Goal: Task Accomplishment & Management: Use online tool/utility

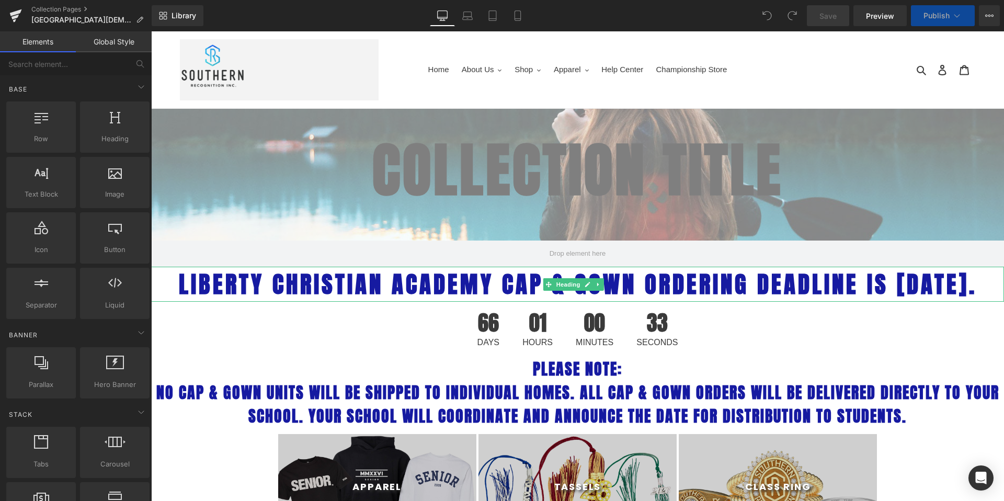
select select "L"
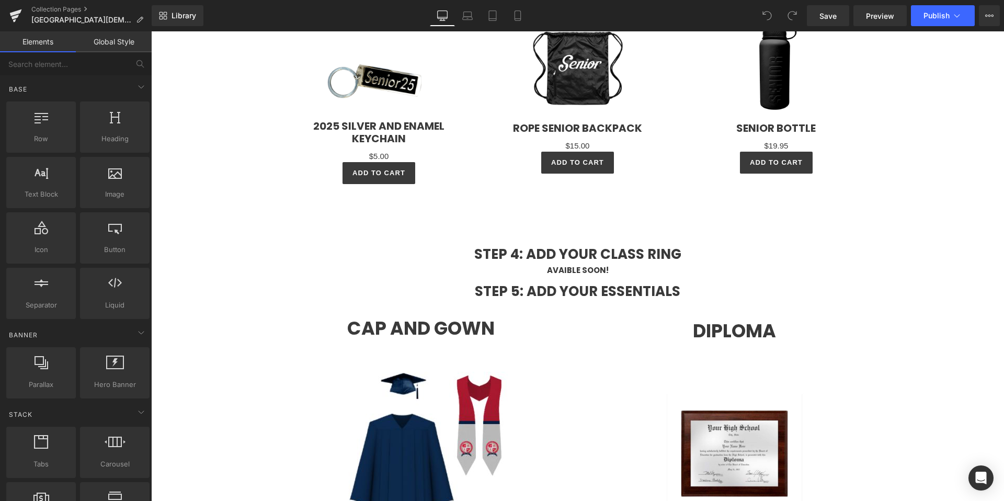
scroll to position [2136, 0]
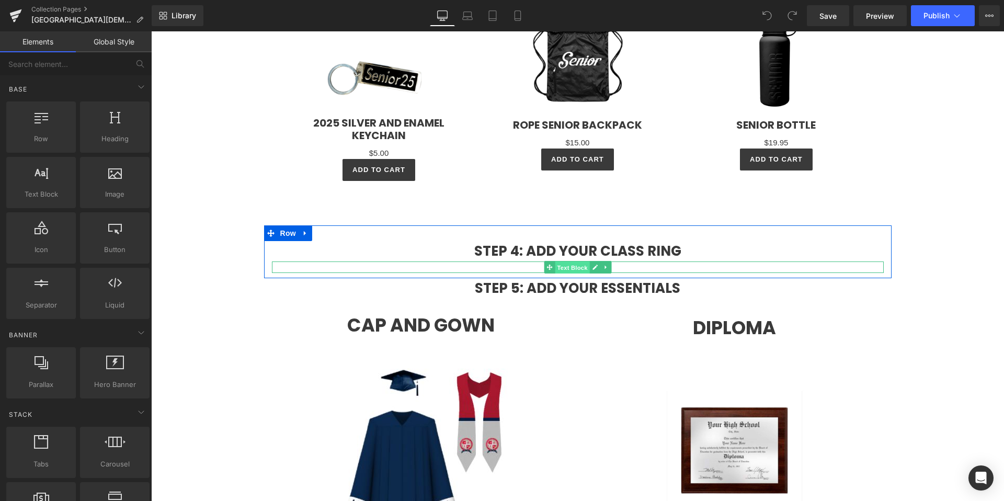
click at [579, 274] on span "Text Block" at bounding box center [572, 267] width 34 height 13
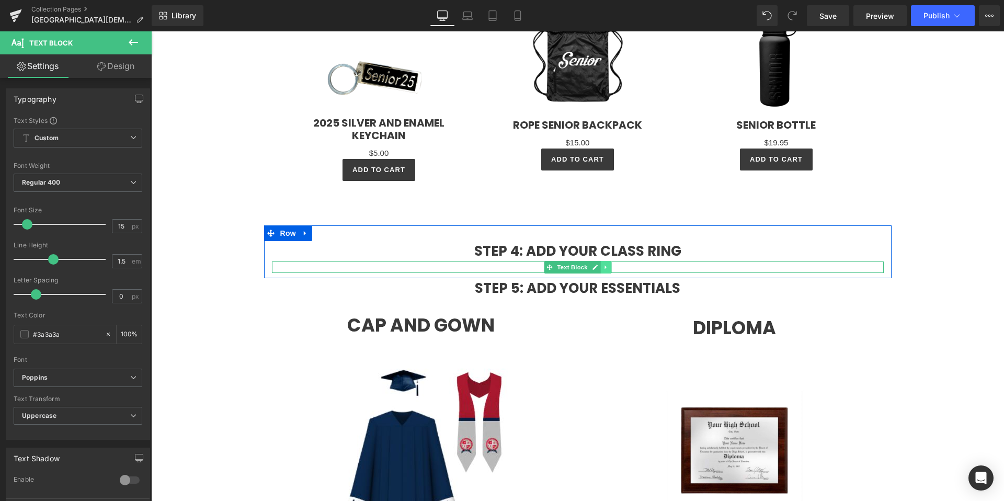
click at [604, 270] on icon at bounding box center [606, 267] width 6 height 6
click at [608, 270] on icon at bounding box center [611, 267] width 6 height 6
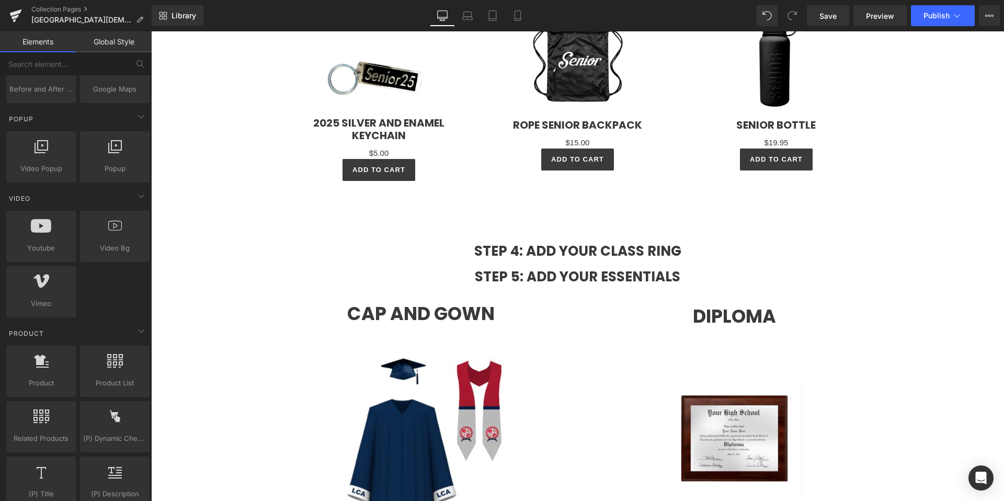
scroll to position [731, 0]
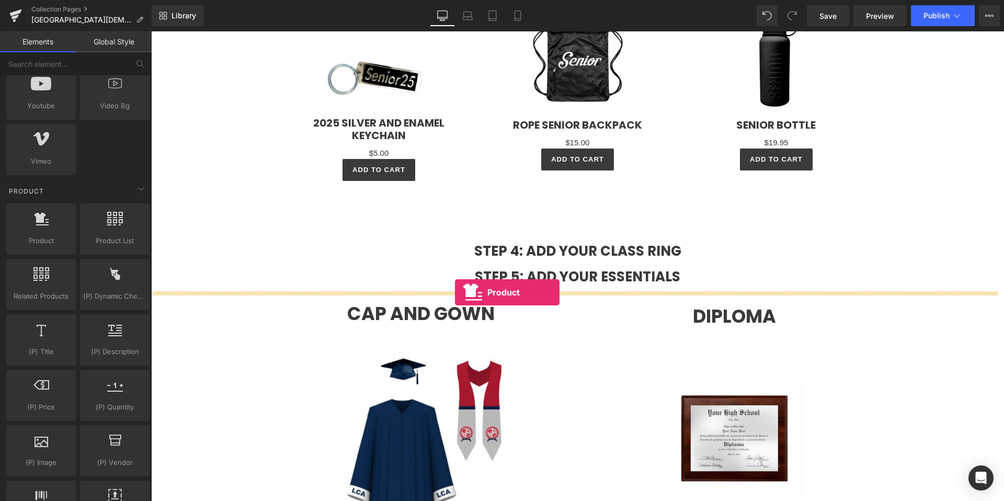
drag, startPoint x: 177, startPoint y: 254, endPoint x: 455, endPoint y: 292, distance: 280.7
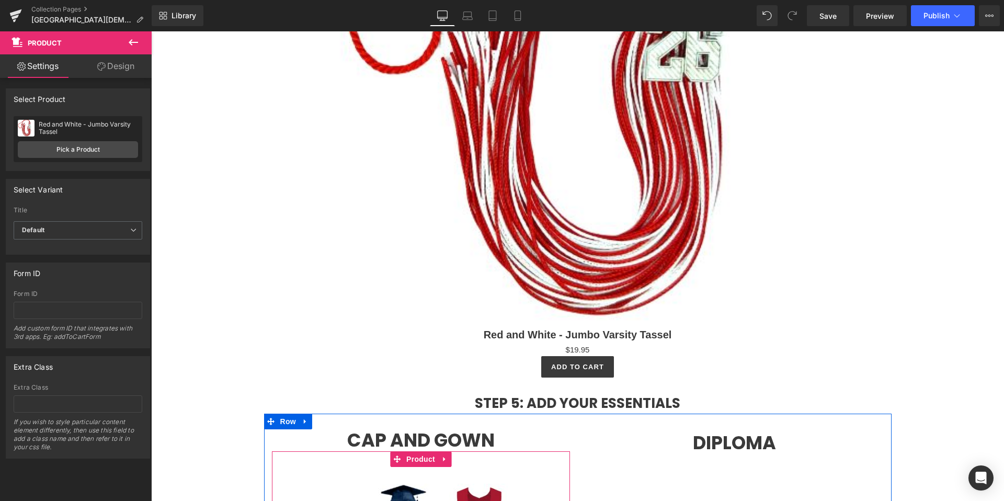
scroll to position [2587, 0]
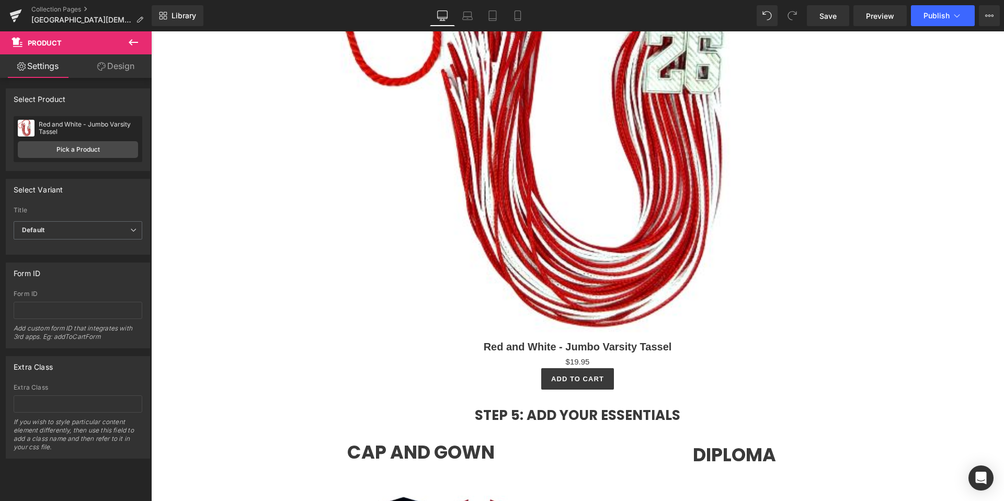
click at [562, 235] on img at bounding box center [577, 83] width 505 height 505
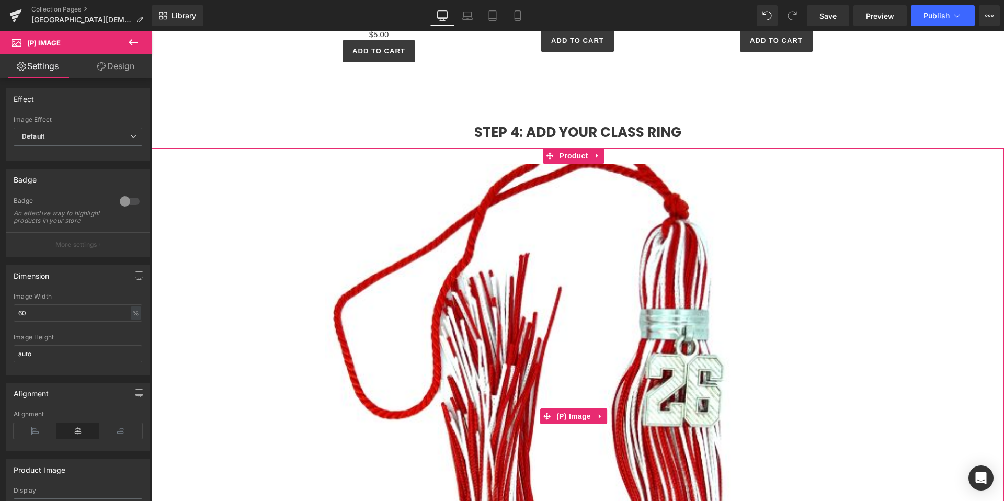
scroll to position [2252, 0]
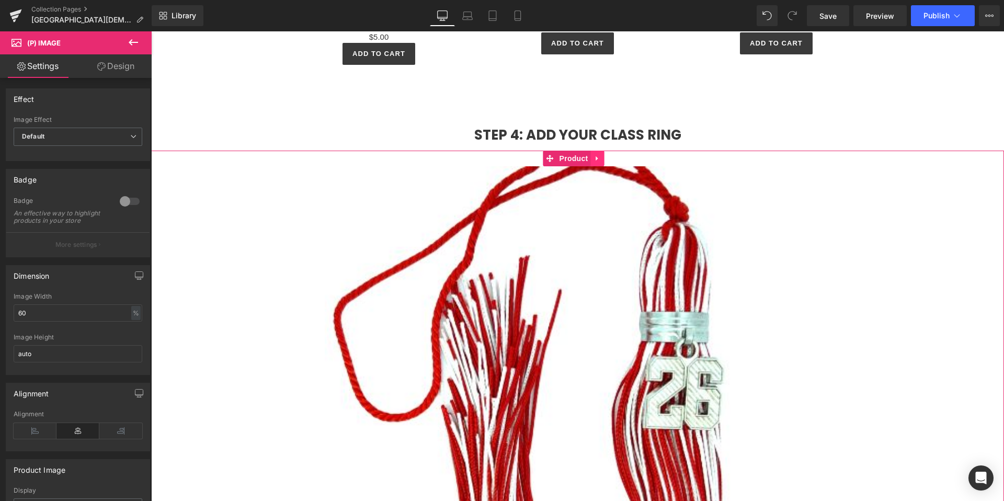
click at [596, 162] on icon at bounding box center [597, 158] width 7 height 8
click at [606, 162] on icon at bounding box center [604, 158] width 7 height 7
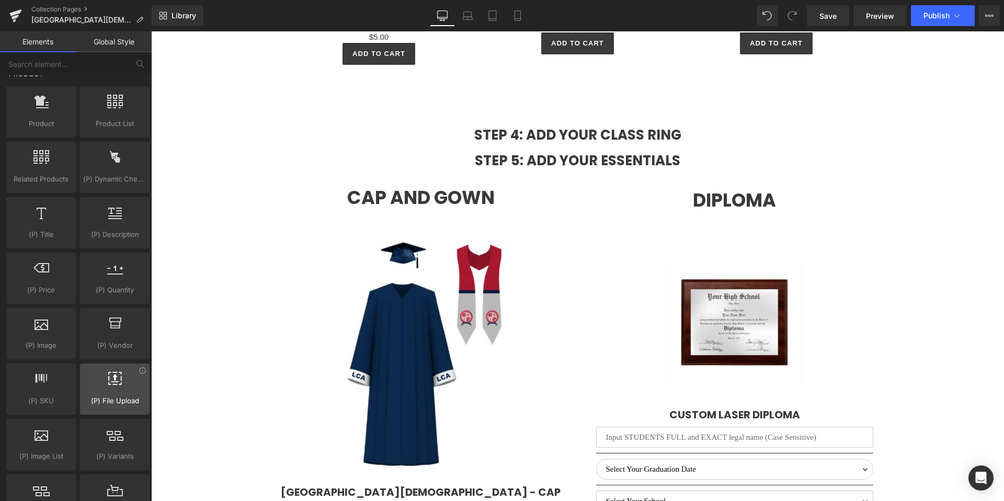
scroll to position [839, 0]
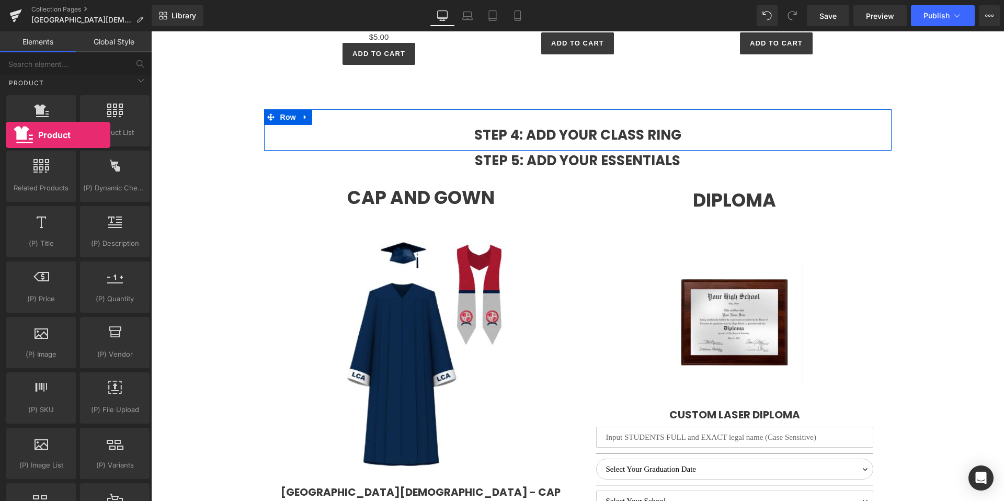
drag, startPoint x: 34, startPoint y: 121, endPoint x: 1, endPoint y: 126, distance: 33.8
click at [0, 133] on html "Product You are previewing how the will restyle your page. You can not edit Ele…" at bounding box center [502, 250] width 1004 height 501
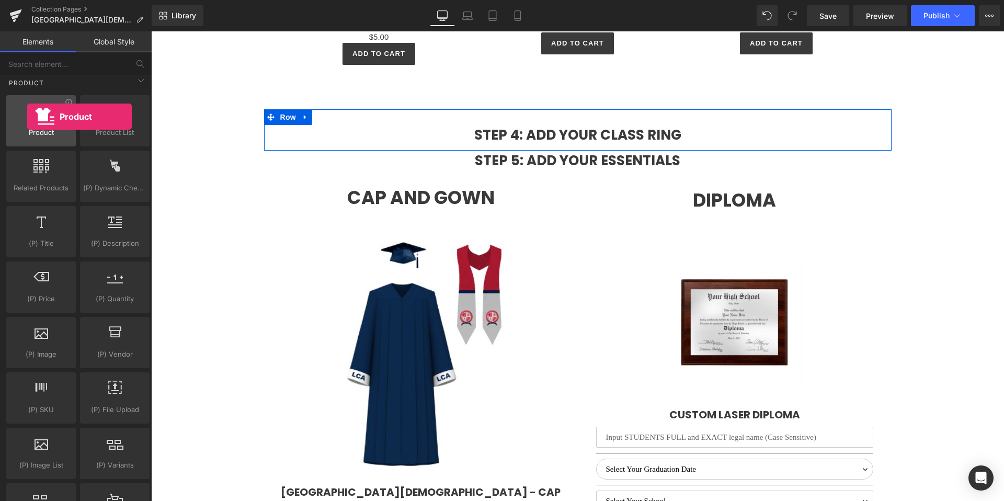
click at [28, 117] on div at bounding box center [40, 115] width 63 height 24
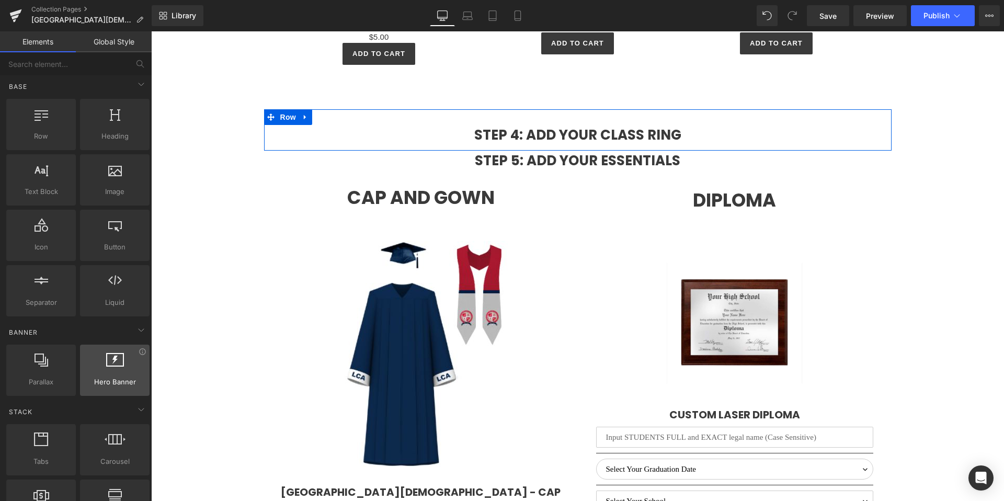
scroll to position [0, 0]
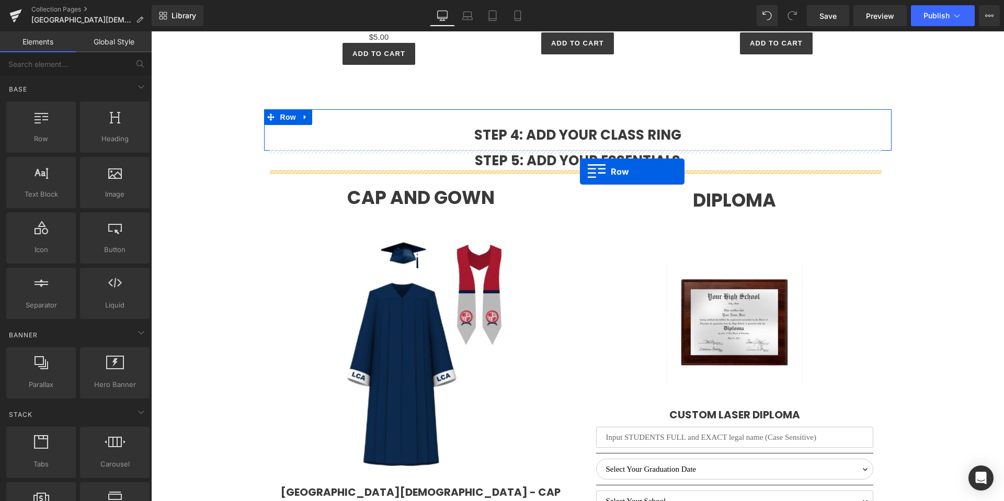
drag, startPoint x: 184, startPoint y: 162, endPoint x: 580, endPoint y: 171, distance: 395.8
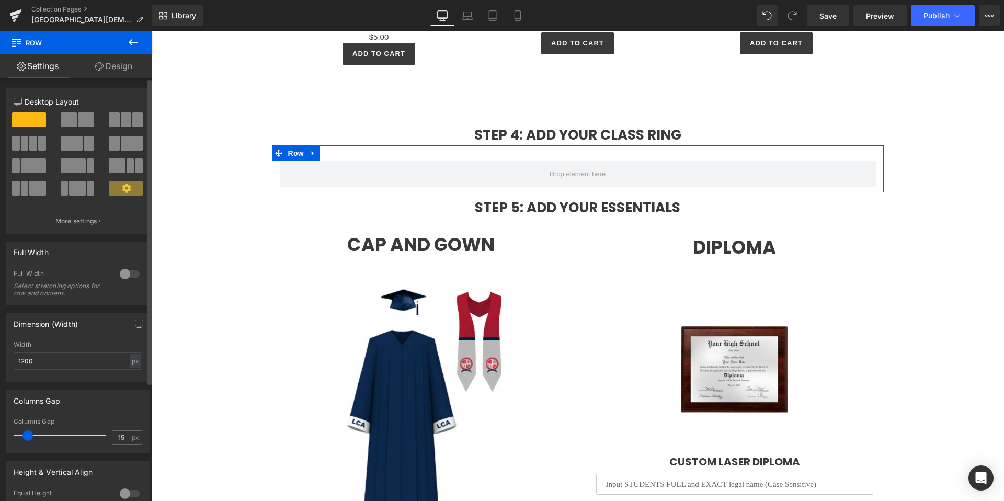
click at [125, 119] on span at bounding box center [126, 119] width 10 height 15
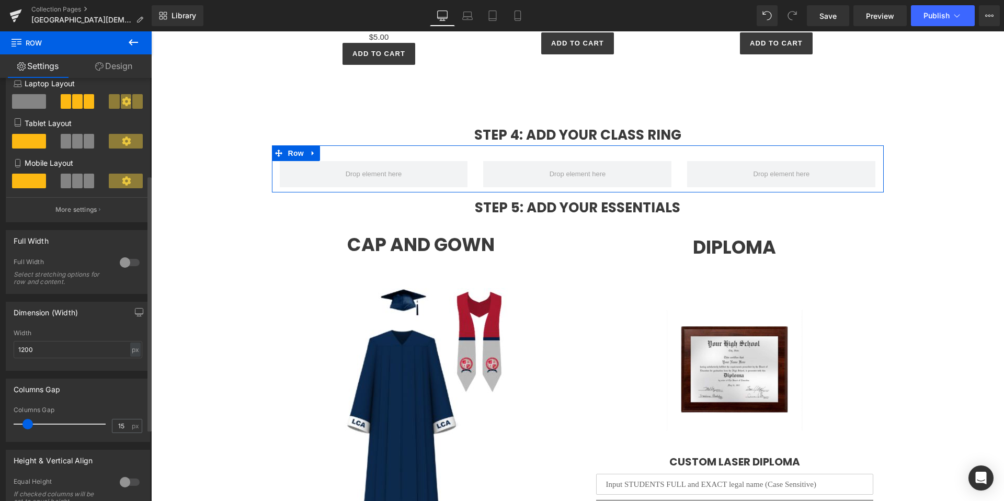
scroll to position [280, 0]
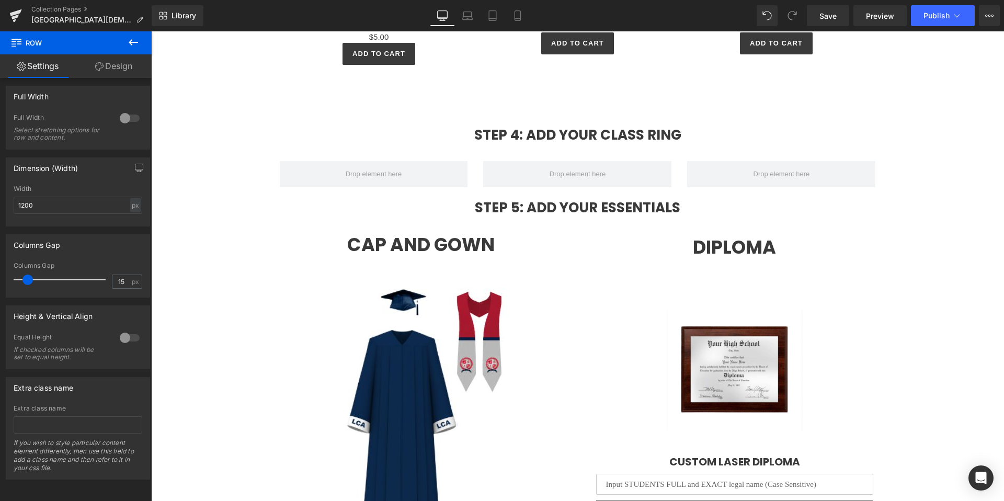
click at [130, 40] on icon at bounding box center [133, 42] width 13 height 13
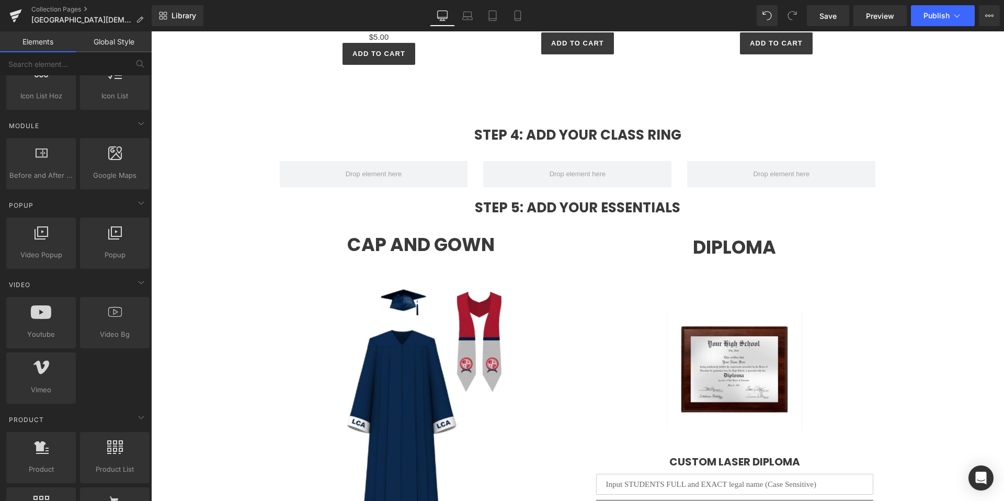
scroll to position [541, 0]
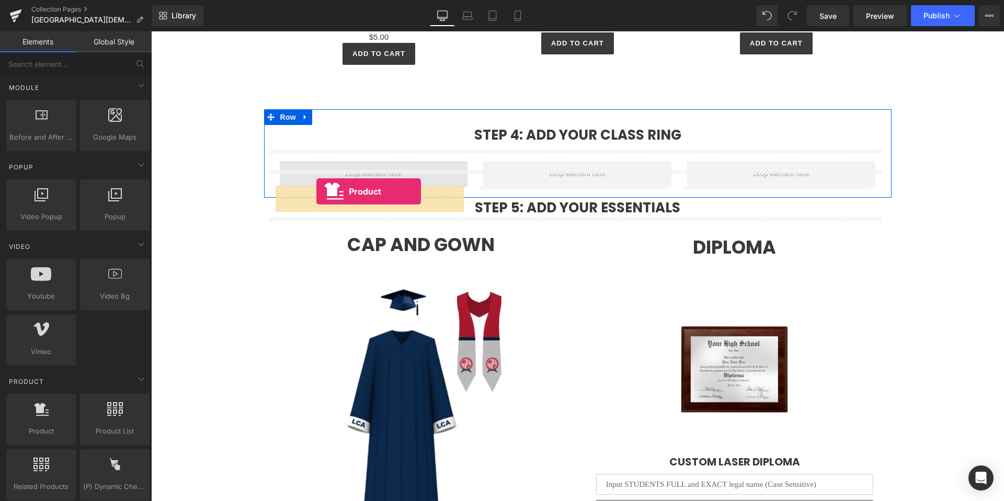
drag, startPoint x: 189, startPoint y: 437, endPoint x: 316, endPoint y: 191, distance: 277.0
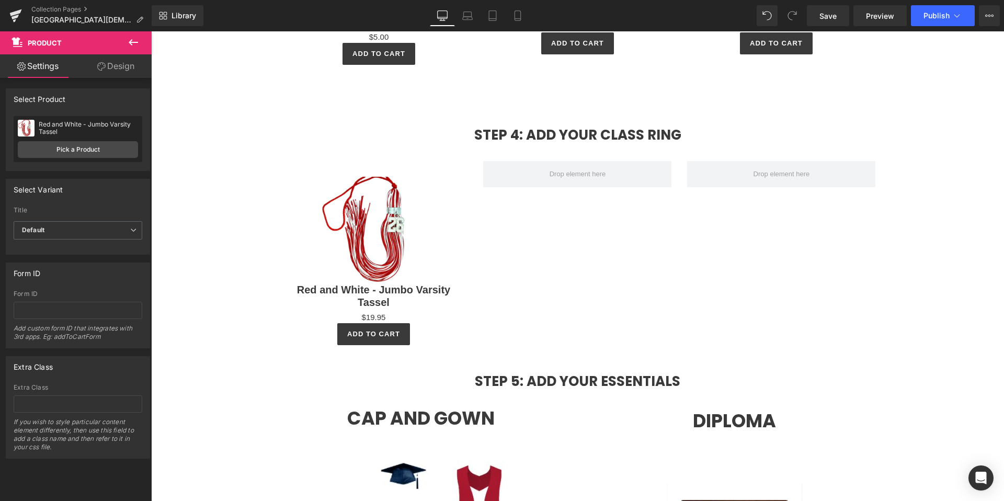
click at [136, 43] on icon at bounding box center [133, 42] width 13 height 13
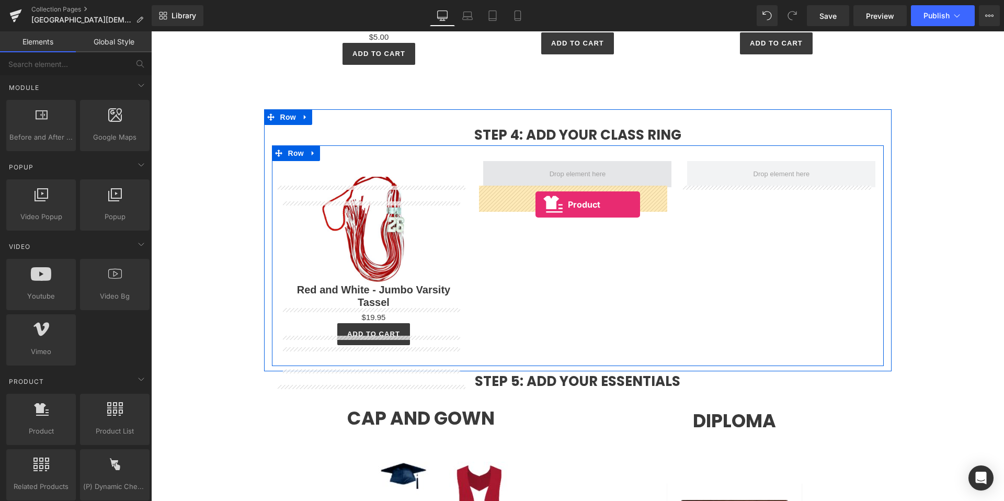
drag, startPoint x: 199, startPoint y: 443, endPoint x: 535, endPoint y: 204, distance: 411.6
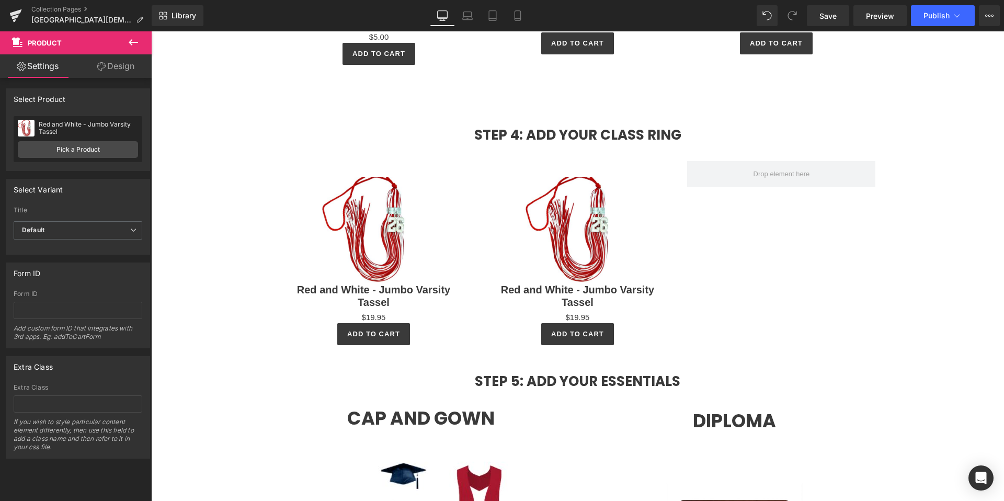
click at [139, 43] on icon at bounding box center [133, 42] width 13 height 13
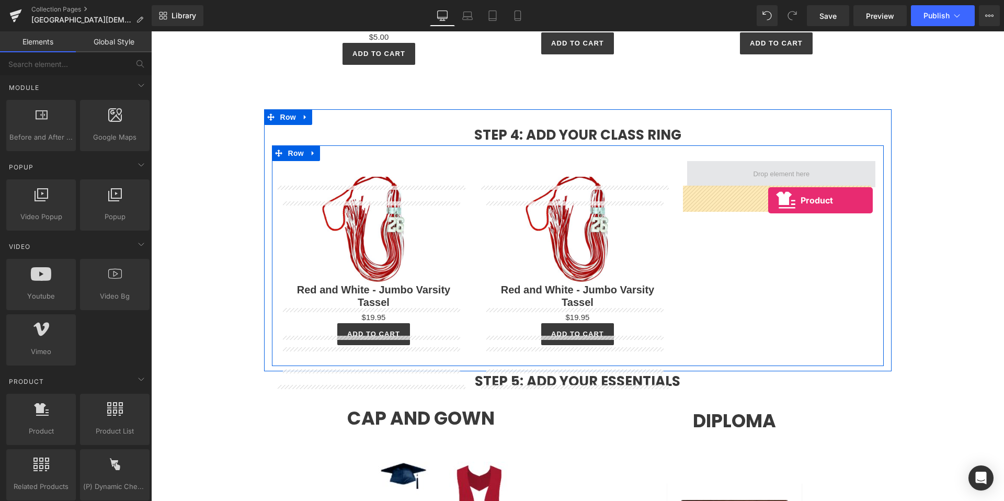
drag, startPoint x: 176, startPoint y: 452, endPoint x: 768, endPoint y: 200, distance: 643.1
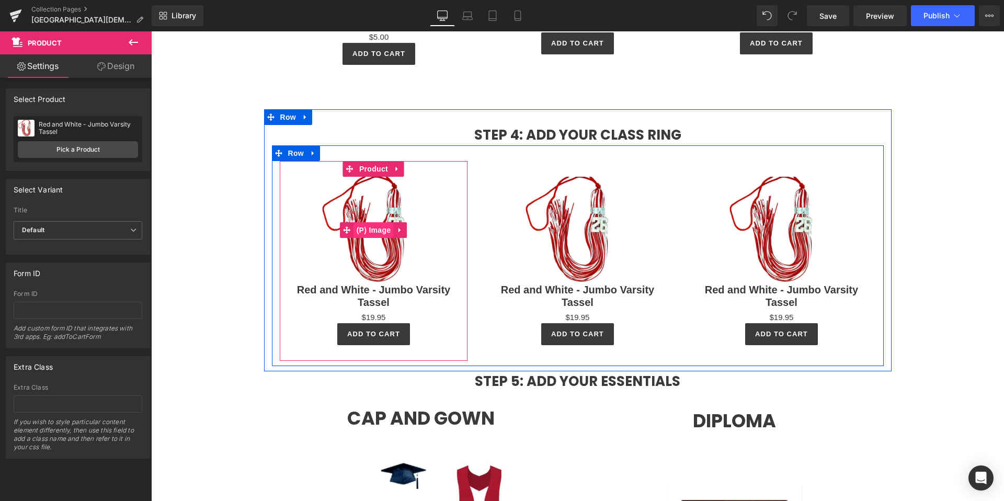
click at [382, 238] on span "(P) Image" at bounding box center [374, 230] width 40 height 16
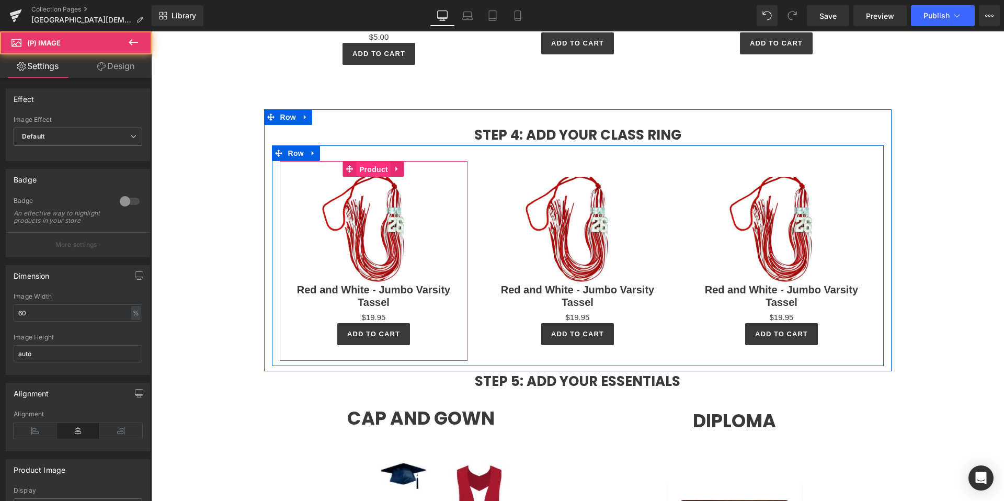
click at [366, 177] on span "Product" at bounding box center [373, 170] width 34 height 16
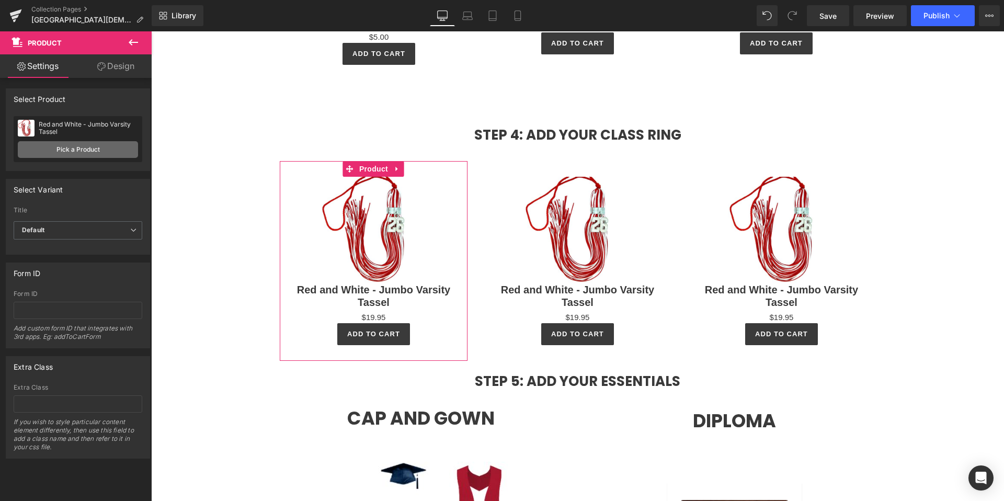
click at [53, 152] on link "Pick a Product" at bounding box center [78, 149] width 120 height 17
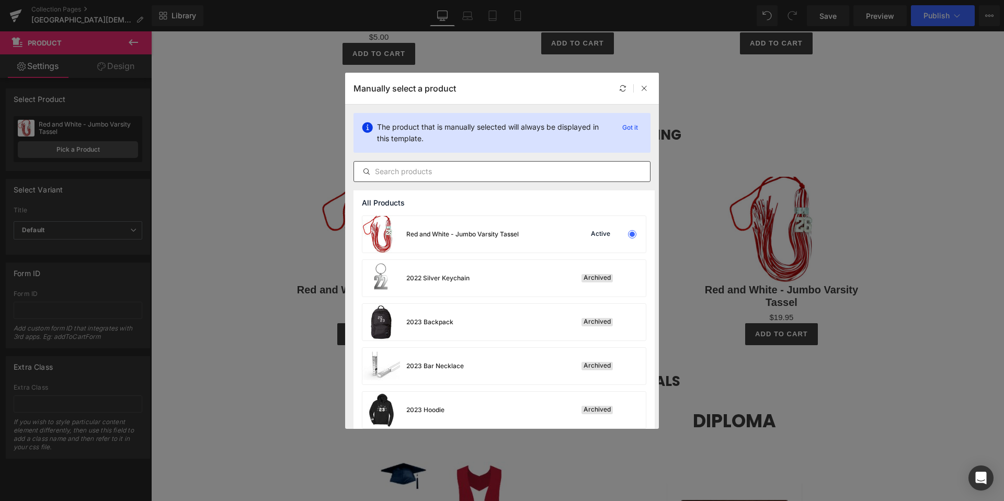
click at [422, 169] on input "text" at bounding box center [502, 171] width 296 height 13
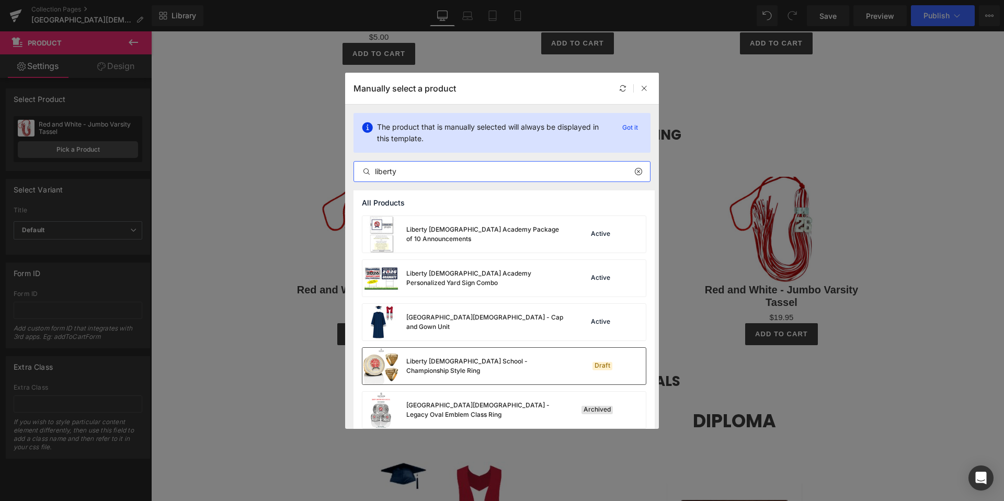
type input "liberty"
click at [478, 370] on div "Liberty [DEMOGRAPHIC_DATA] School - Championship Style Ring" at bounding box center [462, 366] width 201 height 37
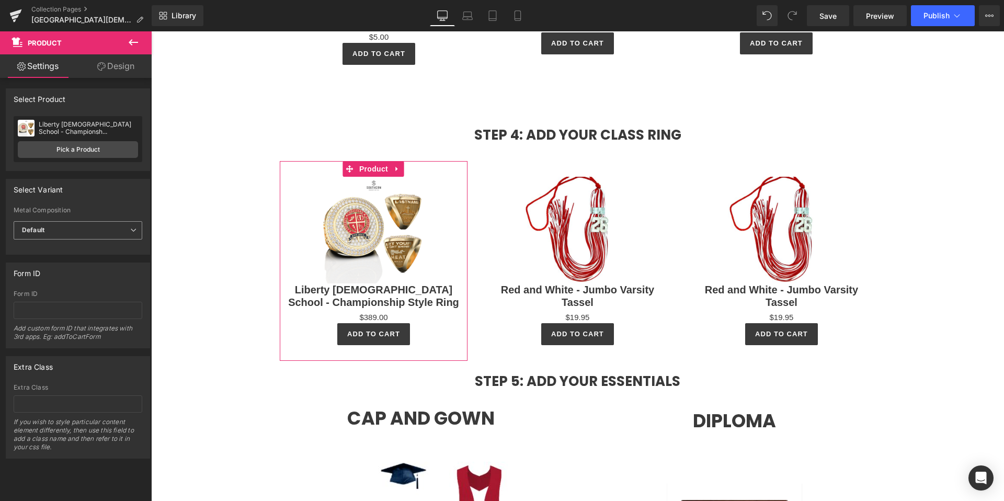
click at [82, 227] on span "Default" at bounding box center [78, 230] width 129 height 18
click at [82, 227] on span "Default" at bounding box center [76, 230] width 124 height 18
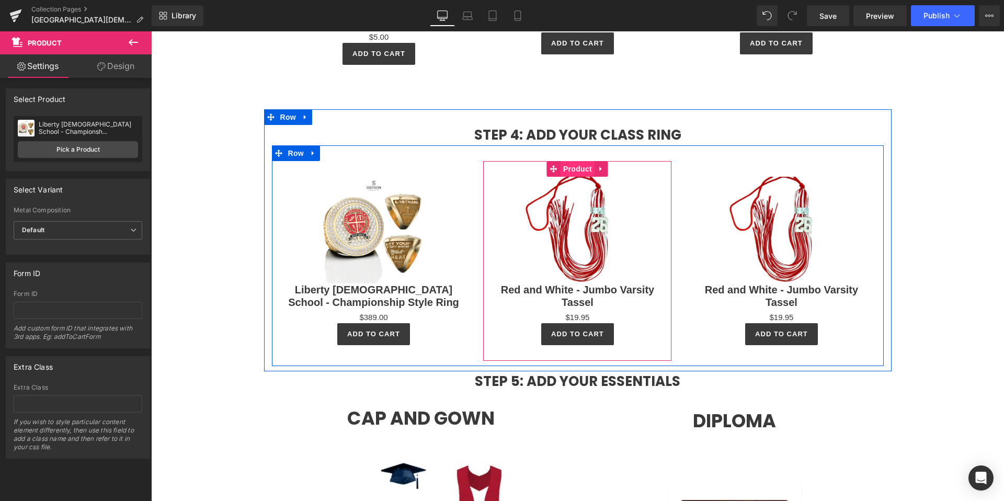
click at [578, 177] on span "Product" at bounding box center [577, 169] width 34 height 16
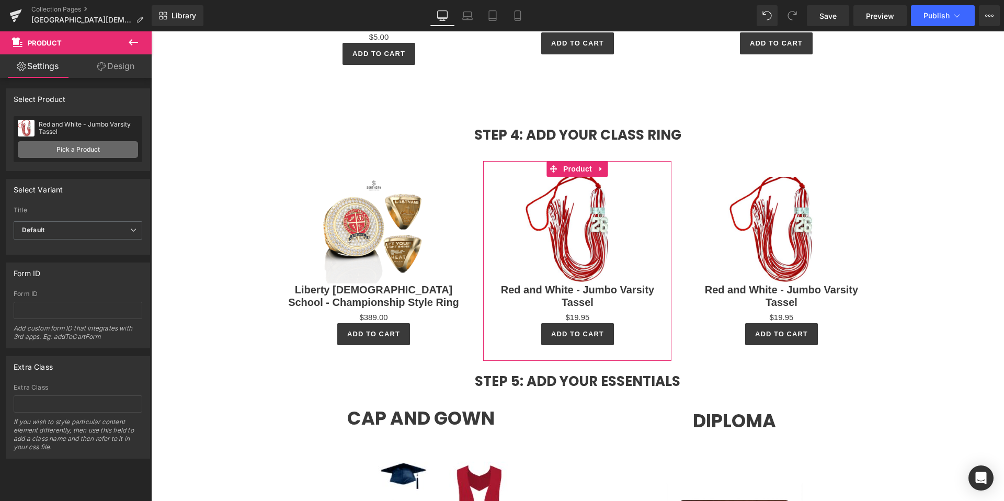
click at [73, 148] on link "Pick a Product" at bounding box center [78, 149] width 120 height 17
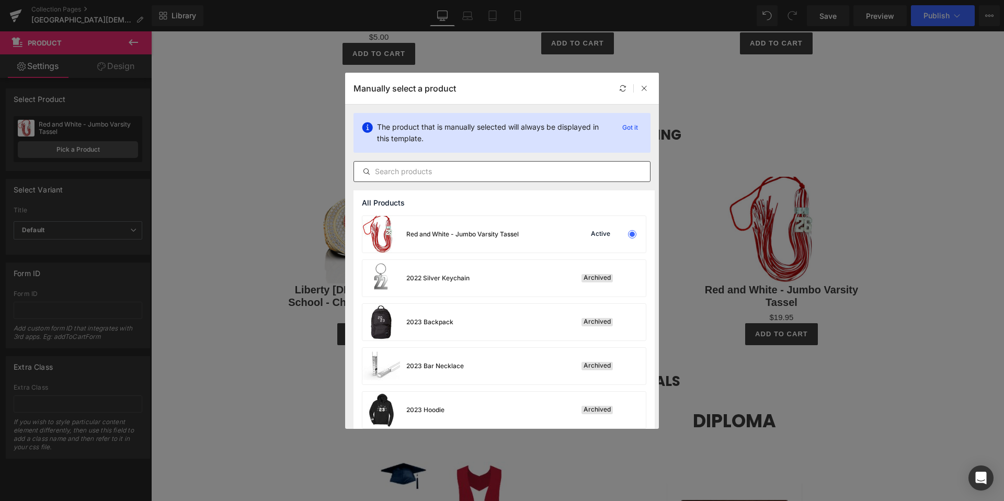
click at [430, 168] on input "text" at bounding box center [502, 171] width 296 height 13
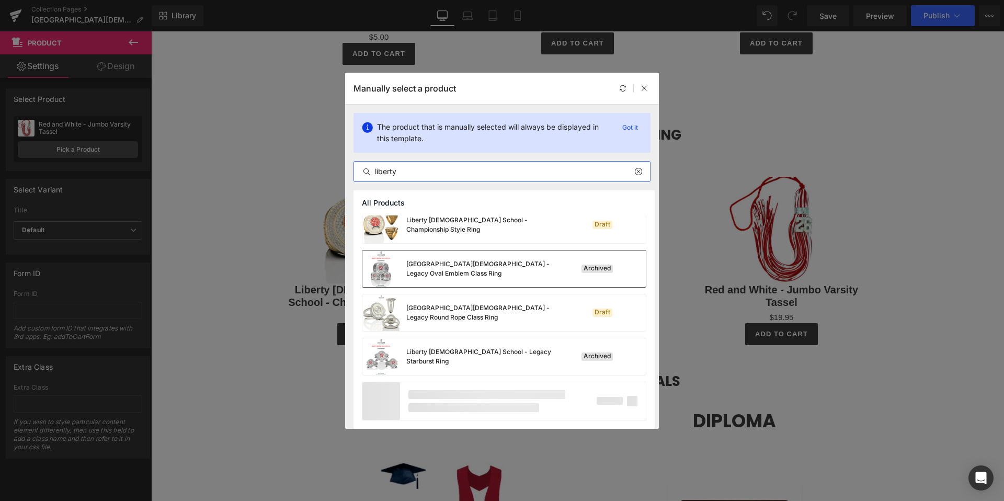
scroll to position [96, 0]
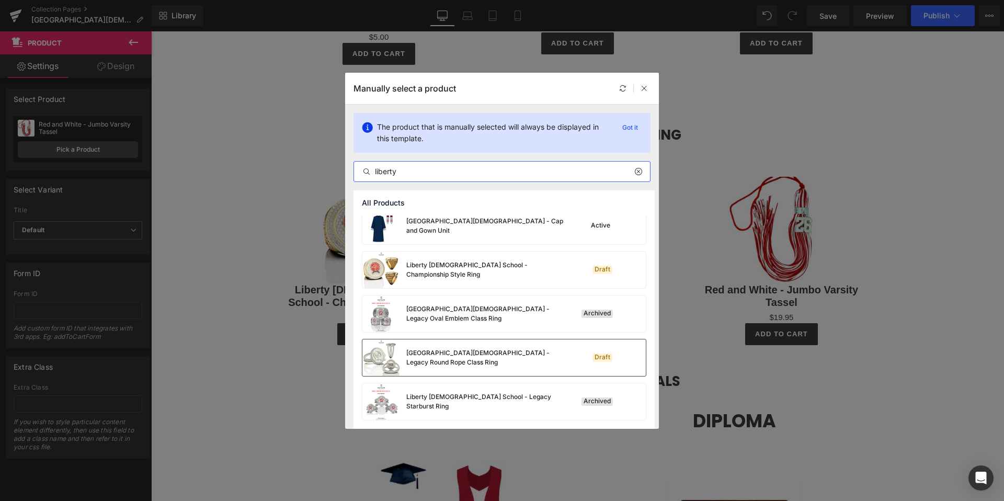
type input "liberty"
click at [460, 352] on div "Liberty Christian School - Legacy Round Rope Class Ring" at bounding box center [484, 357] width 157 height 19
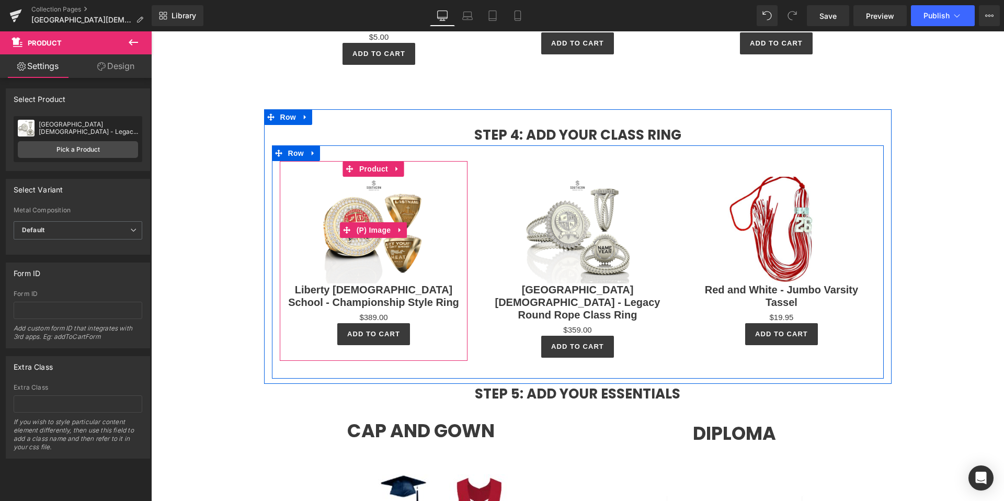
click at [347, 221] on img at bounding box center [373, 230] width 107 height 107
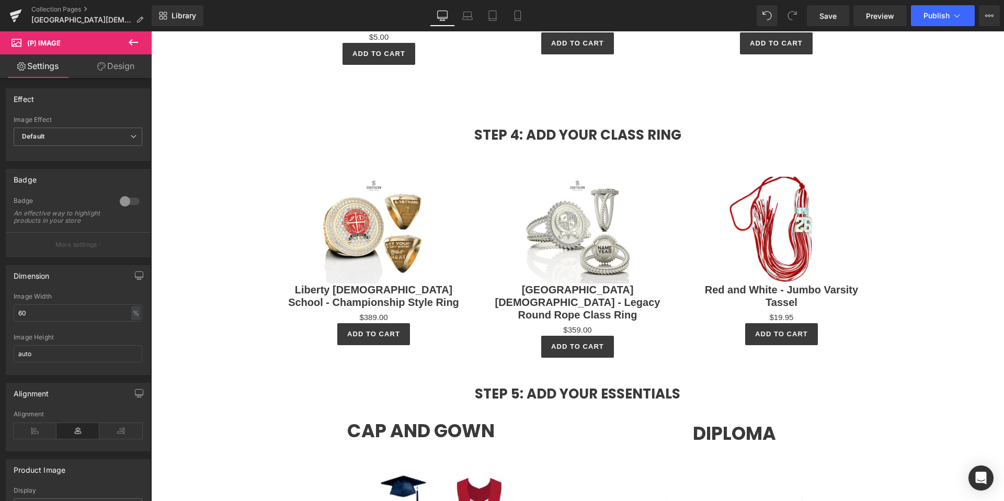
click at [127, 47] on icon at bounding box center [133, 42] width 13 height 13
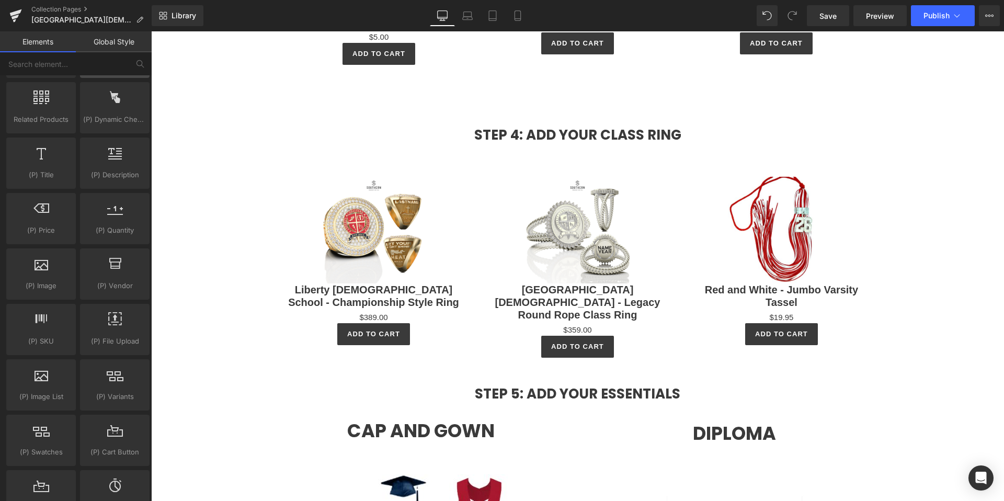
scroll to position [917, 0]
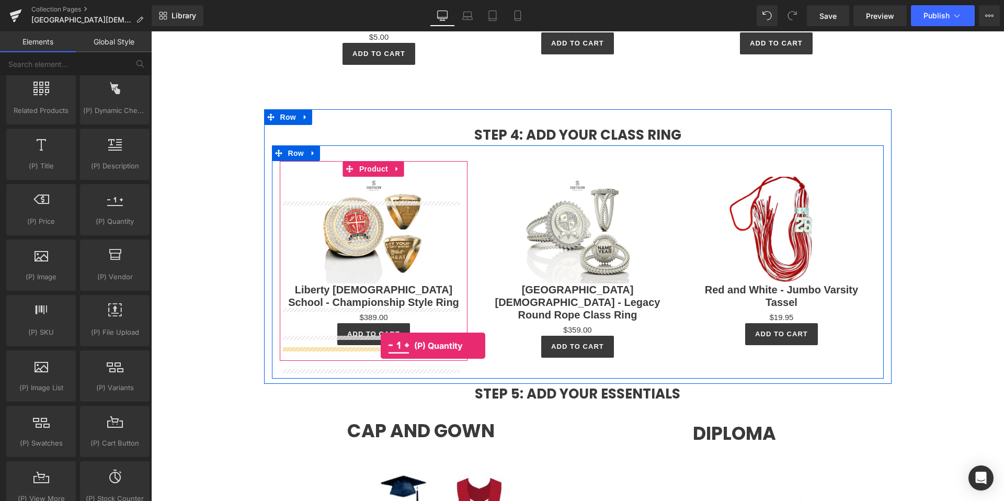
drag, startPoint x: 264, startPoint y: 238, endPoint x: 380, endPoint y: 345, distance: 158.3
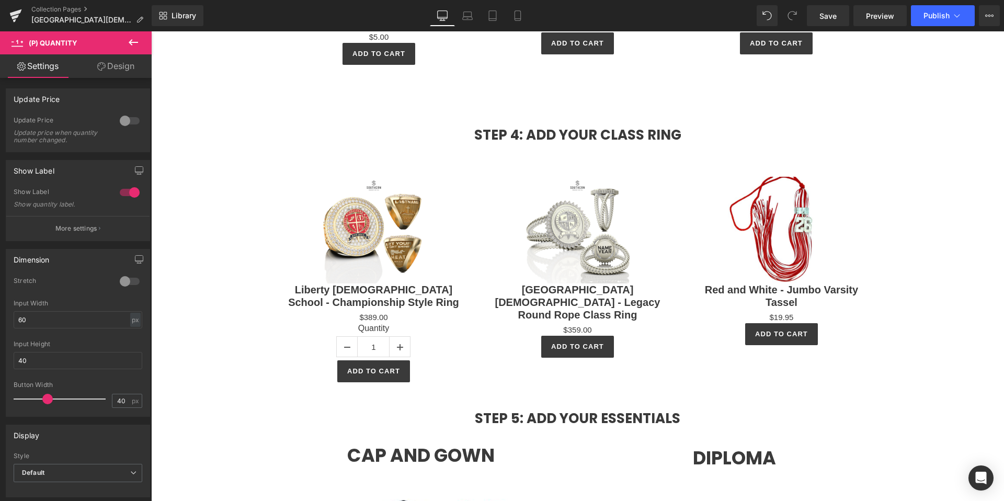
click at [128, 47] on icon at bounding box center [133, 42] width 13 height 13
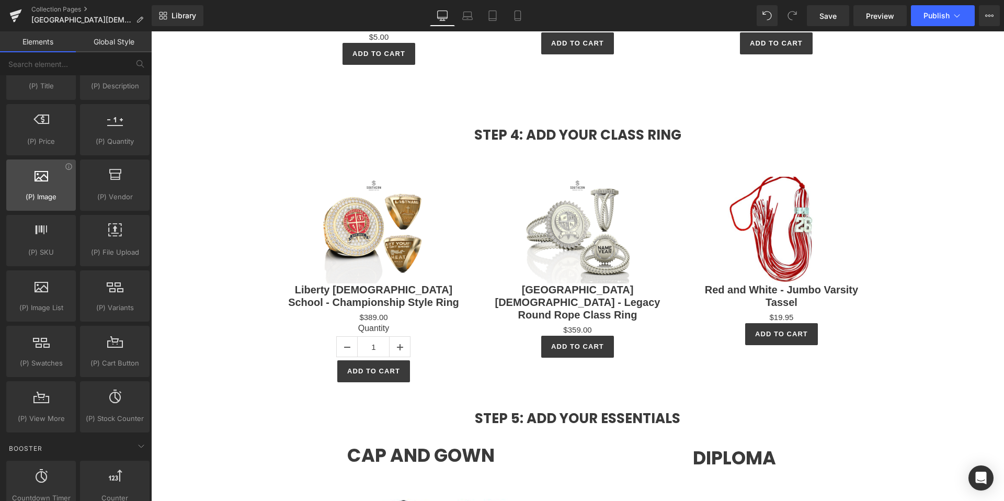
scroll to position [1003, 0]
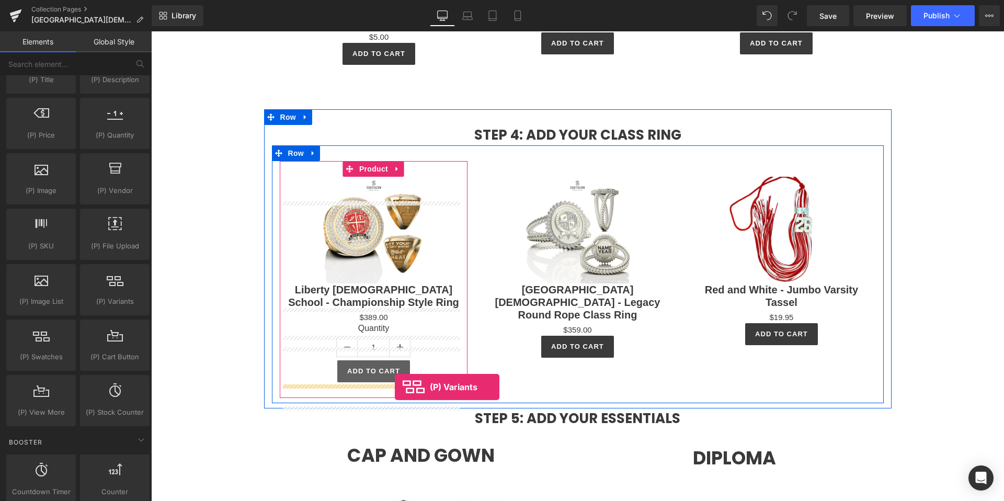
drag, startPoint x: 265, startPoint y: 321, endPoint x: 395, endPoint y: 387, distance: 145.2
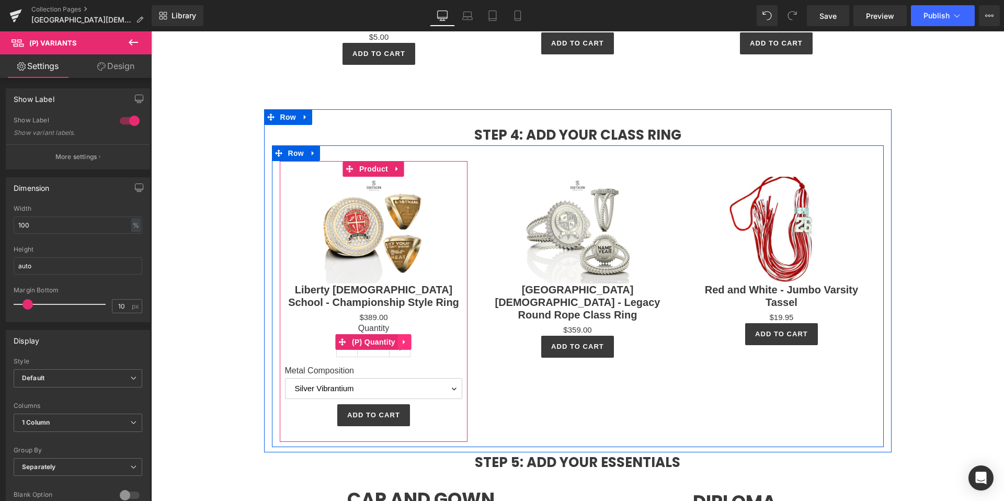
click at [401, 345] on icon at bounding box center [404, 342] width 7 height 8
click at [405, 350] on link at bounding box center [412, 342] width 14 height 16
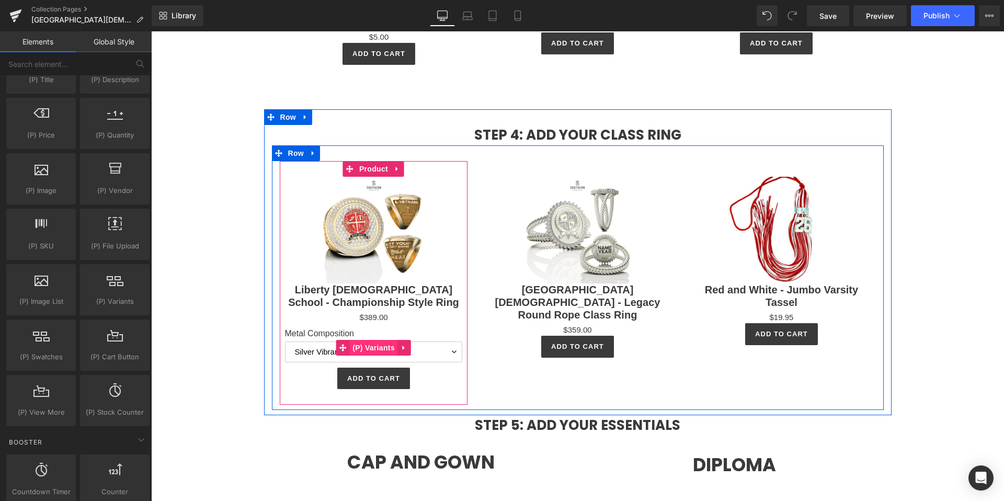
click at [382, 355] on span "(P) Variants" at bounding box center [374, 348] width 48 height 16
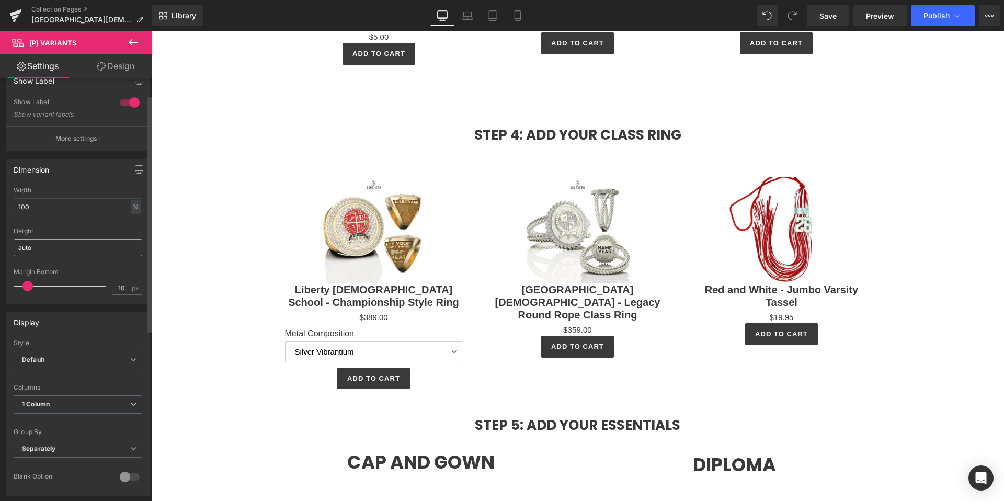
scroll to position [0, 0]
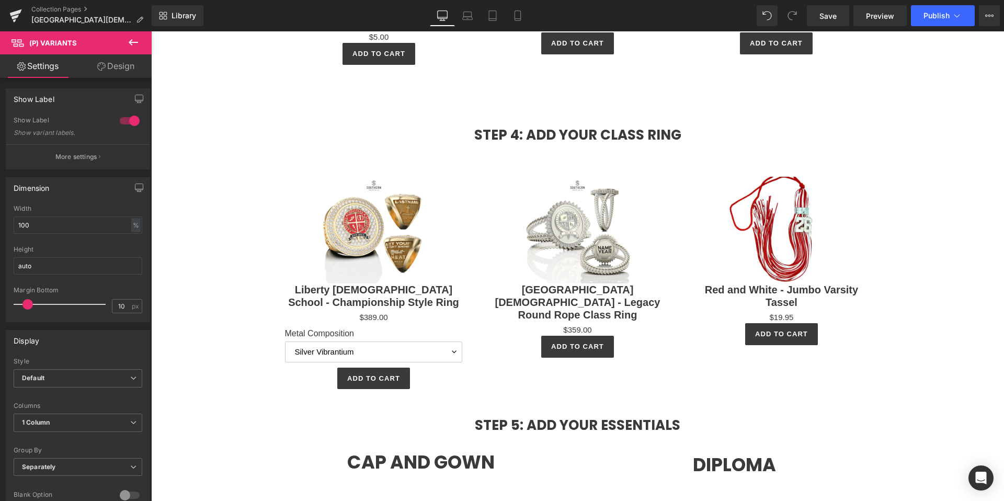
click at [132, 43] on icon at bounding box center [133, 42] width 13 height 13
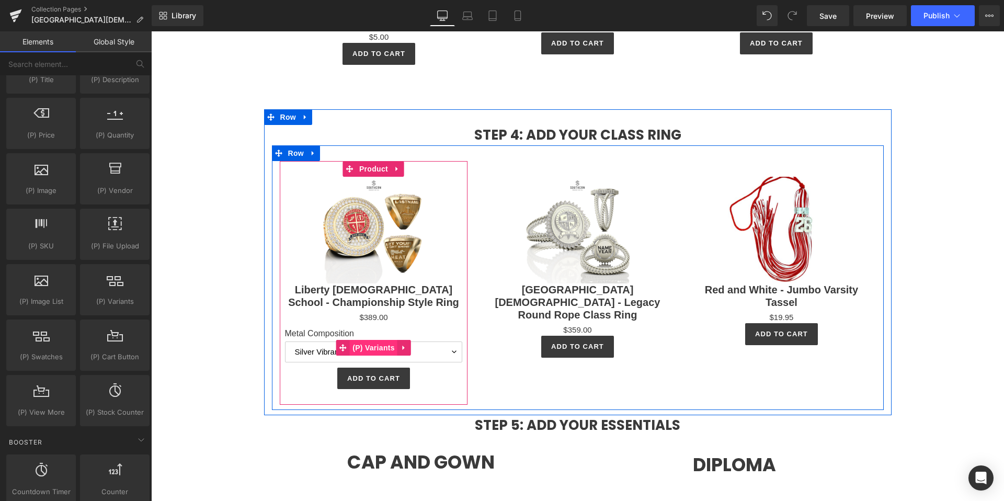
click at [370, 355] on span "(P) Variants" at bounding box center [374, 348] width 48 height 16
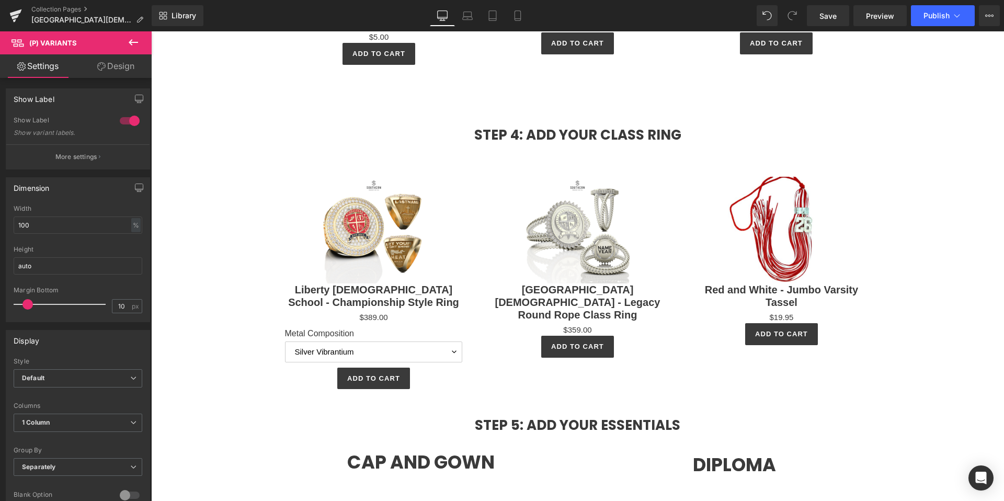
click at [114, 68] on link "Design" at bounding box center [116, 66] width 76 height 24
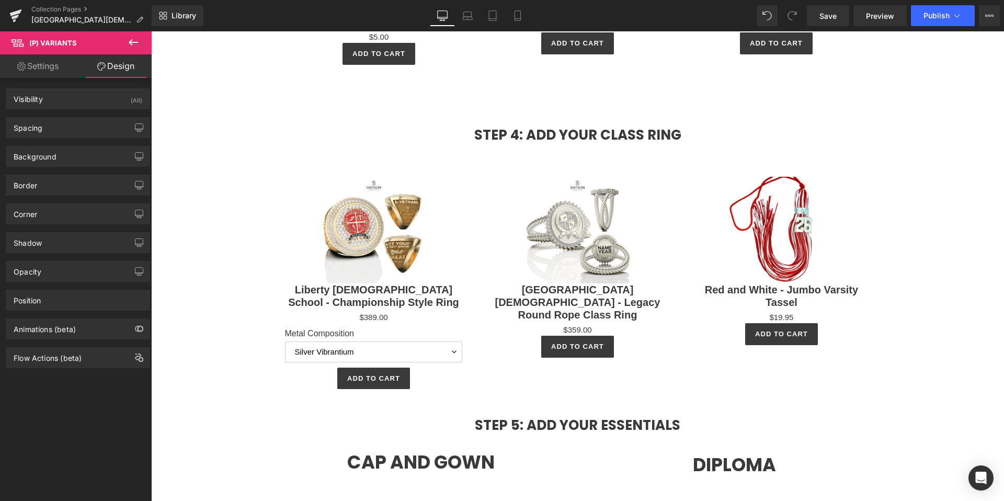
click at [132, 44] on icon at bounding box center [133, 42] width 13 height 13
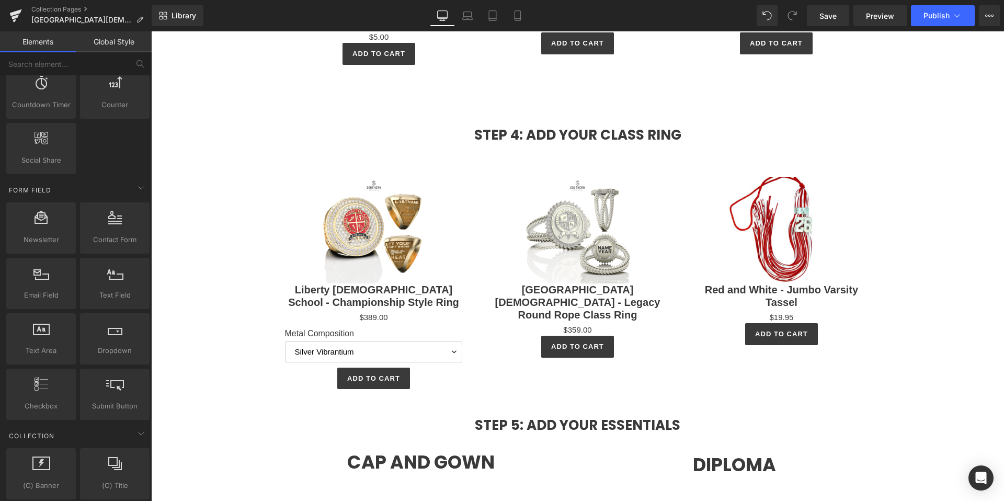
scroll to position [1492, 0]
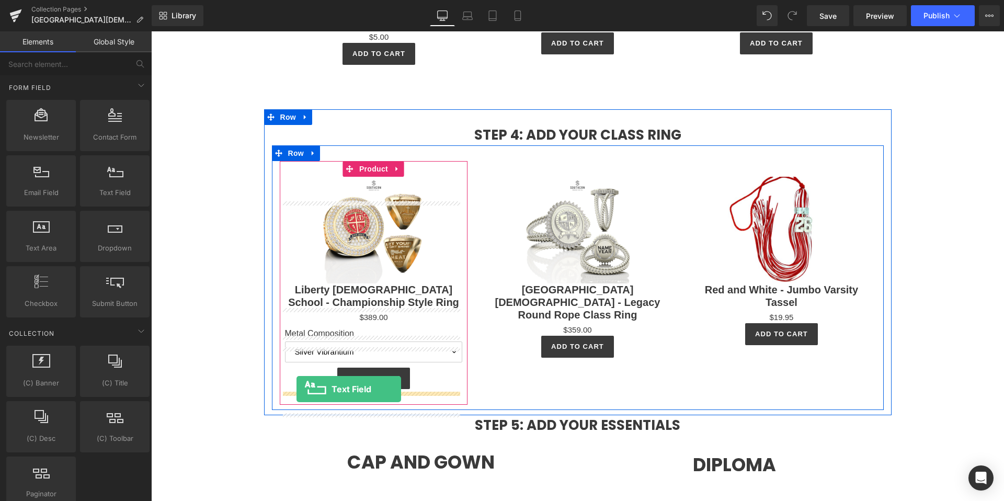
drag, startPoint x: 274, startPoint y: 215, endPoint x: 296, endPoint y: 389, distance: 175.4
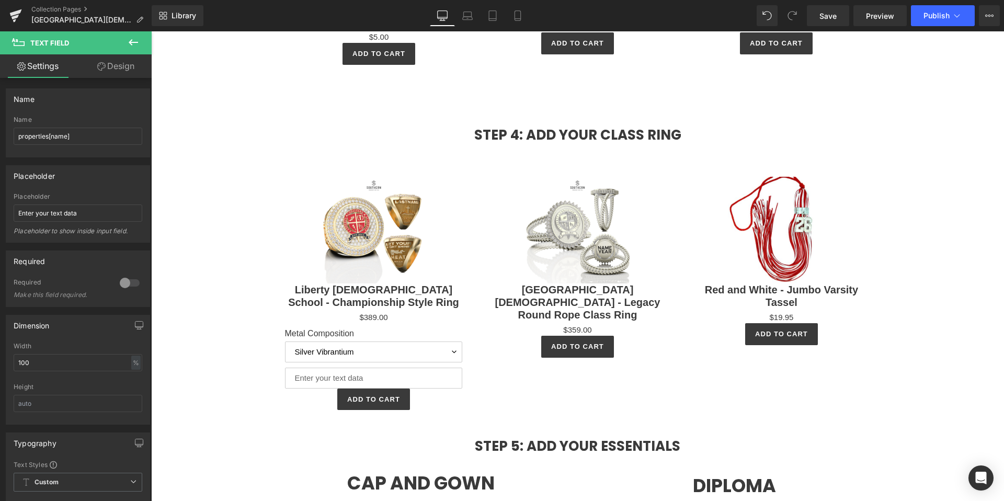
click at [130, 37] on icon at bounding box center [133, 42] width 13 height 13
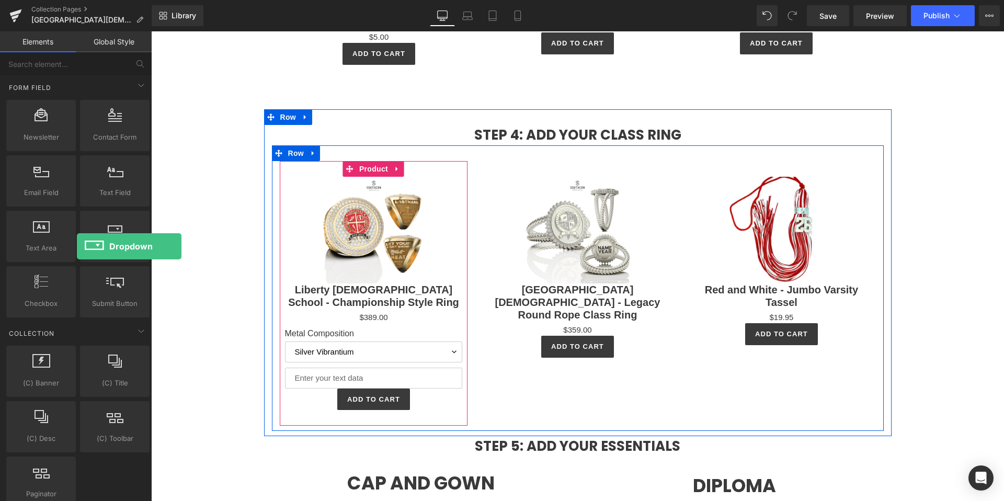
drag, startPoint x: 105, startPoint y: 240, endPoint x: 77, endPoint y: 246, distance: 28.4
click at [78, 246] on div "Dropdown dropdowns, forms, fields, inputs, options, selects" at bounding box center [115, 236] width 74 height 55
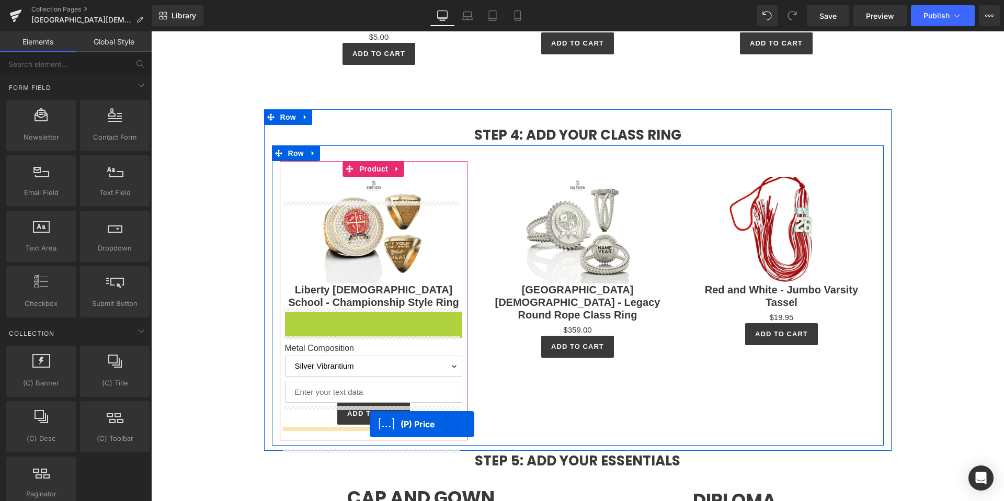
drag, startPoint x: 377, startPoint y: 342, endPoint x: 370, endPoint y: 424, distance: 82.4
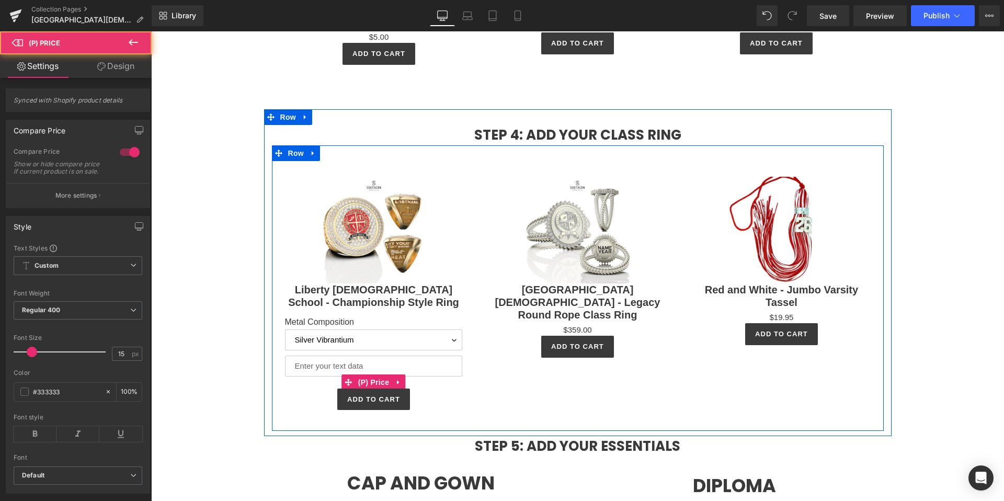
click at [481, 415] on div "Sale Off (P) Image Liberty Christian School - Championship Style Ring (P) Title…" at bounding box center [578, 287] width 612 height 285
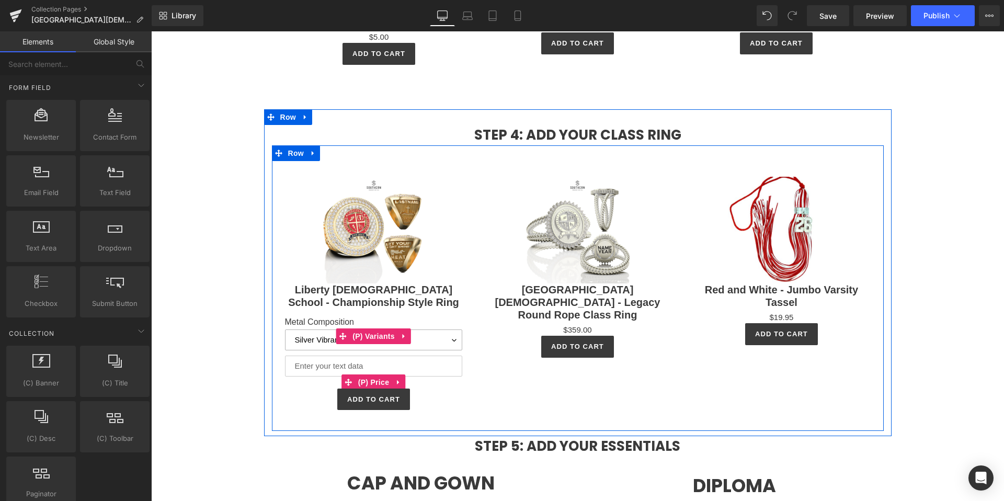
click at [410, 350] on select "Silver Vibrantium Gold Vibrantium" at bounding box center [374, 339] width 178 height 21
select select "Gold Vibrantium"
click at [285, 329] on select "Silver Vibrantium Gold Vibrantium" at bounding box center [374, 339] width 178 height 21
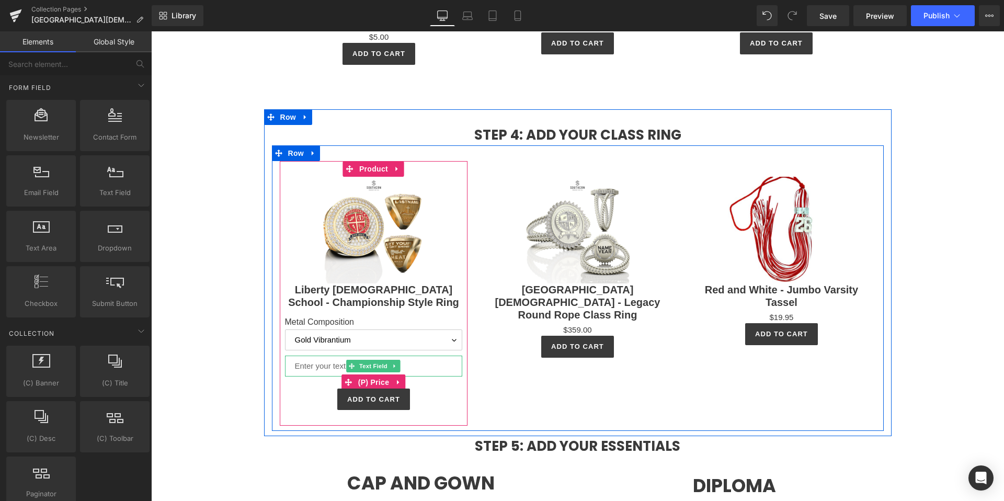
click at [444, 376] on input "text" at bounding box center [374, 365] width 178 height 21
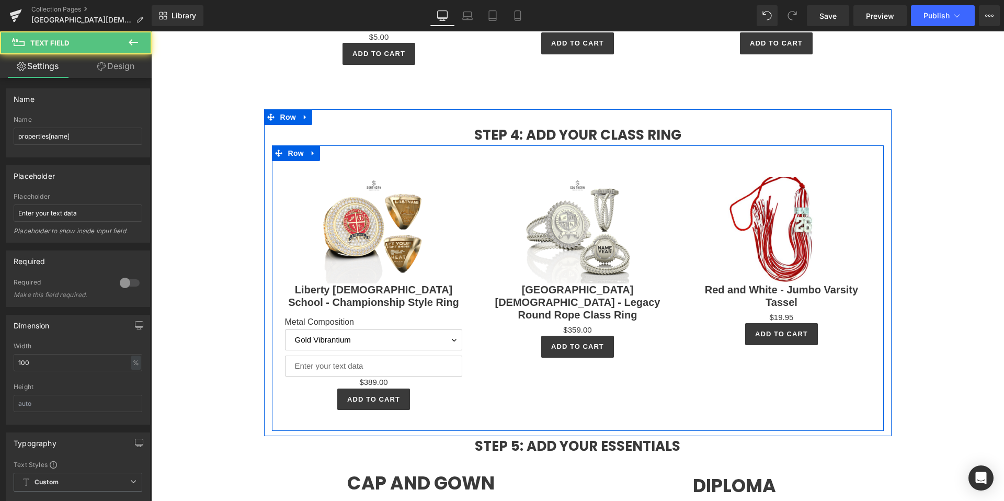
click at [501, 420] on div "Sale Off (P) Image Liberty Christian School - Championship Style Ring (P) Title…" at bounding box center [578, 287] width 612 height 285
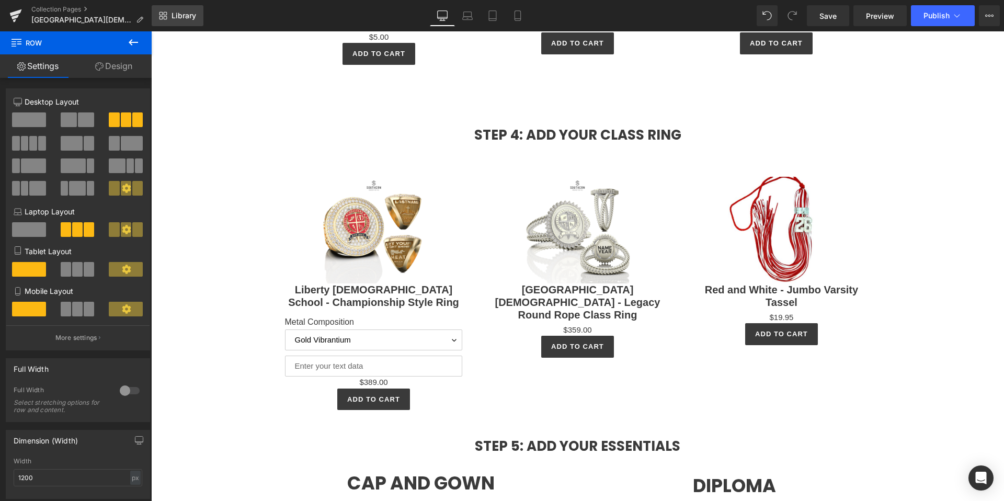
click at [167, 9] on link "Library" at bounding box center [178, 15] width 52 height 21
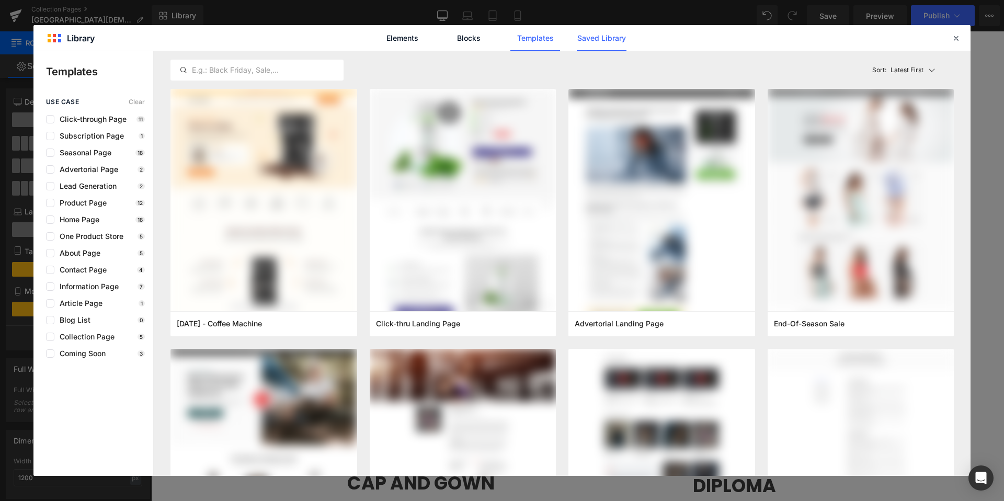
click at [608, 40] on link "Saved Library" at bounding box center [601, 38] width 50 height 26
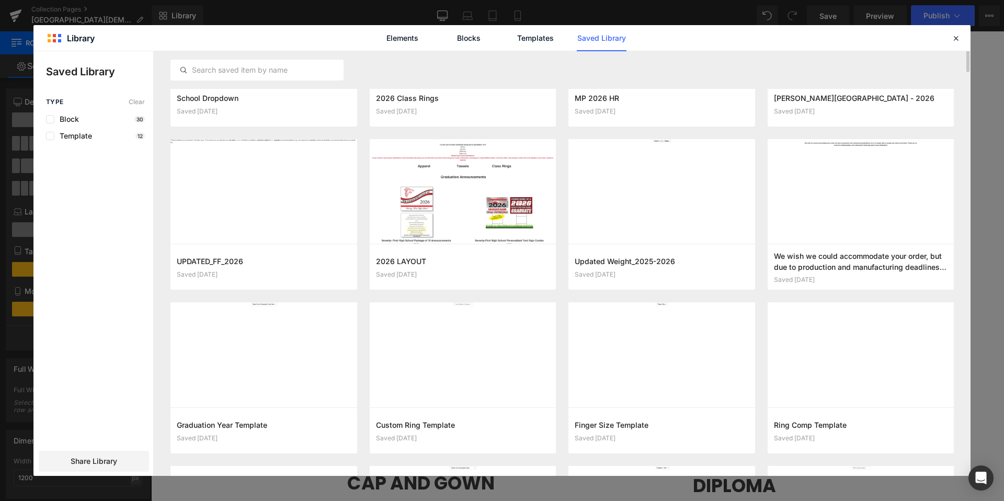
scroll to position [177, 0]
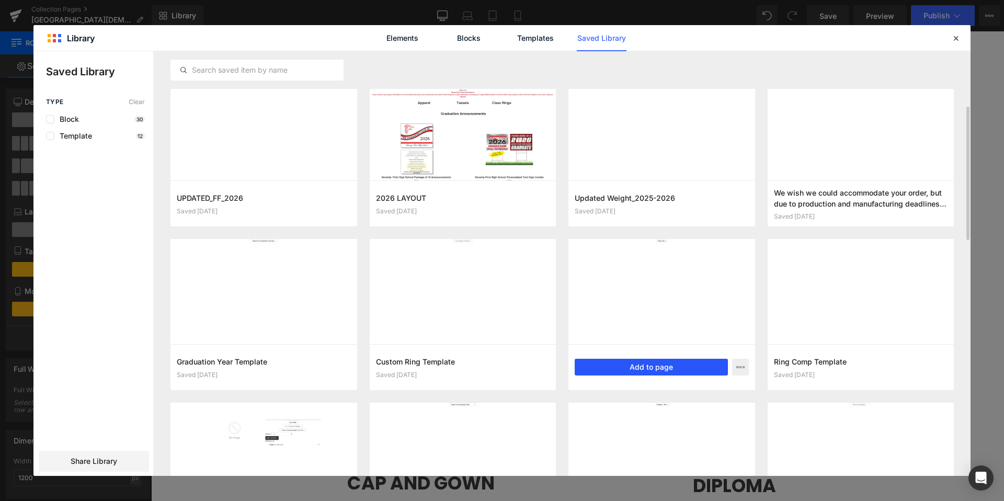
click at [653, 365] on button "Add to page" at bounding box center [650, 367] width 153 height 17
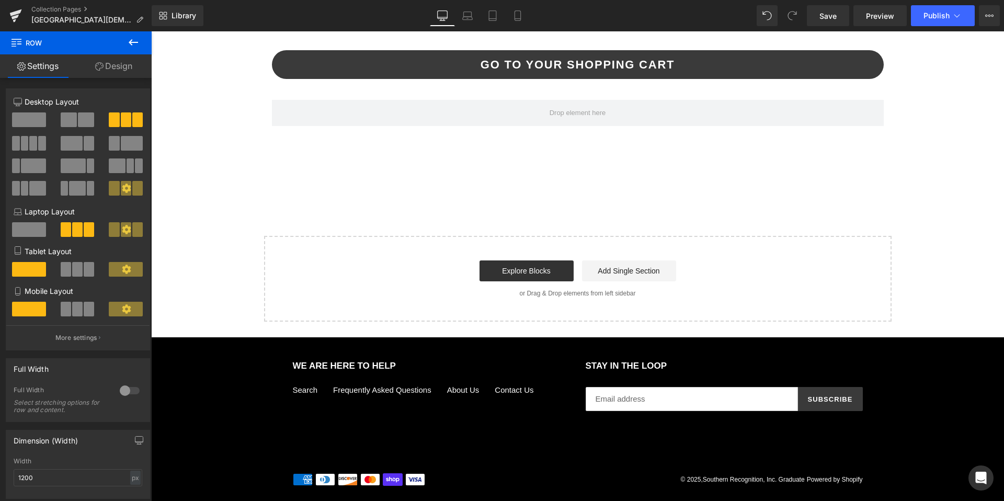
scroll to position [3289, 0]
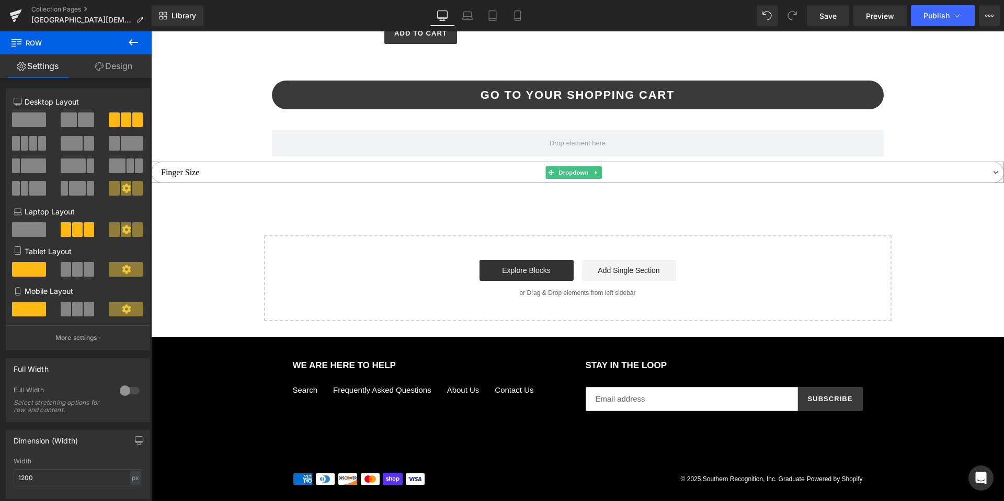
click at [208, 173] on select "Finger Size 5 5.5 6 6.5 7 7.5 8 8.5 9 9.5 10 10.5 11 11.5 12 12.5 13 13.5 14 14…" at bounding box center [577, 172] width 852 height 21
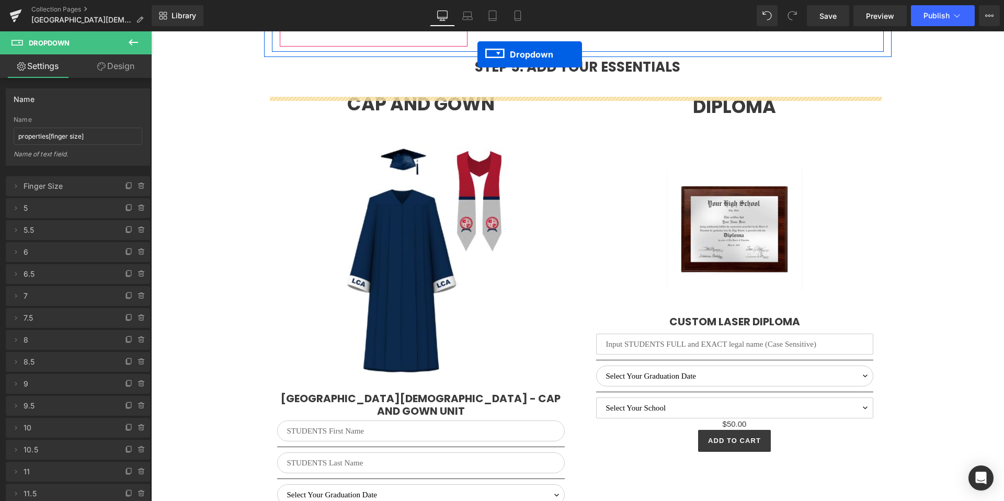
scroll to position [2516, 0]
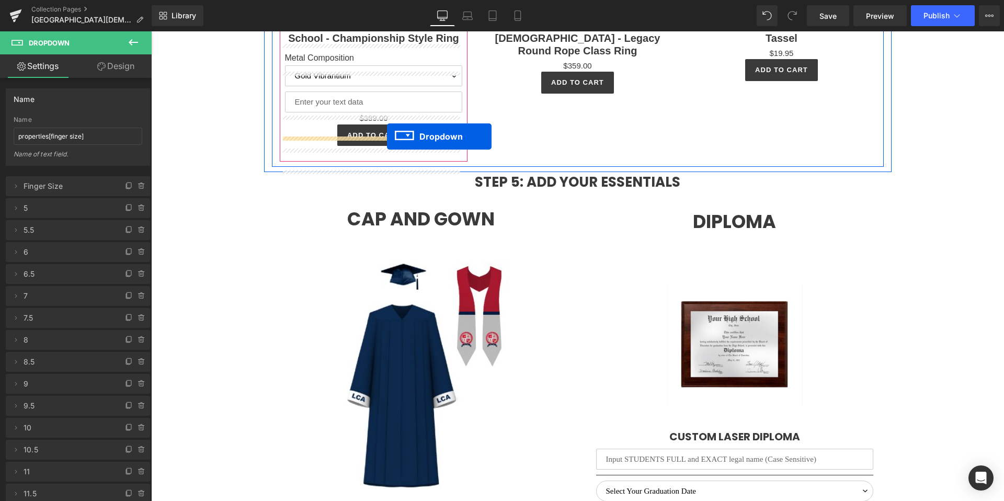
drag, startPoint x: 551, startPoint y: 172, endPoint x: 387, endPoint y: 136, distance: 168.4
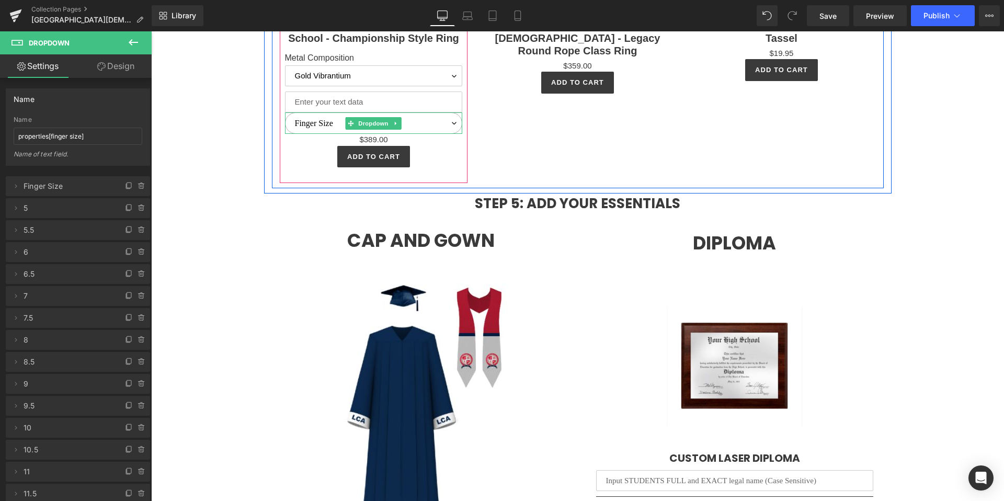
click at [295, 134] on select "Finger Size 5 5.5 6 6.5 7 7.5 8 8.5 9 9.5 10 10.5 11 11.5 12 12.5 13 13.5 14 14…" at bounding box center [374, 122] width 178 height 21
click at [102, 67] on icon at bounding box center [101, 66] width 8 height 8
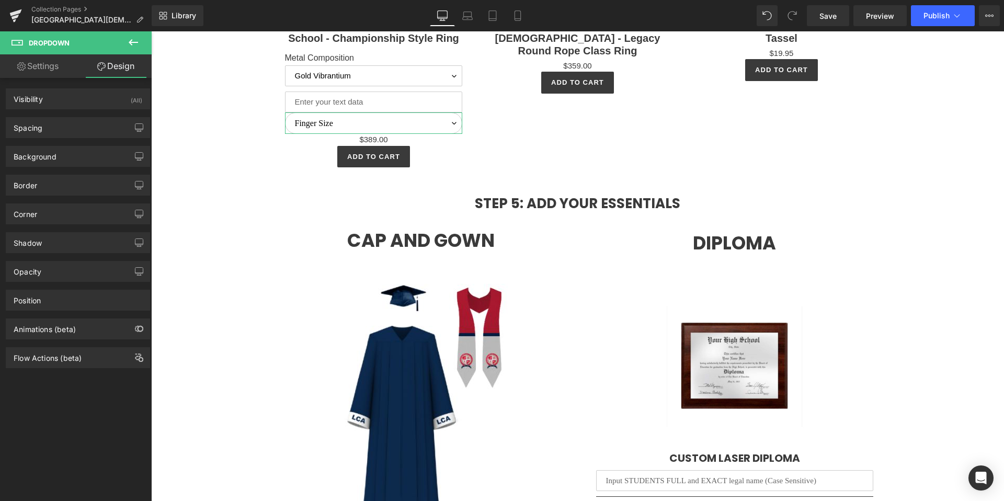
click at [50, 198] on div "Corner Corner Style Custom Custom Setup Global Style Custom Setup Global Style …" at bounding box center [78, 209] width 156 height 29
click at [49, 221] on div "Corner" at bounding box center [77, 214] width 143 height 20
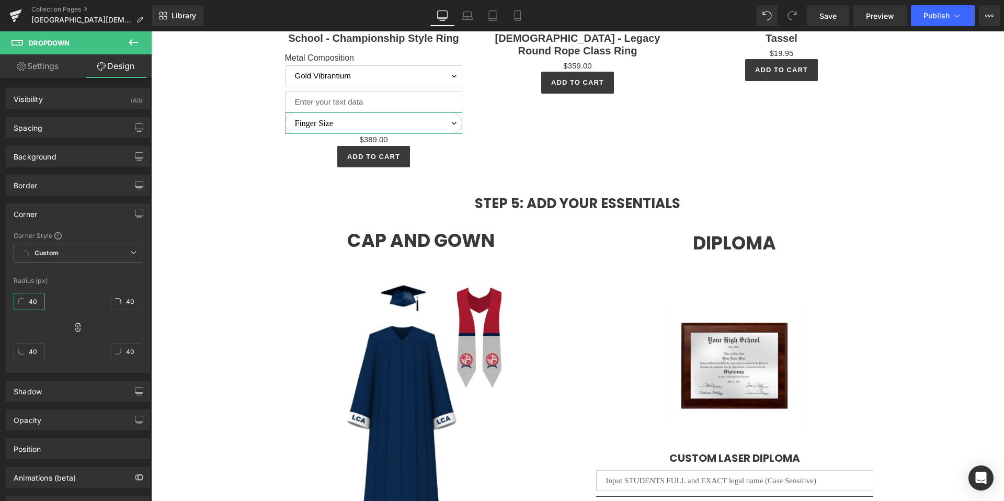
click at [31, 304] on input "40" at bounding box center [29, 301] width 31 height 17
type input "0"
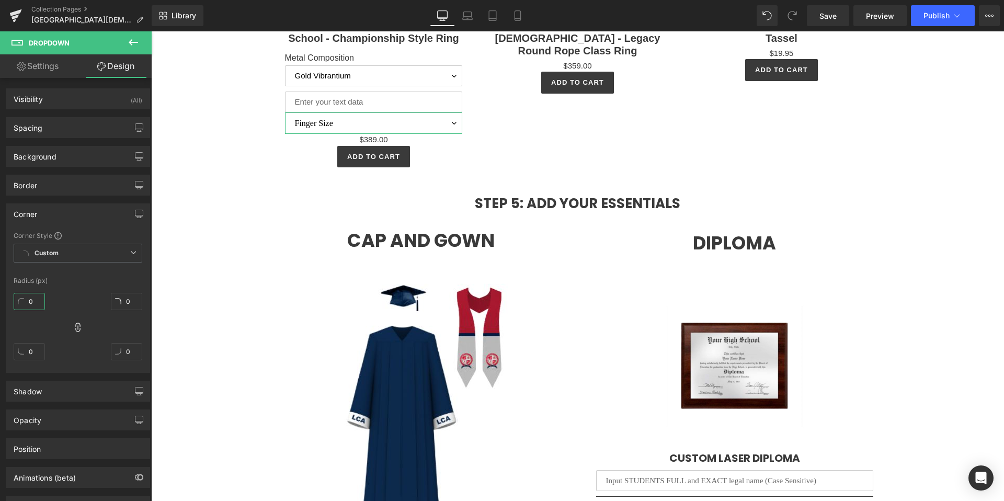
type input "0"
click at [78, 301] on div "0px 0 0px 0 0px 0 0px 0" at bounding box center [78, 331] width 129 height 84
click at [77, 246] on span "Custom Setup Global Style" at bounding box center [78, 253] width 129 height 19
click at [74, 228] on div "Corner Corner Style Custom Custom Setup Global Style Custom Setup Global Style …" at bounding box center [78, 287] width 144 height 169
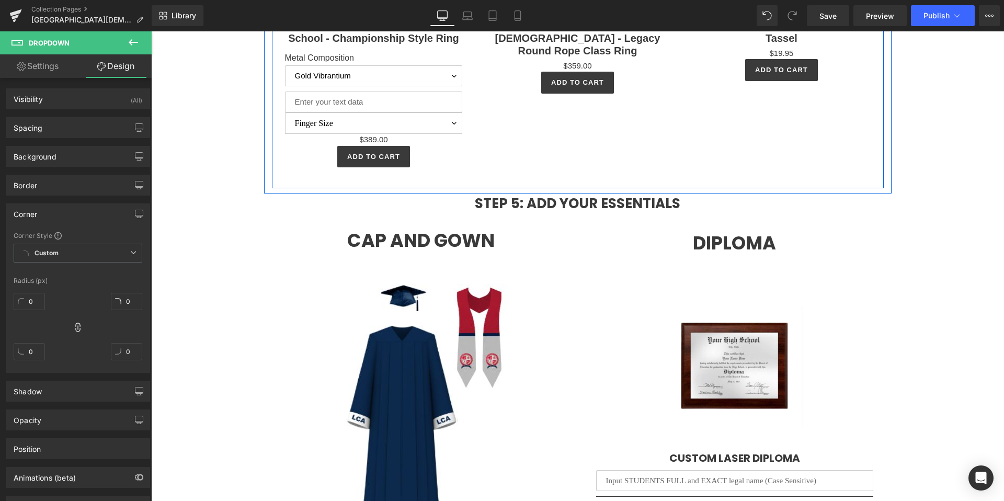
click at [548, 145] on div "Sale Off (P) Image Liberty Christian School - Championship Style Ring (P) Title…" at bounding box center [578, 34] width 612 height 307
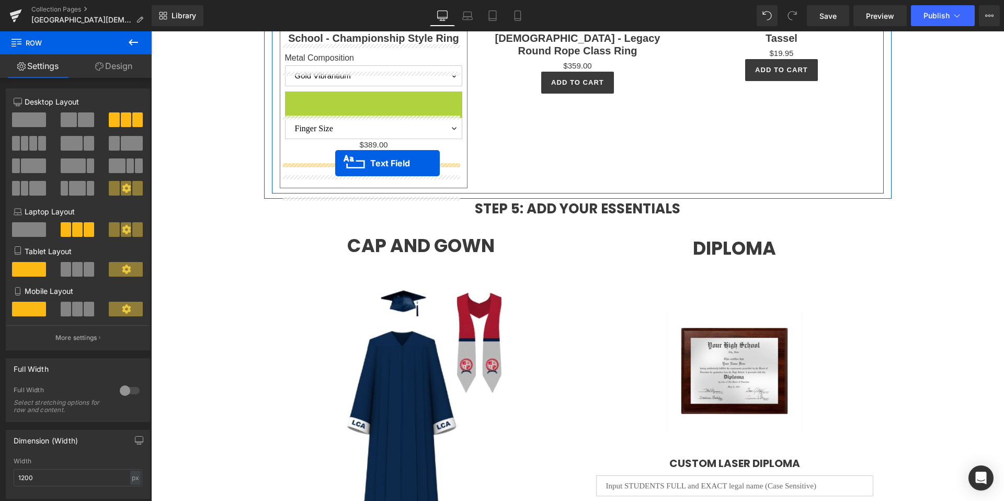
drag, startPoint x: 349, startPoint y: 125, endPoint x: 335, endPoint y: 163, distance: 40.5
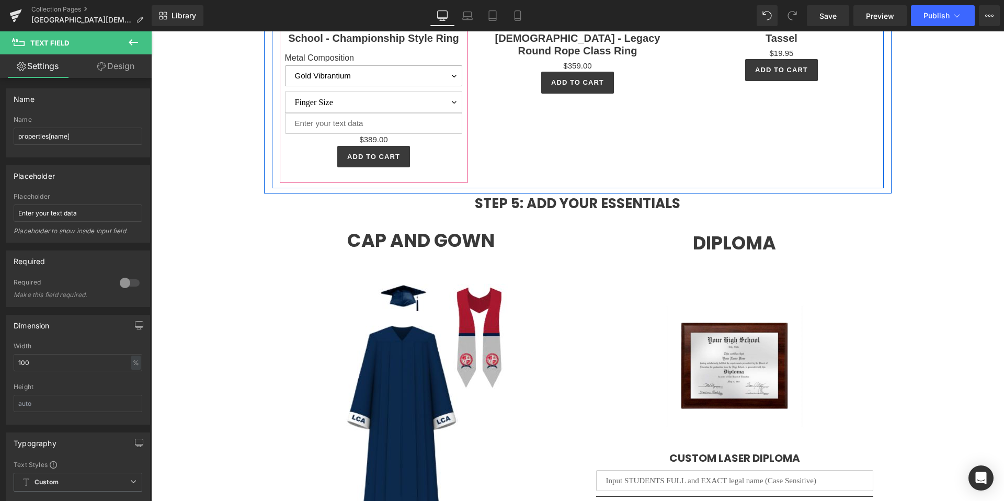
click at [306, 86] on select "Silver Vibrantium Gold Vibrantium" at bounding box center [374, 75] width 178 height 21
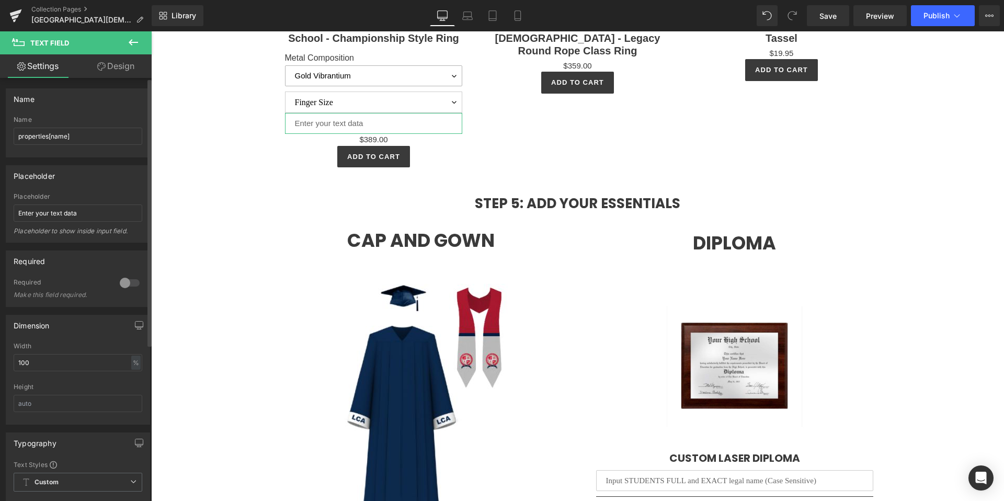
scroll to position [209, 0]
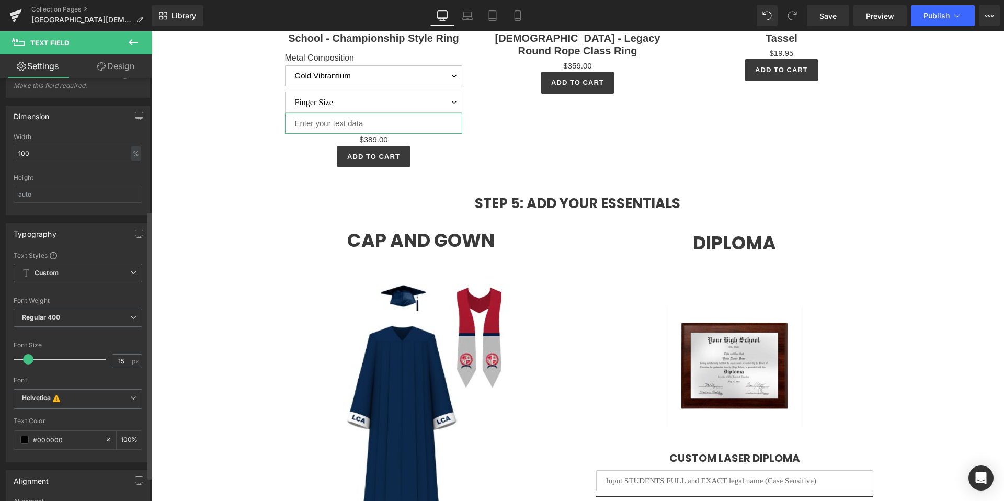
click at [56, 276] on b "Custom" at bounding box center [46, 273] width 24 height 9
click at [44, 316] on b "Regular 400" at bounding box center [41, 317] width 39 height 8
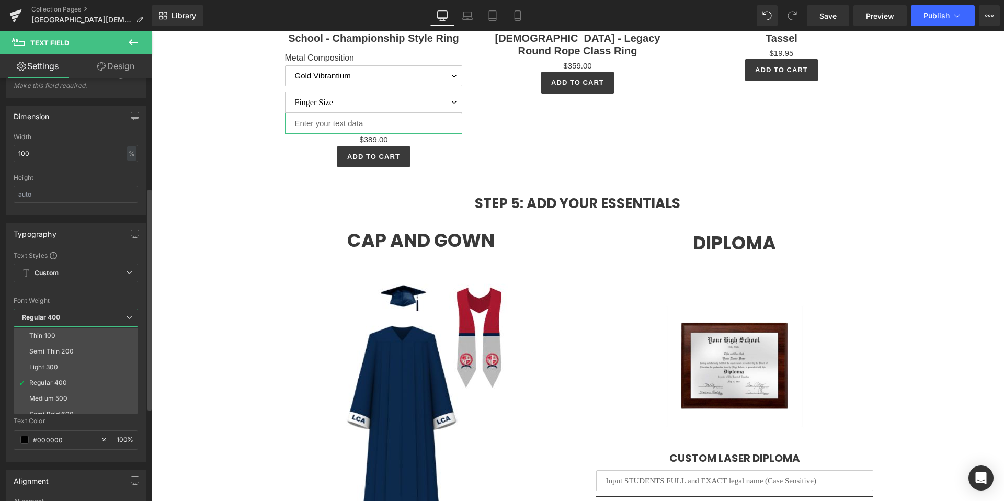
click at [44, 316] on b "Regular 400" at bounding box center [41, 317] width 39 height 8
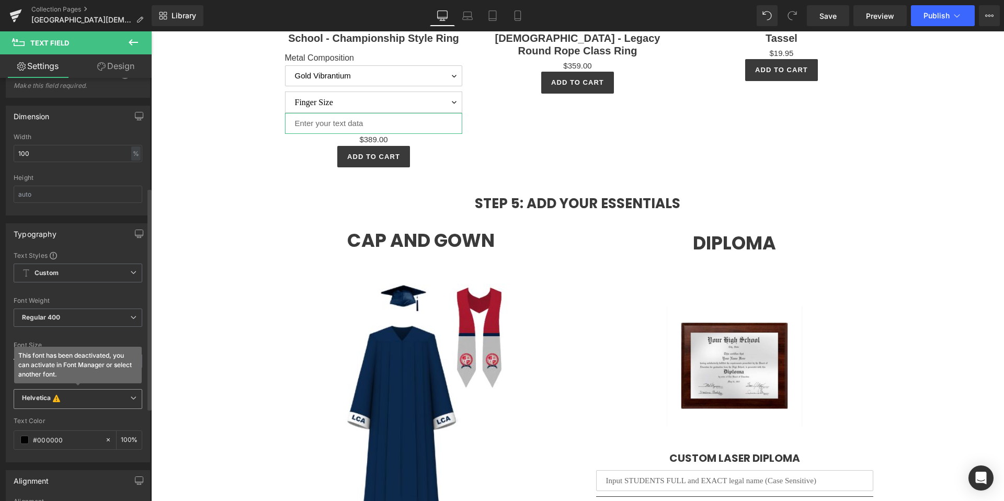
click at [39, 394] on icon "Helvetica" at bounding box center [36, 399] width 29 height 10
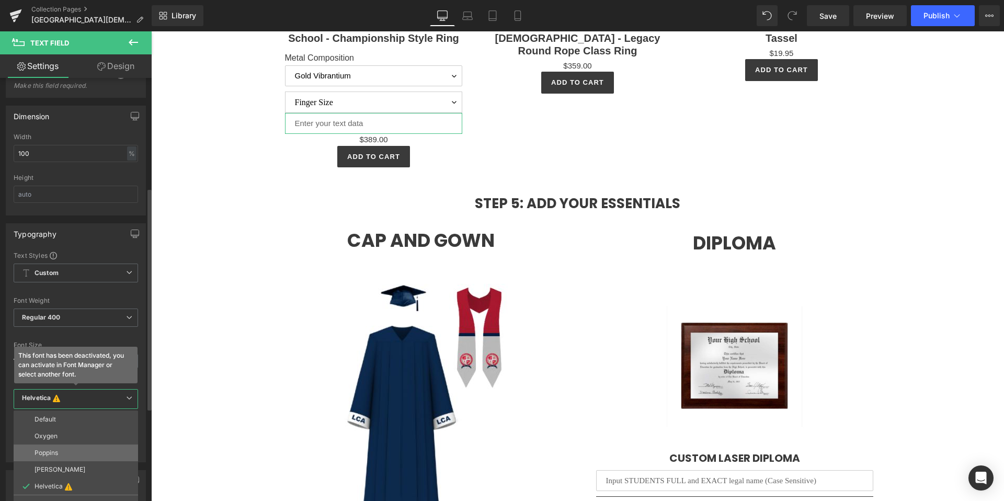
click at [55, 457] on li "Poppins" at bounding box center [76, 452] width 124 height 17
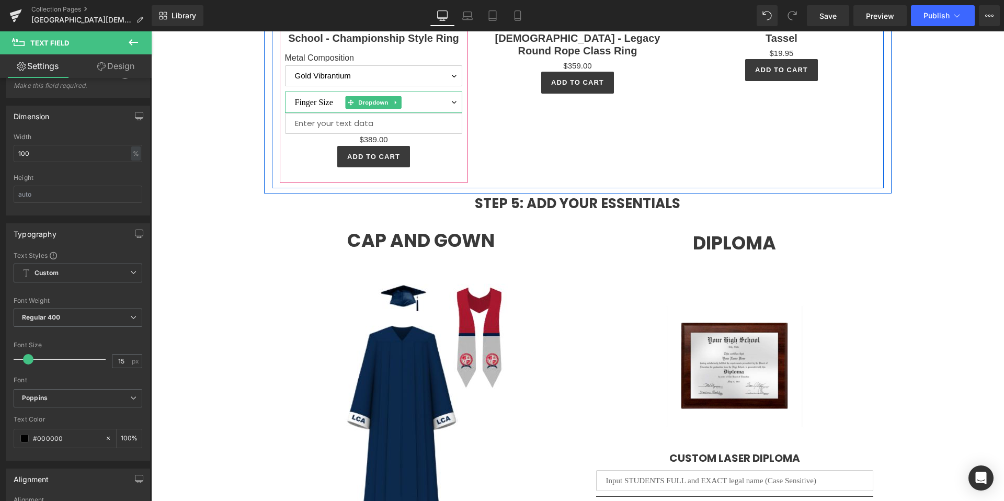
click at [320, 113] on select "Finger Size 5 5.5 6 6.5 7 7.5 8 8.5 9 9.5 10 10.5 11 11.5 12 12.5 13 13.5 14 14…" at bounding box center [374, 101] width 178 height 21
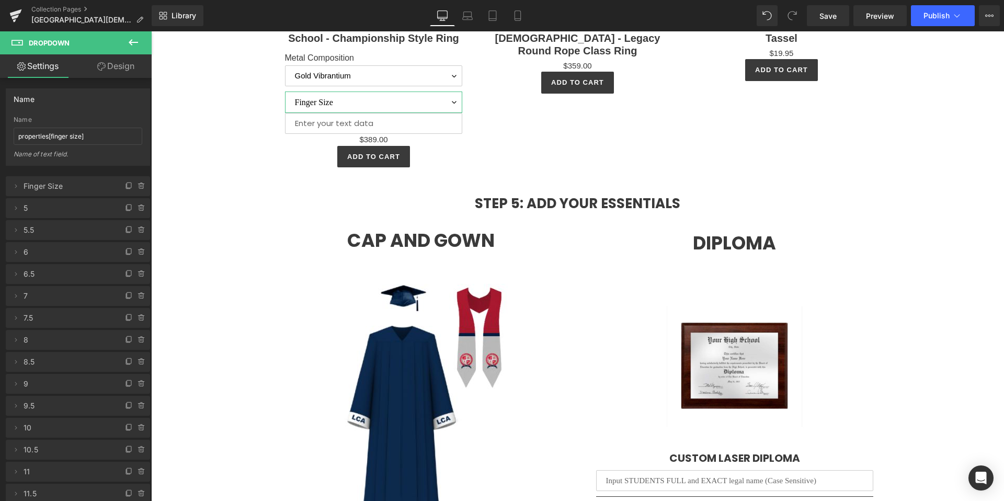
click at [110, 71] on link "Design" at bounding box center [116, 66] width 76 height 24
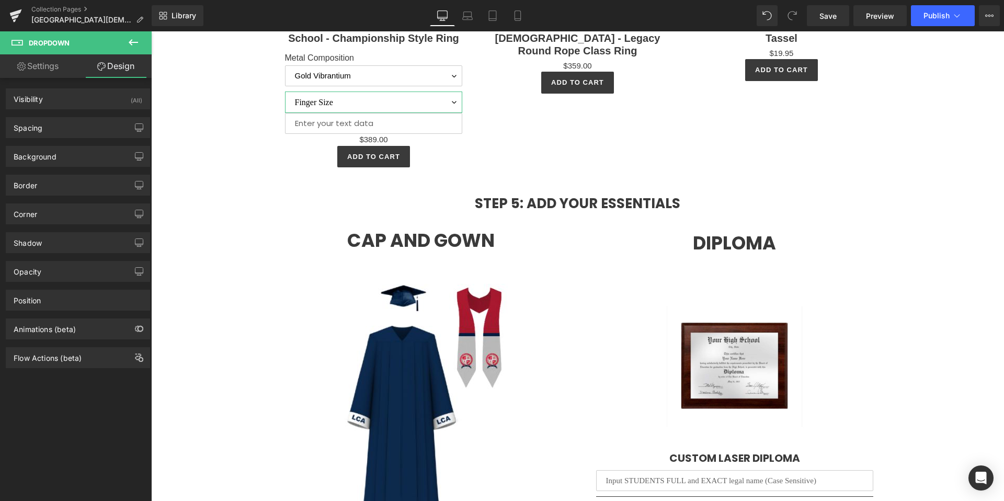
click at [43, 71] on link "Settings" at bounding box center [38, 66] width 76 height 24
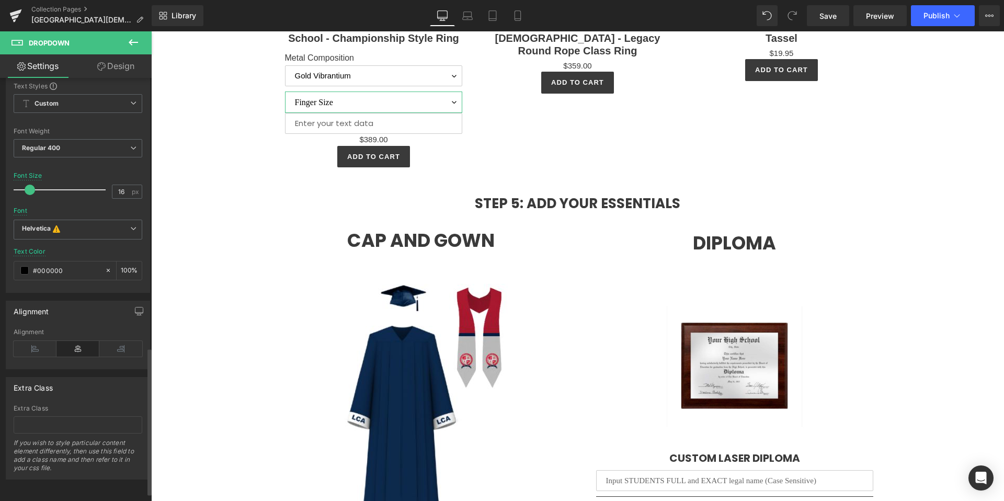
scroll to position [801, 0]
click at [80, 224] on b "Helvetica This font has been deactivated, you can activate in Font Manager or s…" at bounding box center [76, 229] width 108 height 10
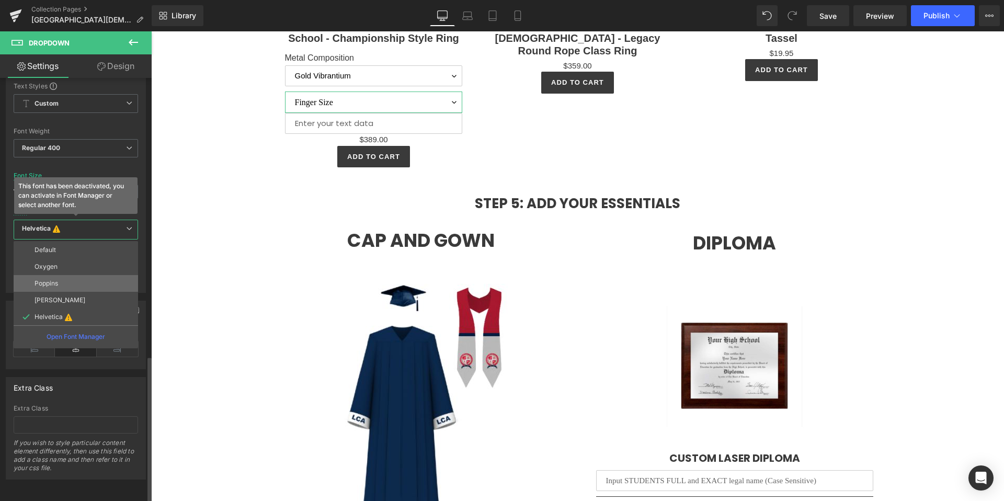
click at [75, 275] on li "Poppins" at bounding box center [76, 283] width 124 height 17
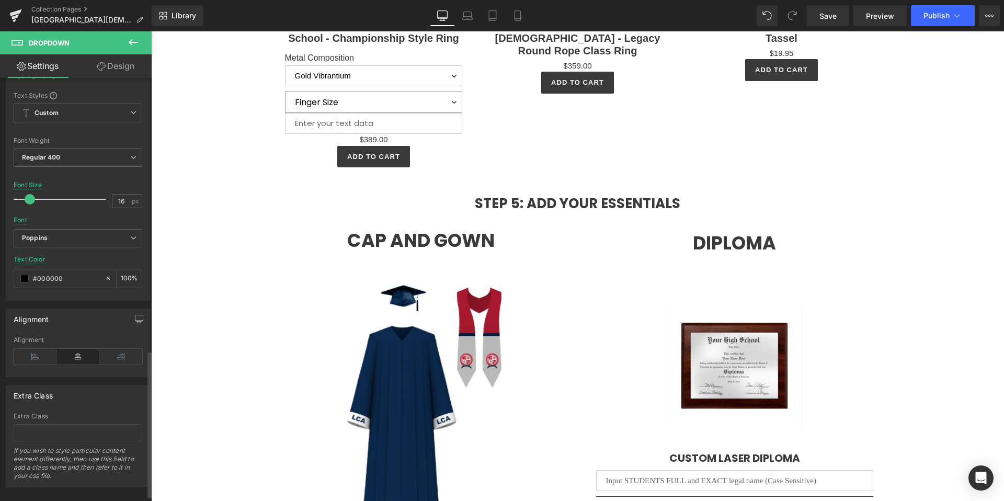
scroll to position [559, 0]
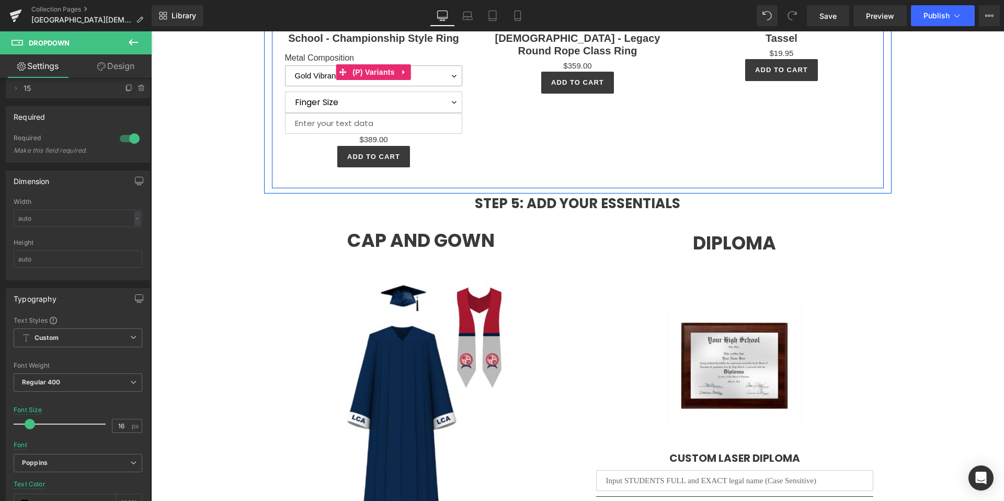
click at [309, 86] on select "Silver Vibrantium Gold Vibrantium" at bounding box center [374, 75] width 178 height 21
click at [430, 86] on select "Silver Vibrantium Gold Vibrantium" at bounding box center [374, 75] width 178 height 21
click at [355, 80] on span "(P) Variants" at bounding box center [374, 72] width 48 height 16
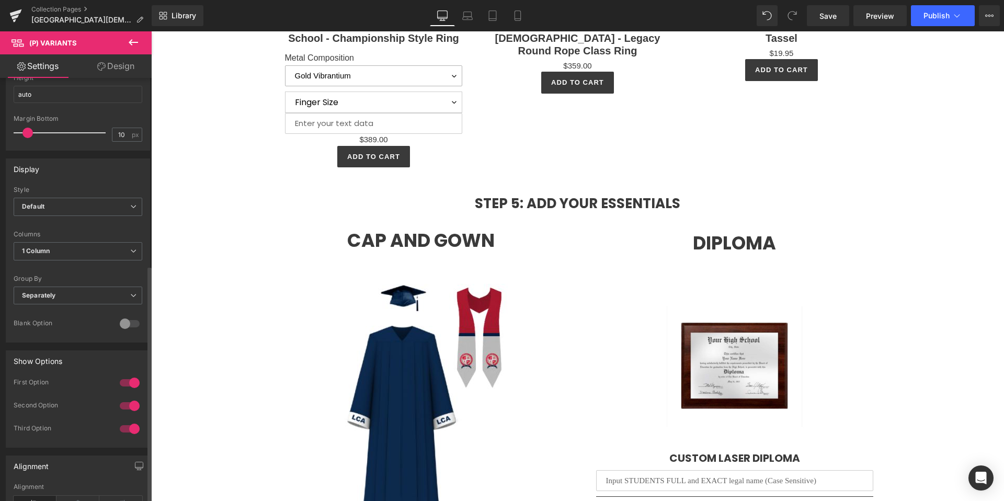
scroll to position [0, 0]
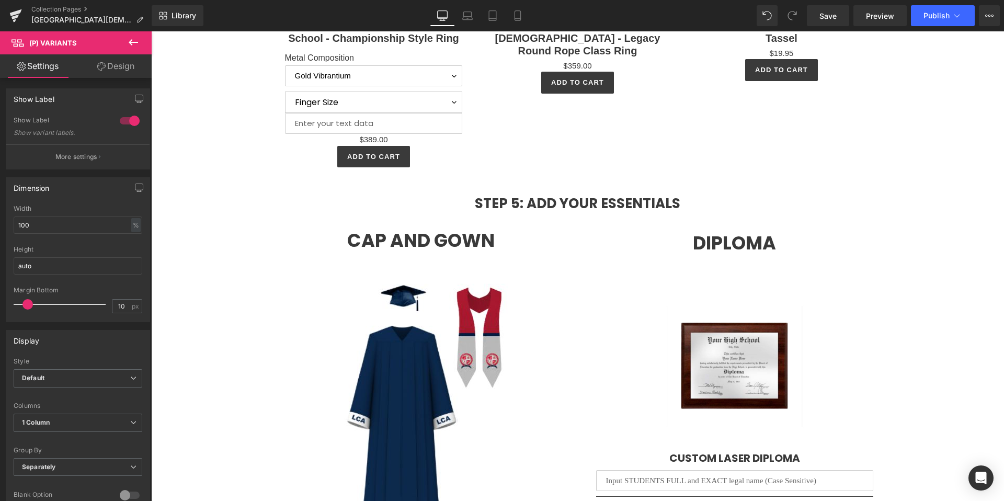
click at [115, 72] on link "Design" at bounding box center [116, 66] width 76 height 24
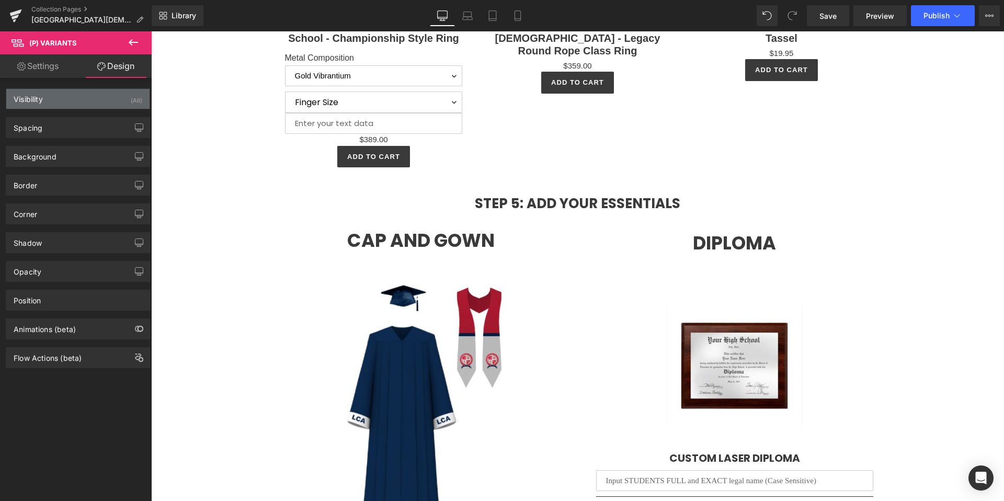
click at [67, 100] on div "Visibility (All)" at bounding box center [77, 99] width 143 height 20
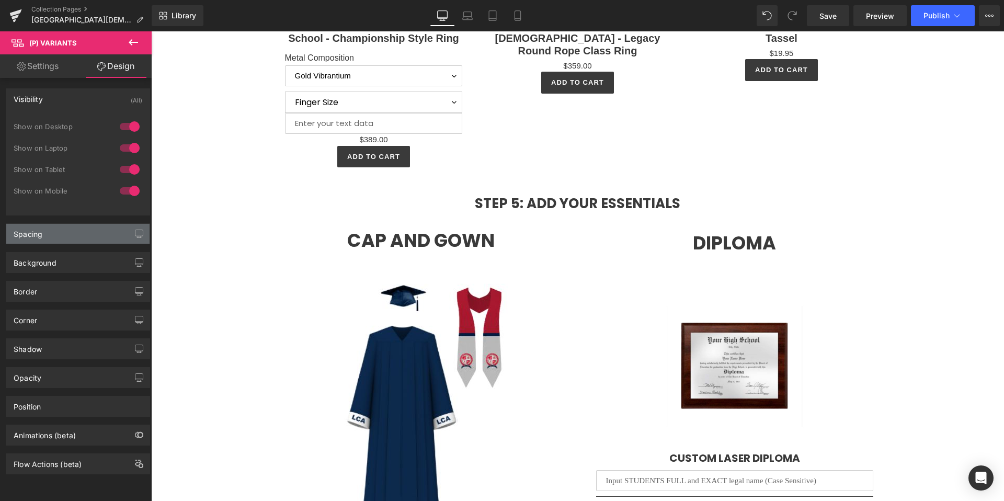
click at [52, 242] on div "Spacing" at bounding box center [77, 234] width 143 height 20
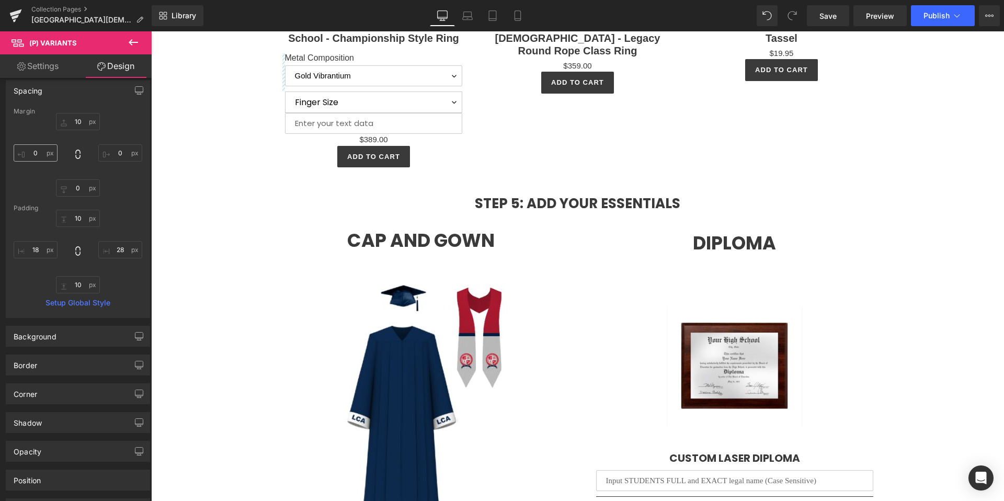
scroll to position [176, 0]
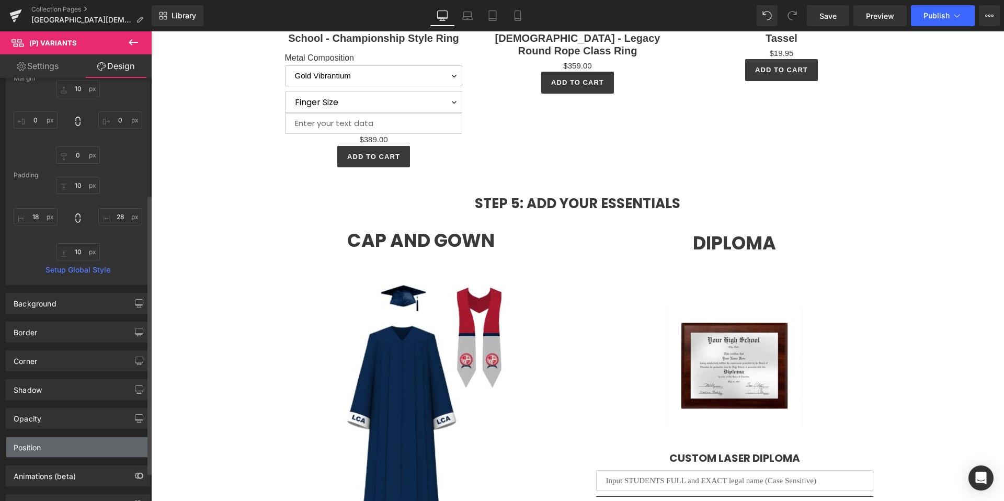
click at [34, 455] on div "Position" at bounding box center [77, 447] width 143 height 20
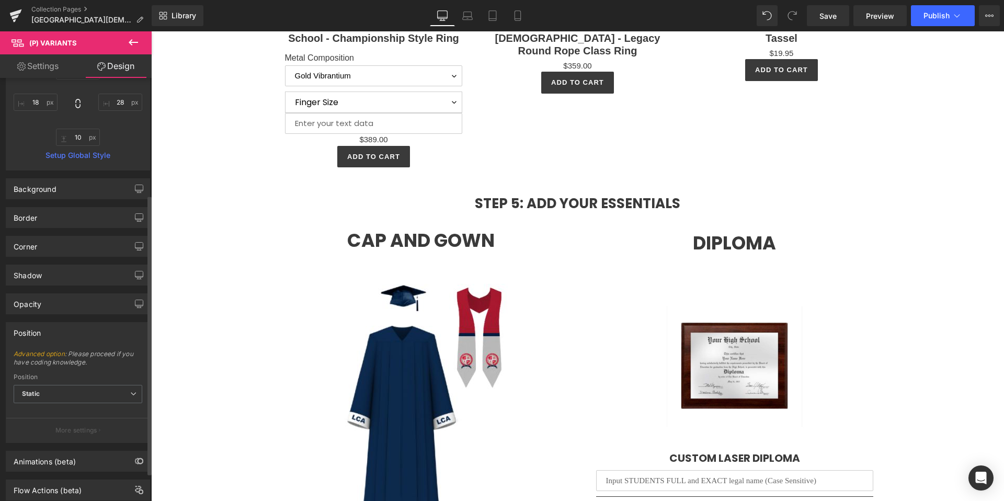
scroll to position [319, 0]
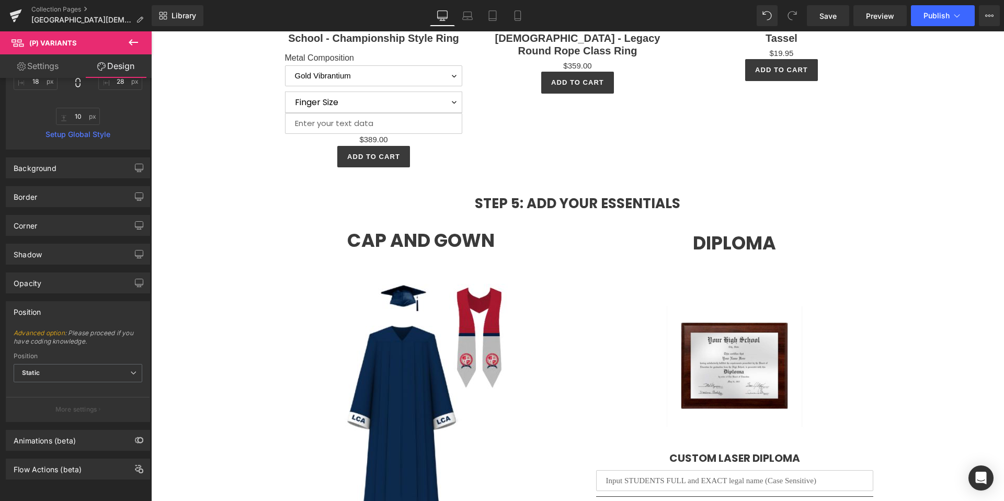
click at [29, 67] on link "Settings" at bounding box center [38, 66] width 76 height 24
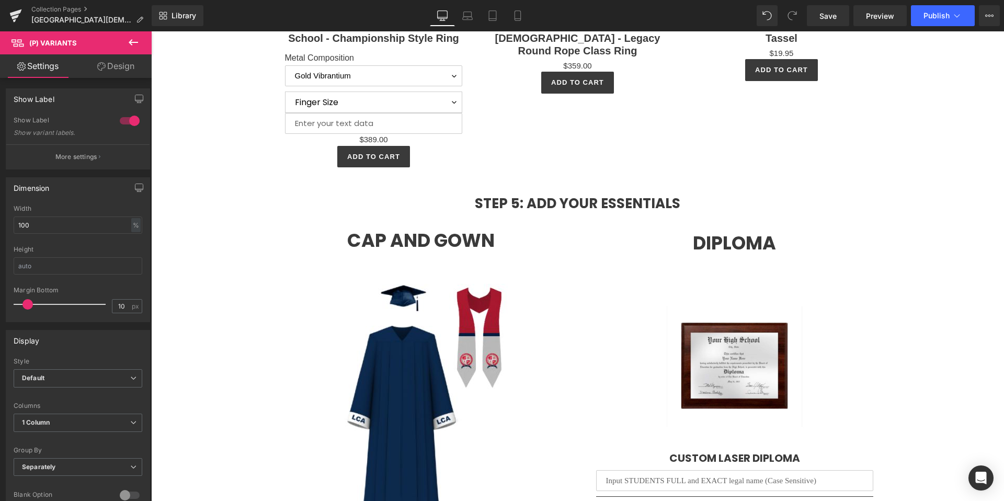
click at [131, 48] on icon at bounding box center [133, 42] width 13 height 13
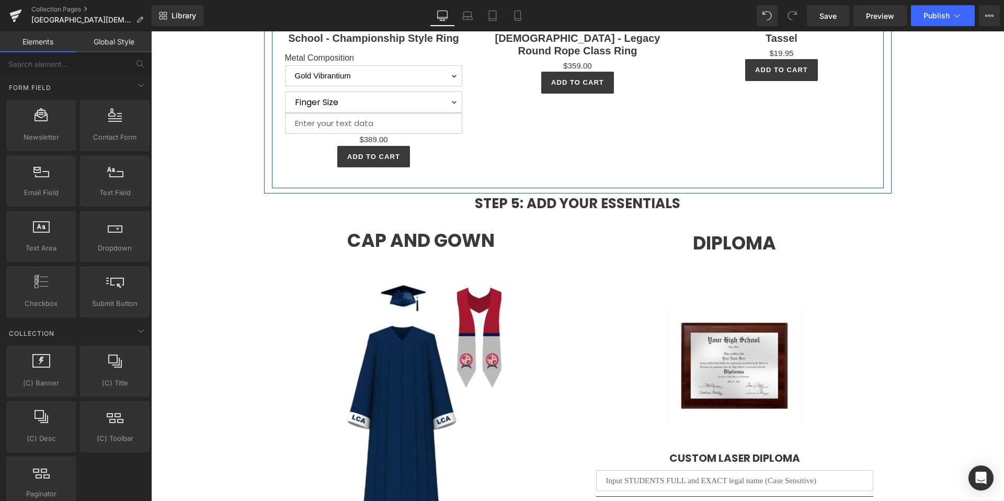
click at [648, 129] on div "Sale Off (P) Image Liberty Christian School - Championship Style Ring (P) Title…" at bounding box center [578, 34] width 612 height 307
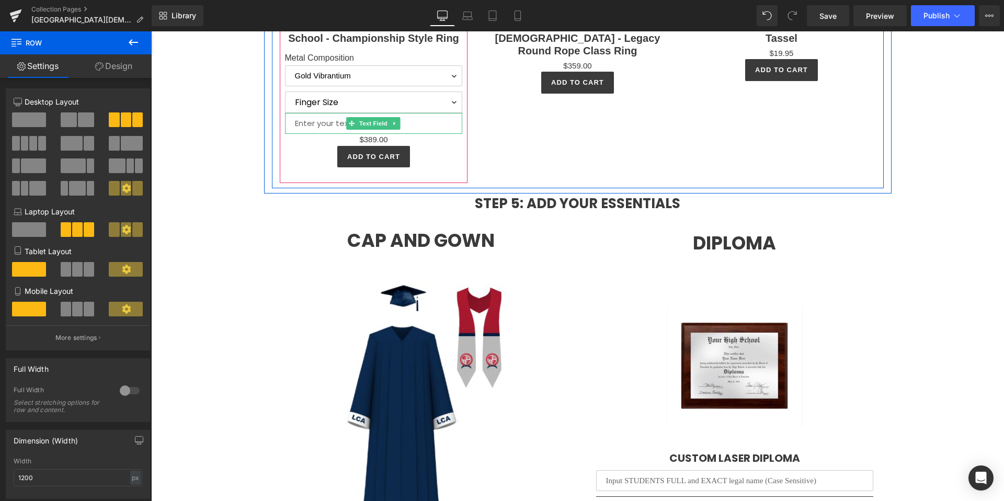
click at [314, 134] on input "text" at bounding box center [374, 123] width 178 height 21
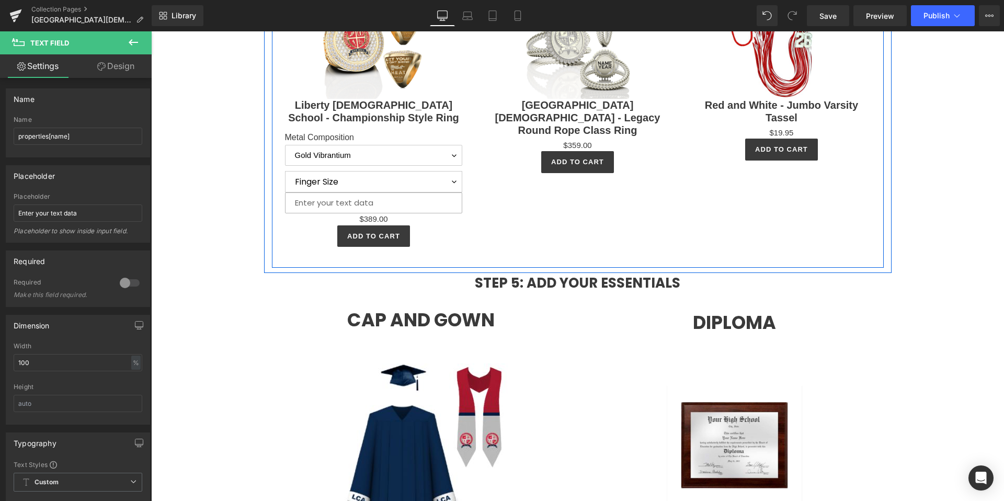
scroll to position [2435, 0]
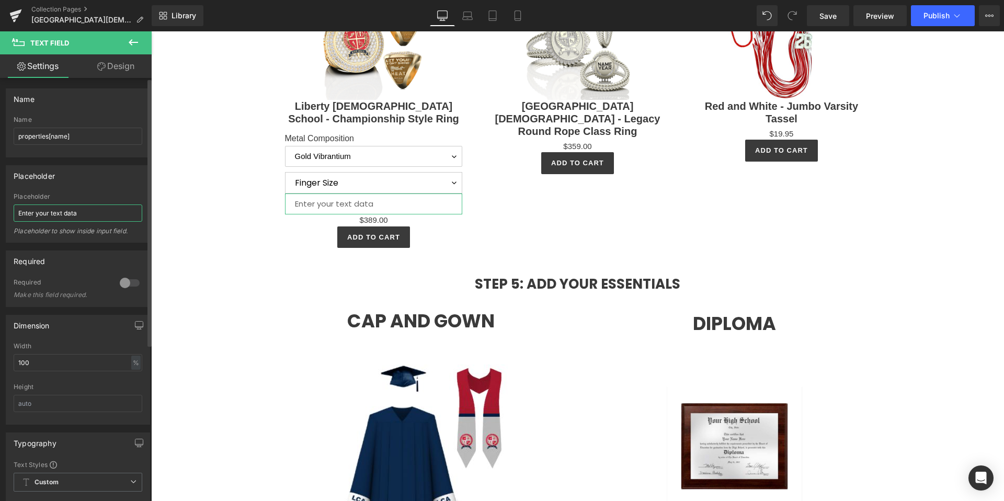
click at [65, 217] on input "Enter your text data" at bounding box center [78, 212] width 129 height 17
type input "Side 1 Top"
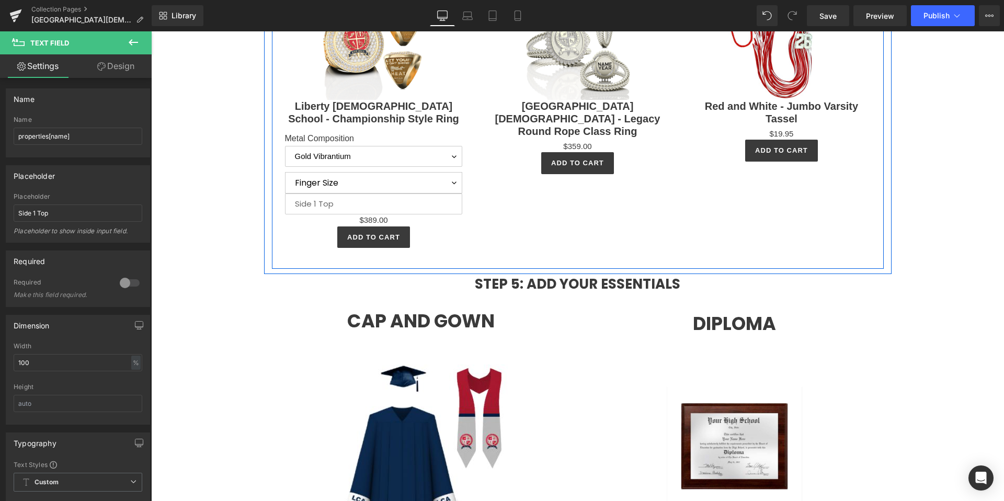
click at [483, 253] on div "Sale Off (P) Image Liberty Christian School - Championship Style Ring (P) Title…" at bounding box center [578, 115] width 612 height 307
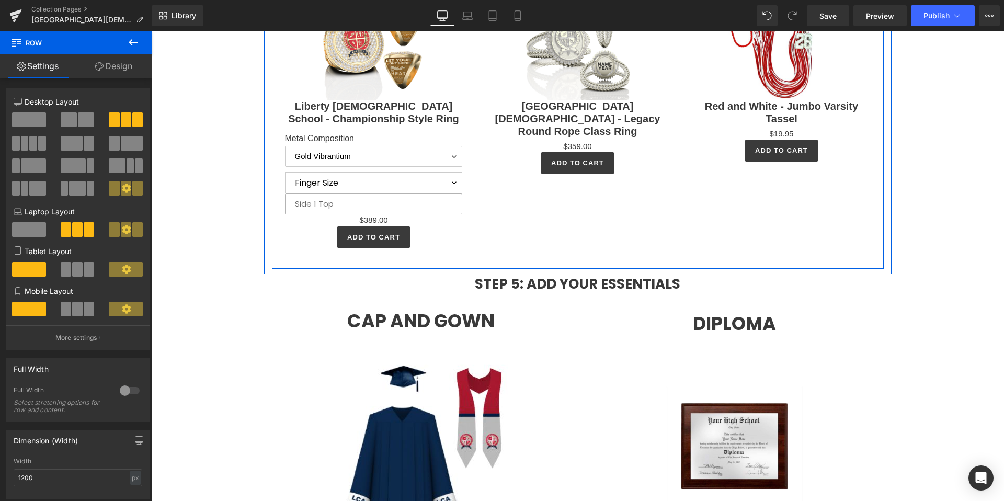
click at [420, 214] on input "text" at bounding box center [374, 203] width 178 height 21
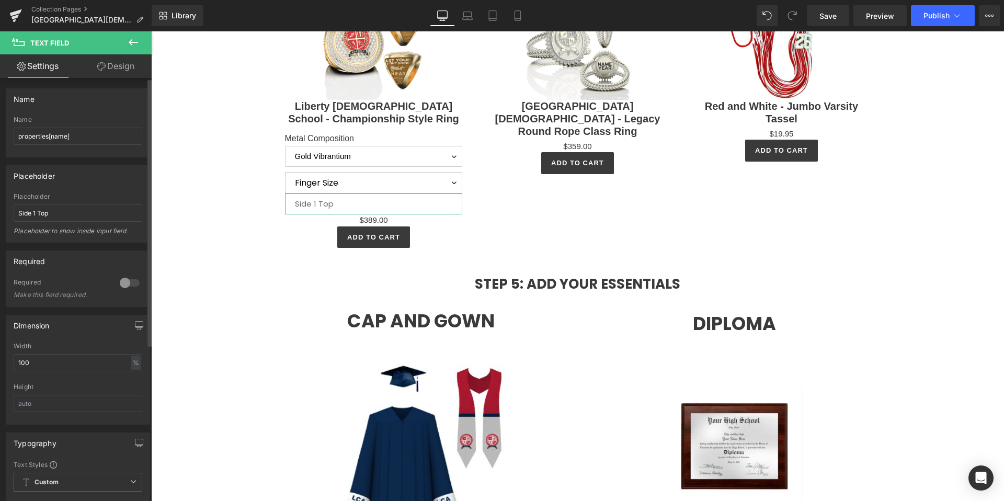
click at [130, 283] on div at bounding box center [129, 282] width 25 height 17
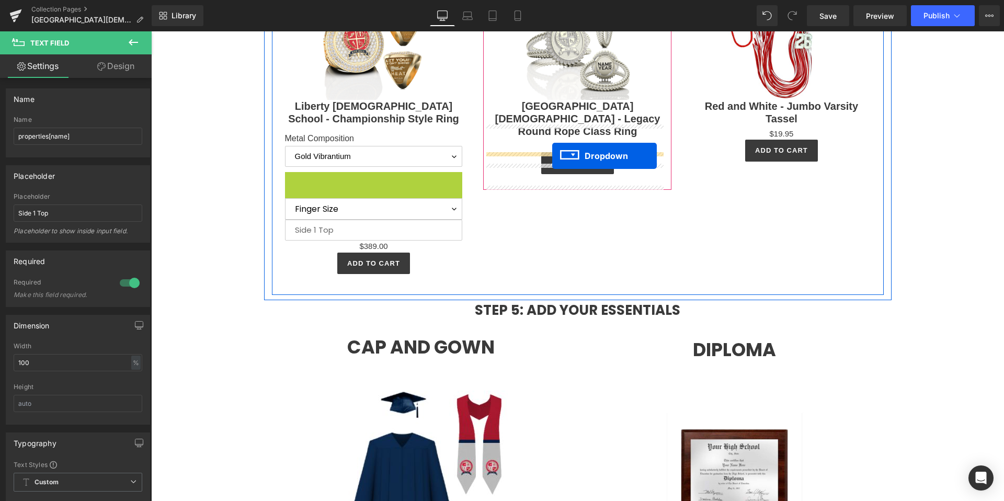
drag, startPoint x: 348, startPoint y: 207, endPoint x: 552, endPoint y: 156, distance: 210.8
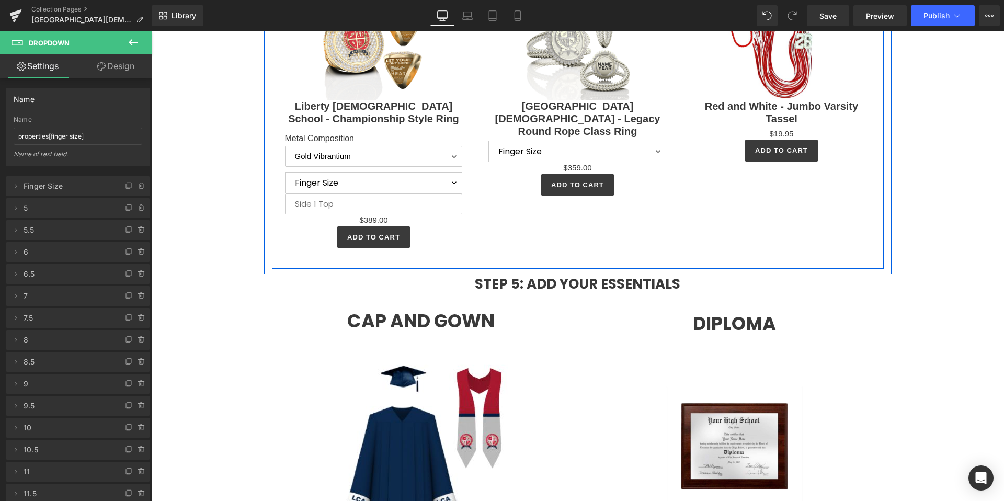
click at [594, 251] on div "Sale Off (P) Image Liberty Christian School - Championship Style Ring (P) Title…" at bounding box center [578, 115] width 612 height 307
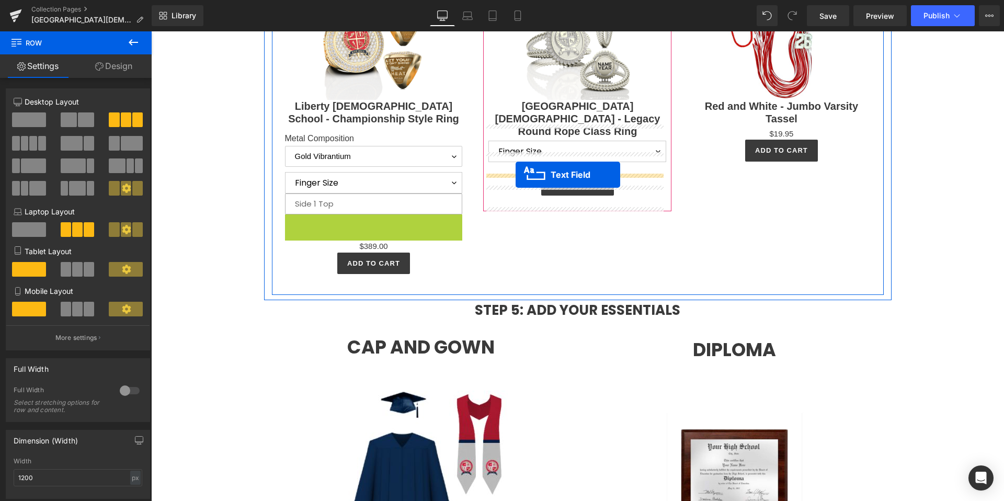
drag, startPoint x: 348, startPoint y: 248, endPoint x: 515, endPoint y: 175, distance: 182.8
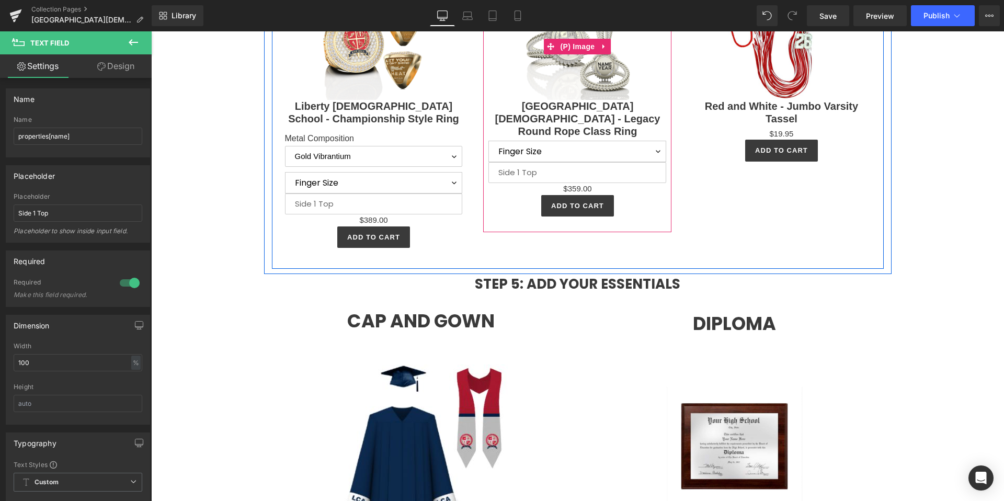
click at [629, 90] on div "Sale Off" at bounding box center [577, 46] width 178 height 107
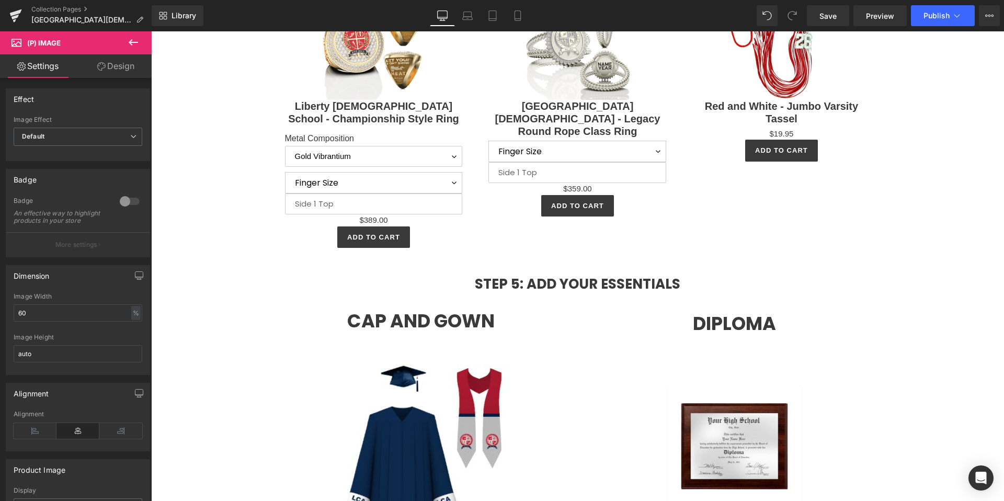
click at [136, 42] on icon at bounding box center [133, 42] width 9 height 6
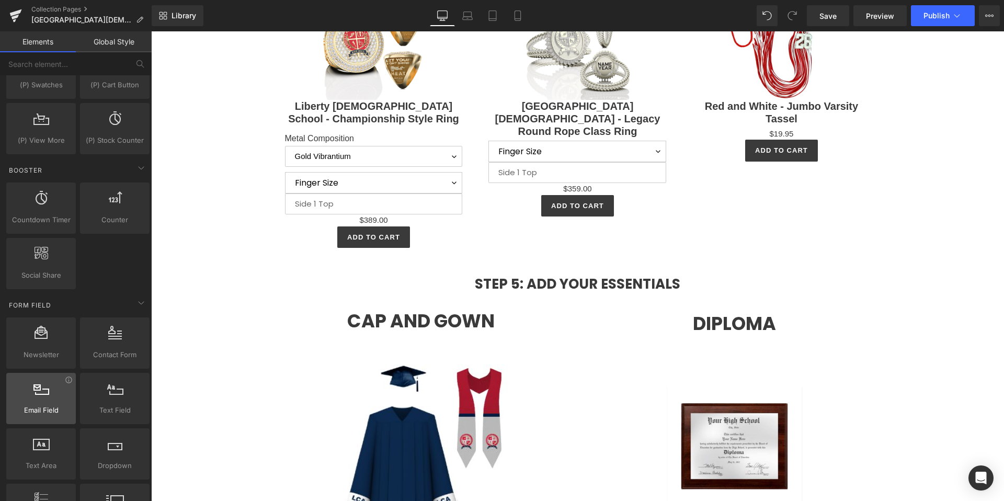
scroll to position [1051, 0]
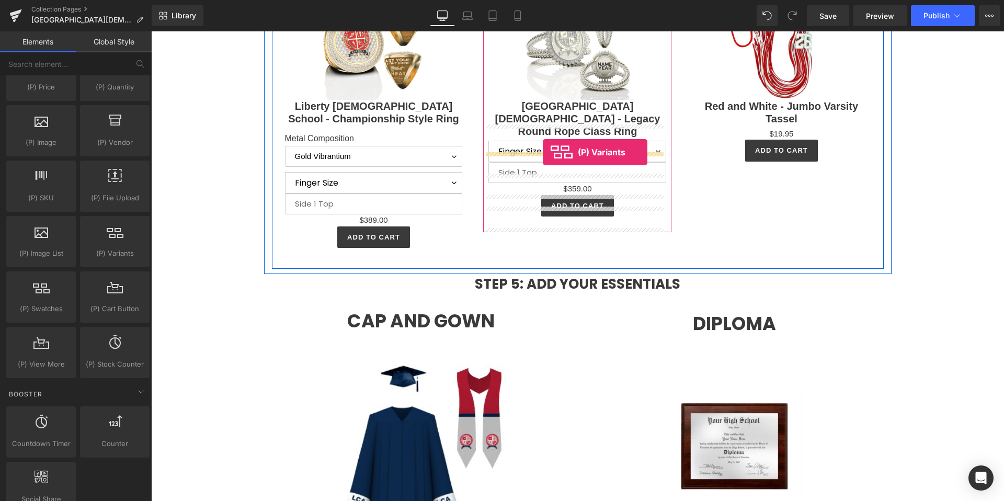
drag, startPoint x: 259, startPoint y: 267, endPoint x: 543, endPoint y: 152, distance: 306.2
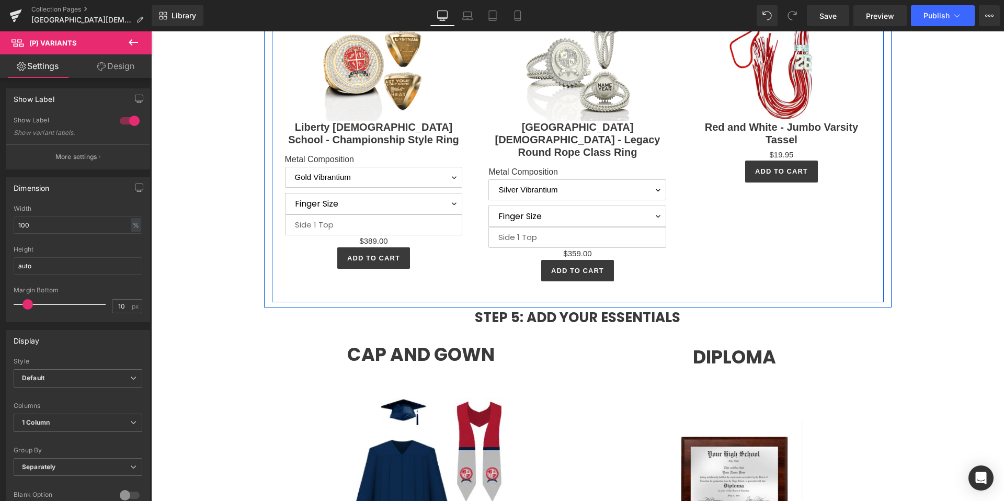
scroll to position [2328, 0]
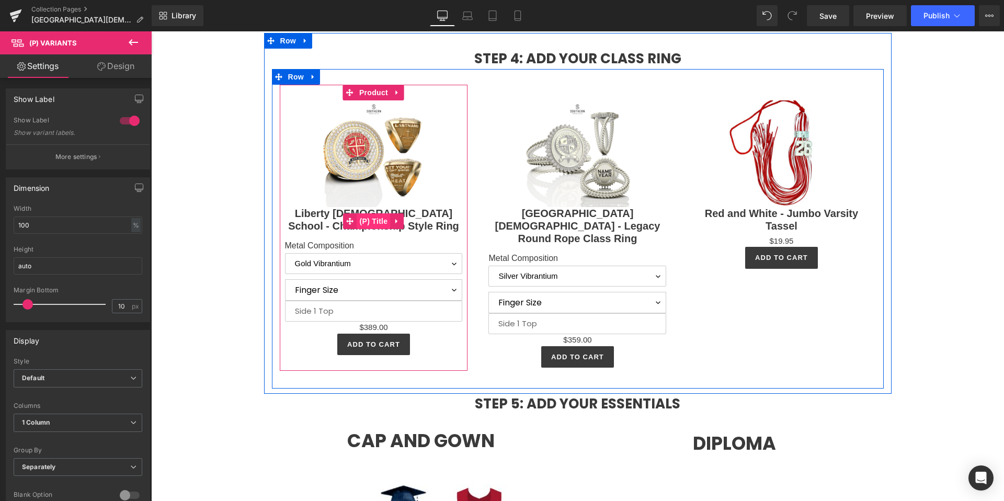
click at [359, 229] on span "(P) Title" at bounding box center [373, 221] width 33 height 16
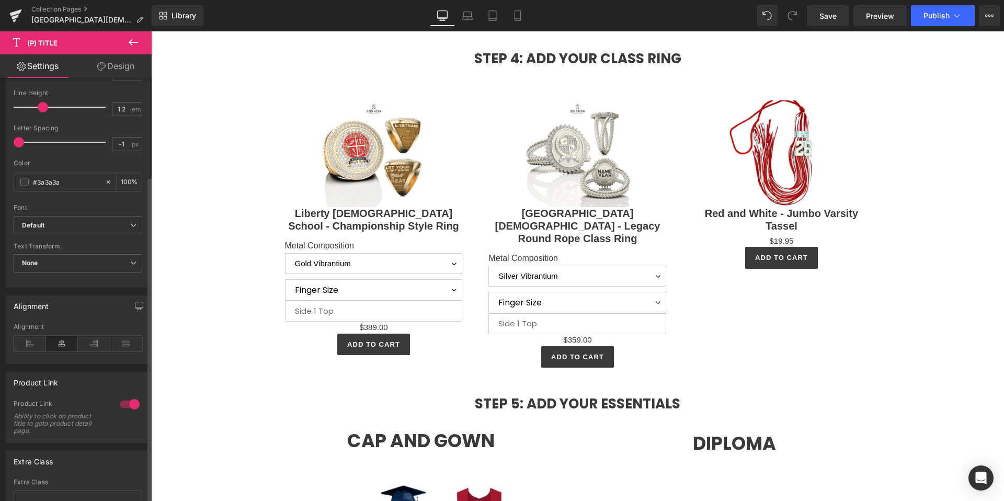
scroll to position [277, 0]
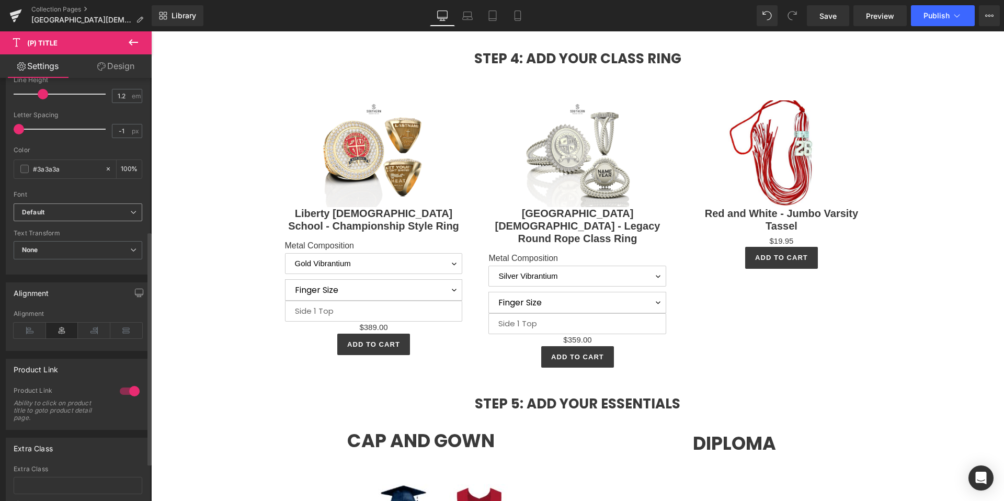
click at [51, 204] on span "Default" at bounding box center [78, 212] width 129 height 18
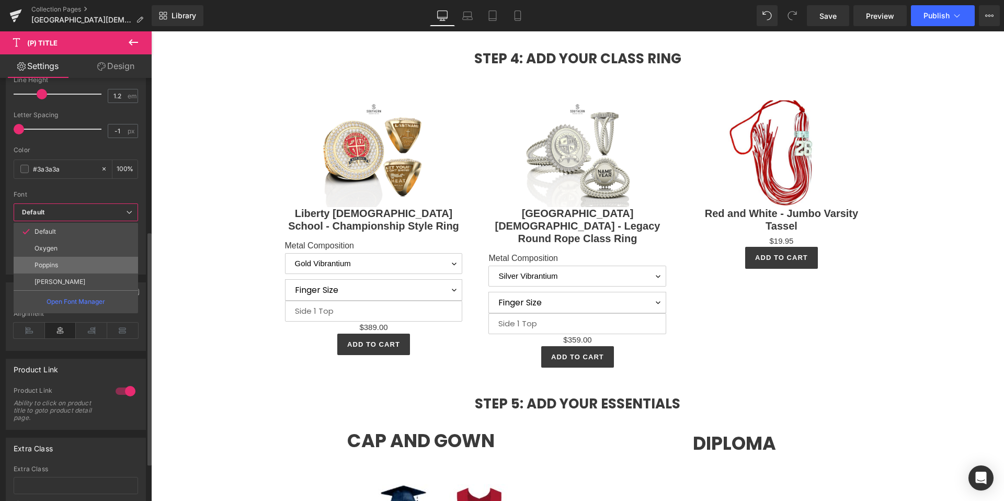
click at [50, 264] on p "Poppins" at bounding box center [46, 264] width 24 height 7
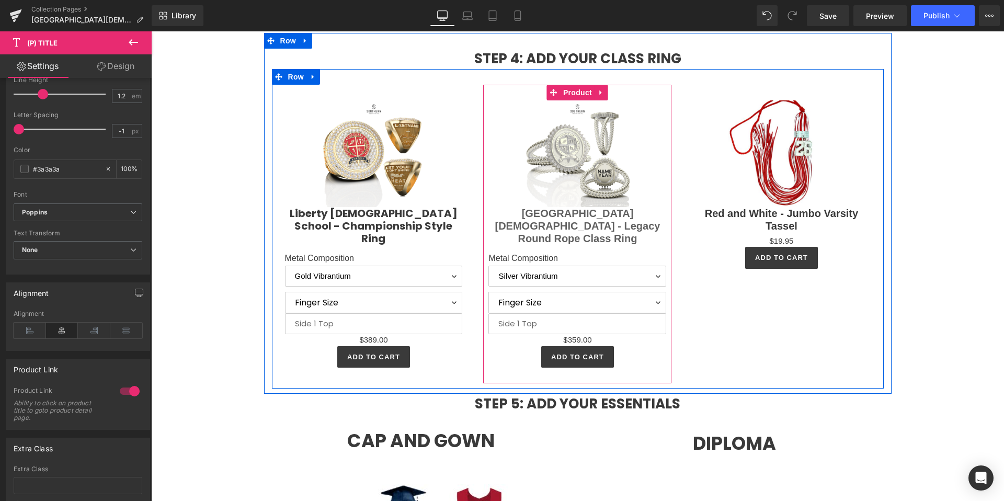
click at [594, 234] on link at bounding box center [596, 227] width 11 height 13
click at [546, 235] on link "(P) Title" at bounding box center [550, 228] width 47 height 16
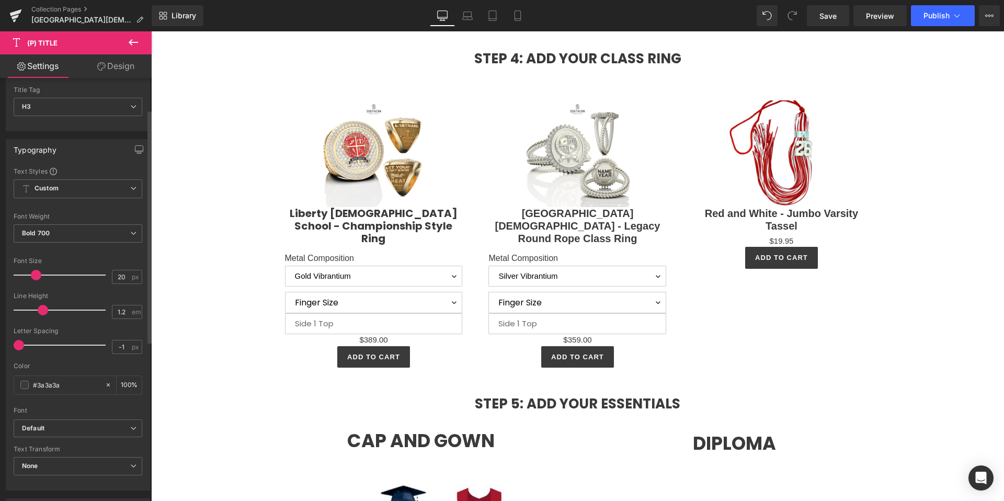
scroll to position [77, 0]
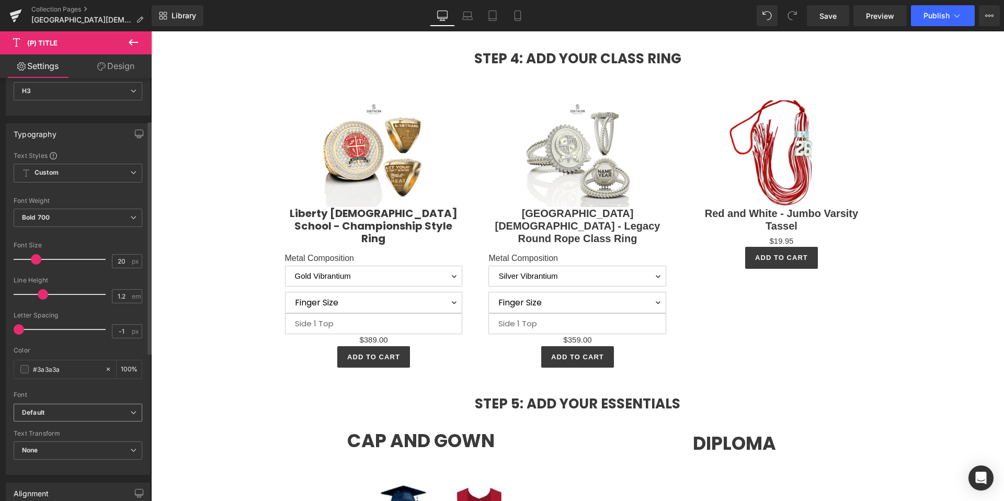
click at [46, 414] on b "Default" at bounding box center [76, 412] width 108 height 9
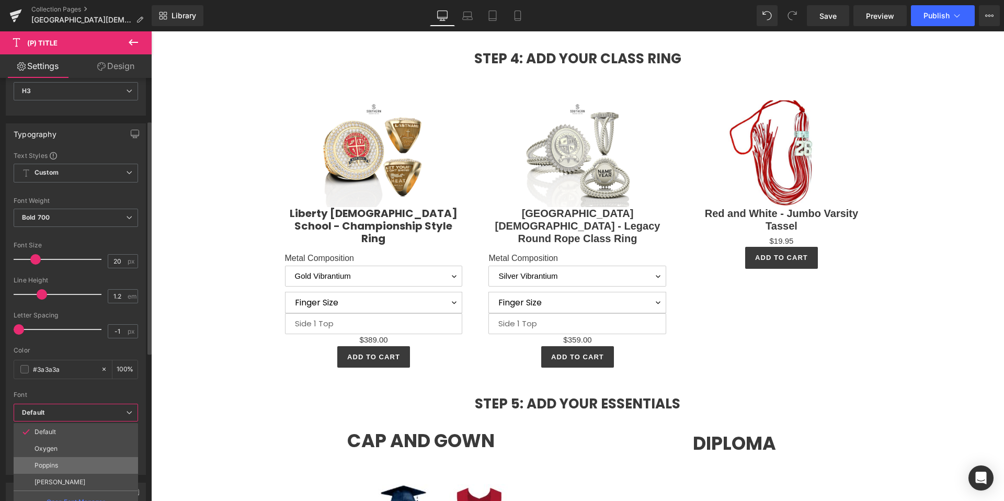
click at [55, 465] on p "Poppins" at bounding box center [46, 465] width 24 height 7
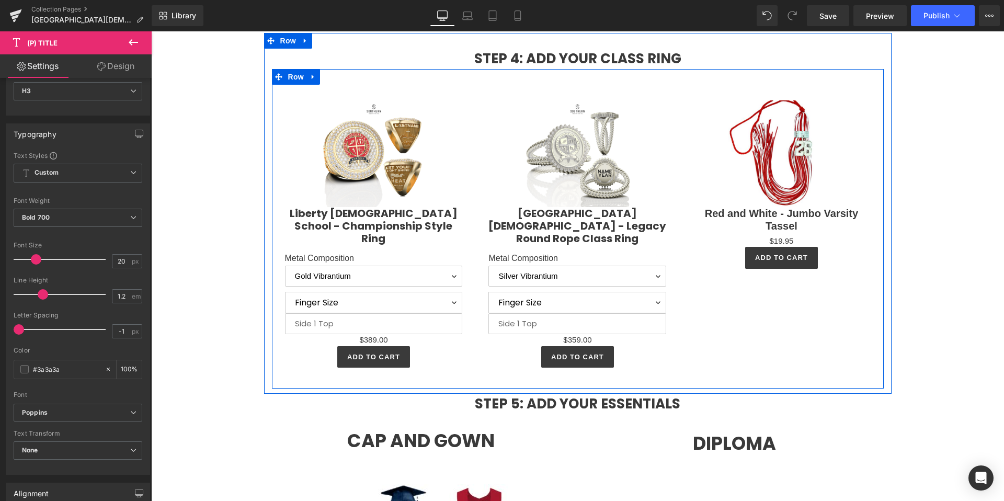
click at [728, 348] on div "Sale Off (P) Image Liberty Christian School - Championship Style Ring (P) Title…" at bounding box center [578, 228] width 612 height 319
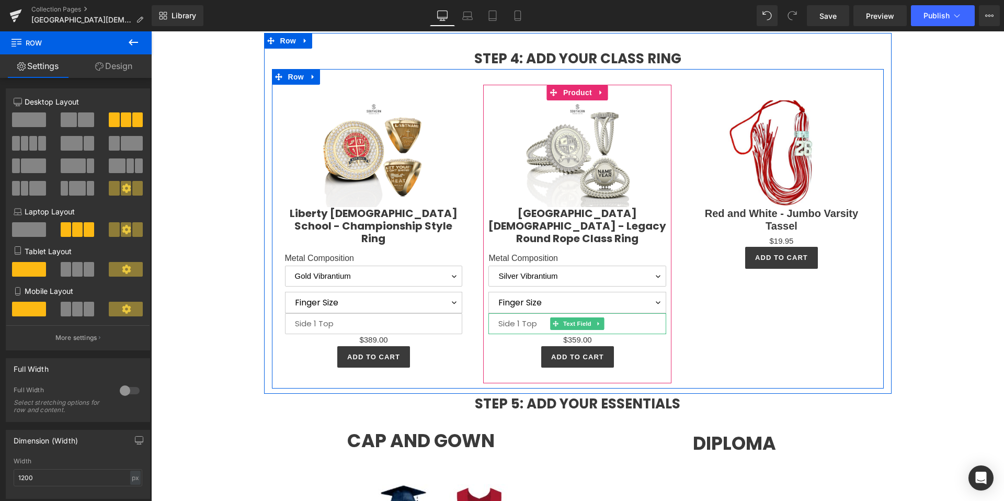
click at [621, 334] on input "text" at bounding box center [577, 323] width 178 height 21
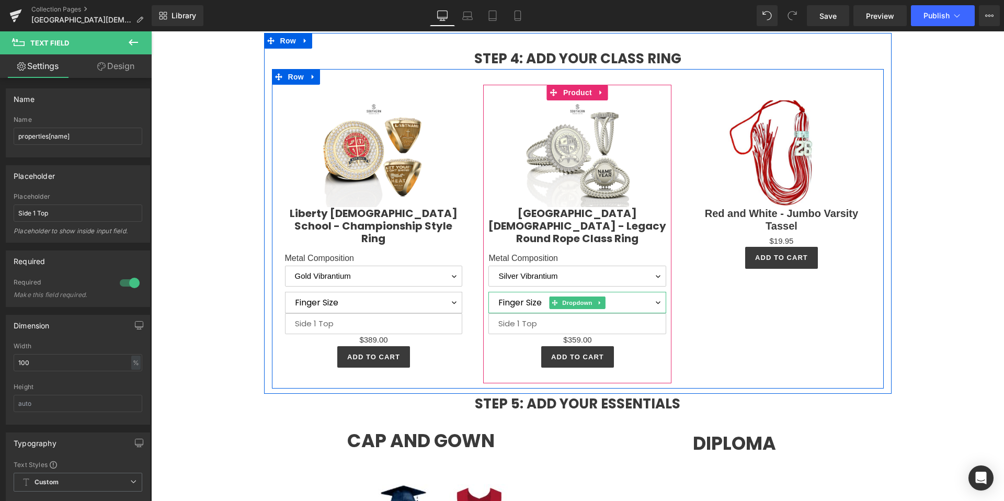
click at [515, 313] on select "Finger Size 5 5.5 6 6.5 7 7.5 8 8.5 9 9.5 10 10.5 11 11.5 12 12.5 13 13.5 14 14…" at bounding box center [577, 302] width 178 height 21
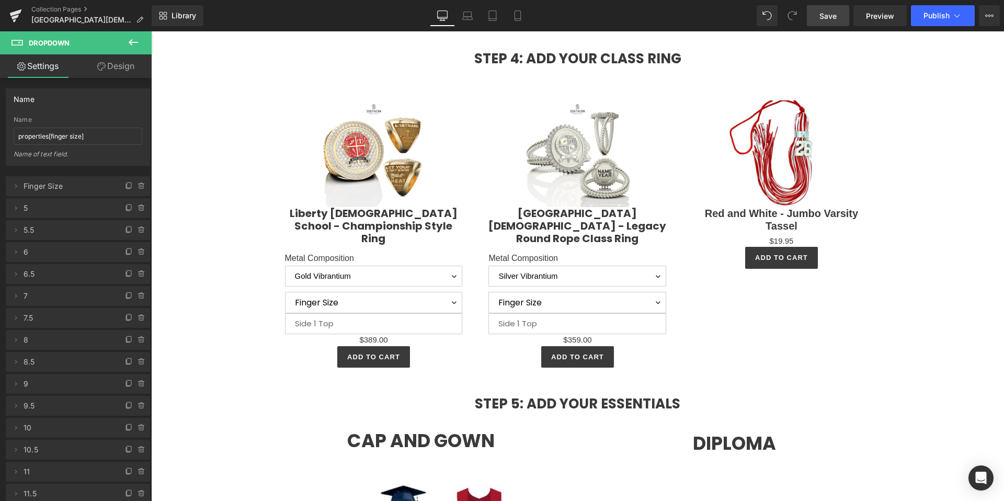
click at [822, 26] on link "Save" at bounding box center [827, 15] width 42 height 21
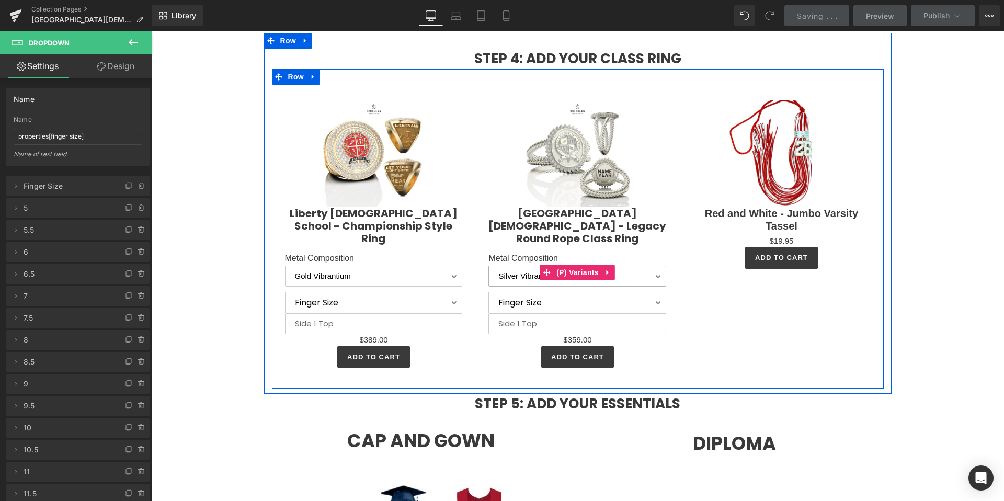
click at [515, 286] on select "Silver Vibrantium Gold Vibrantium" at bounding box center [577, 276] width 178 height 21
select select "Gold Vibrantium"
click at [488, 266] on select "Silver Vibrantium Gold Vibrantium" at bounding box center [577, 276] width 178 height 21
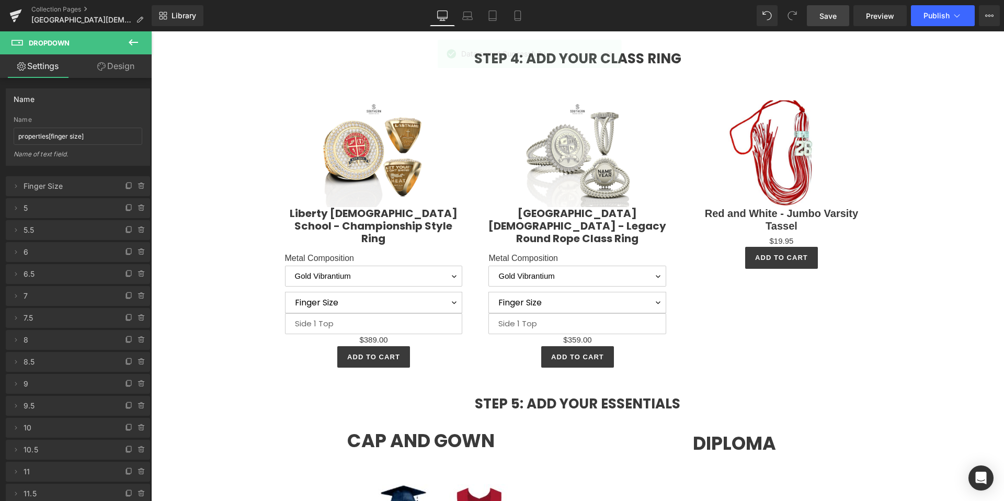
click at [827, 12] on span "Save" at bounding box center [827, 15] width 17 height 11
click at [843, 18] on link "Save" at bounding box center [827, 15] width 42 height 21
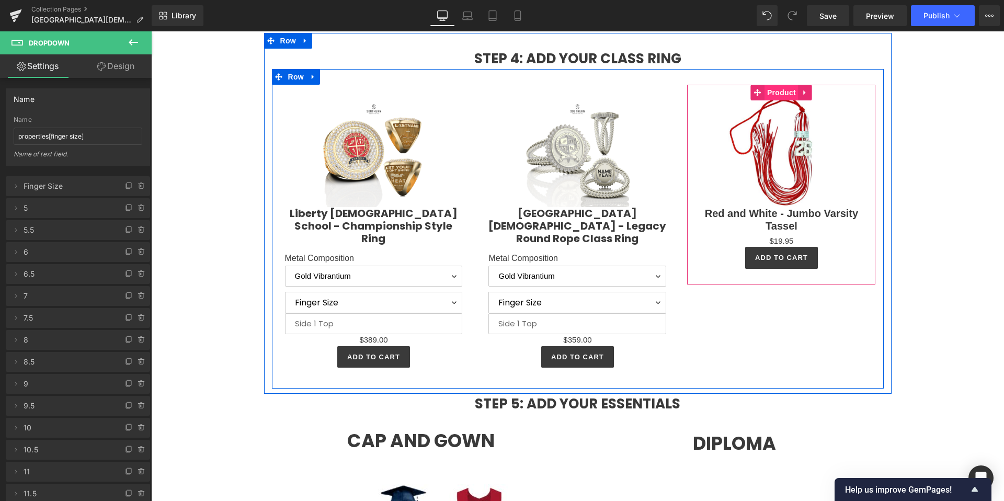
click at [778, 100] on span "Product" at bounding box center [781, 93] width 34 height 16
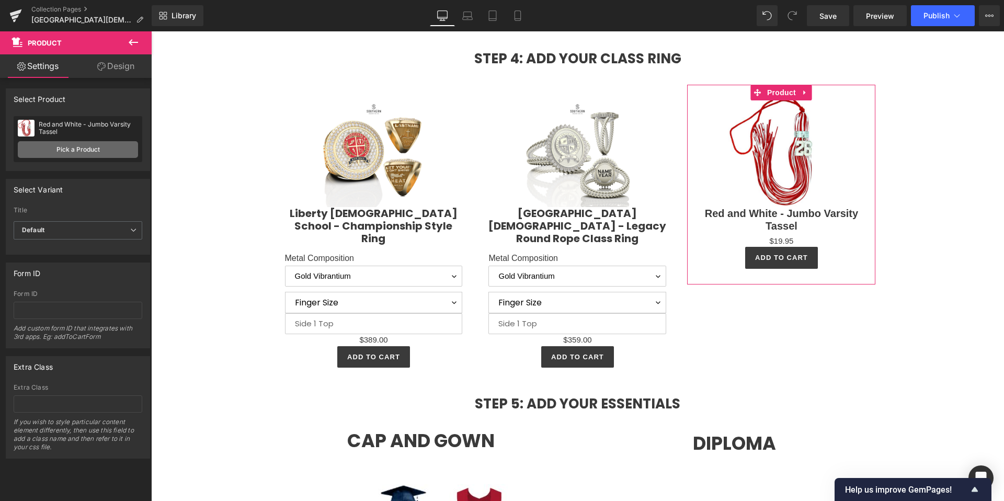
click at [59, 155] on link "Pick a Product" at bounding box center [78, 149] width 120 height 17
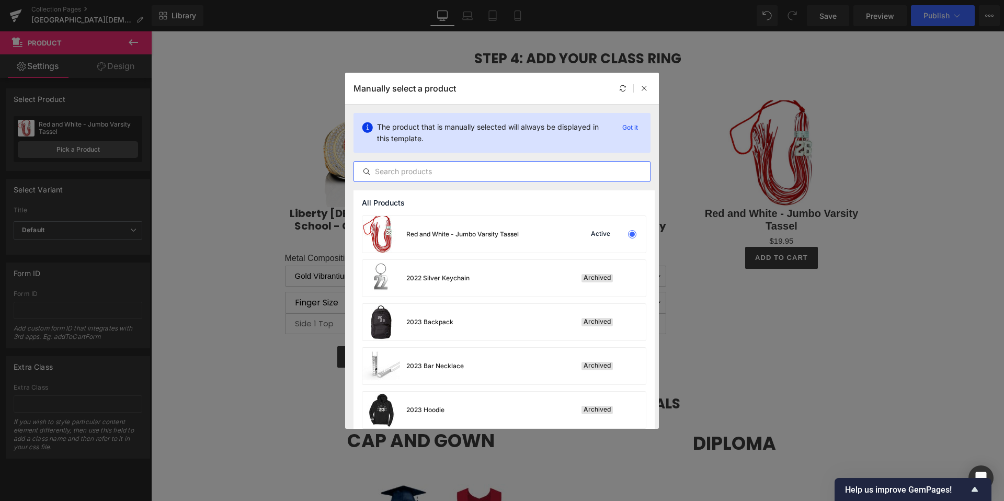
click at [398, 174] on input "text" at bounding box center [502, 171] width 296 height 13
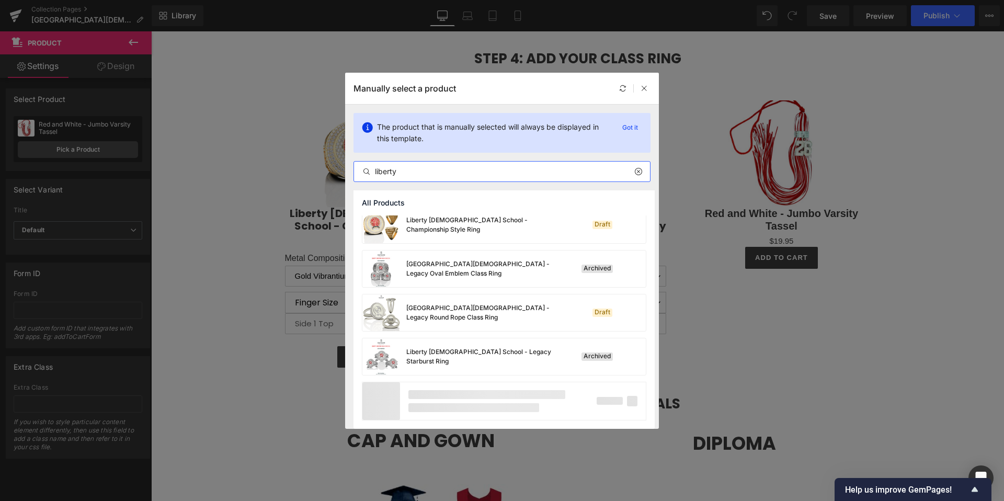
scroll to position [140, 0]
type input "liberty"
click at [433, 409] on div "Liberty [DEMOGRAPHIC_DATA] School - Pendant" at bounding box center [457, 401] width 191 height 37
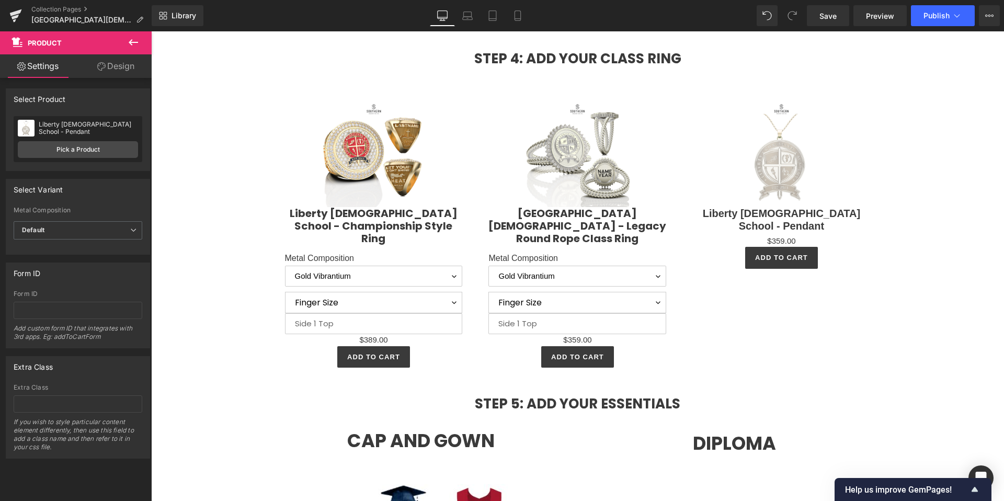
click at [130, 43] on icon at bounding box center [133, 42] width 9 height 6
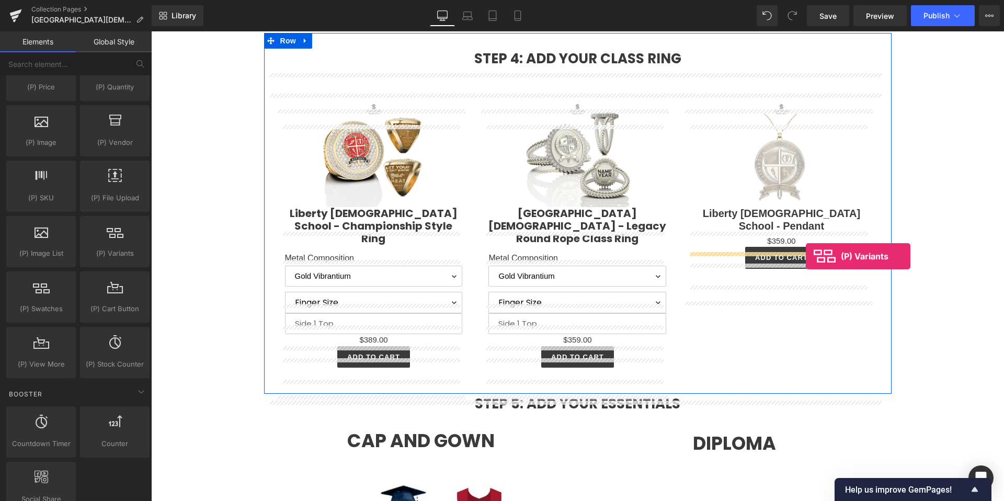
drag, startPoint x: 263, startPoint y: 270, endPoint x: 805, endPoint y: 256, distance: 542.7
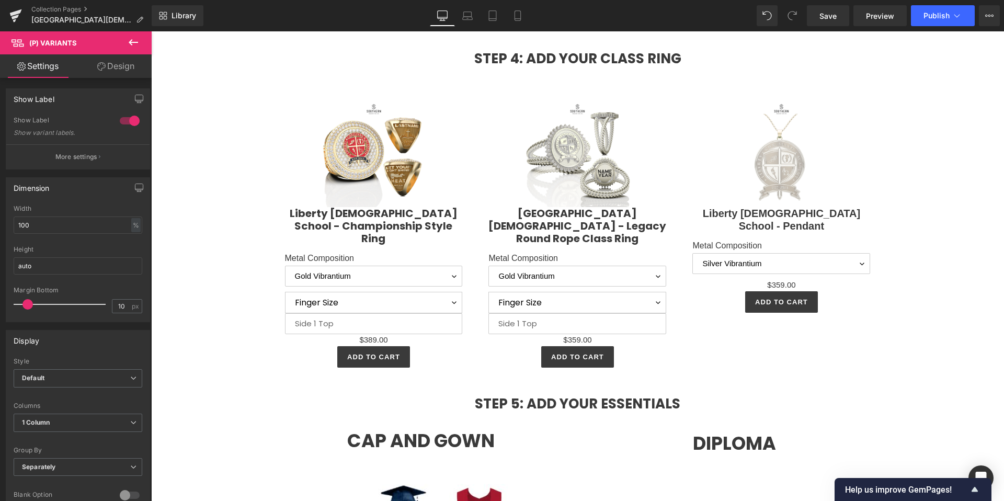
click at [138, 44] on icon at bounding box center [133, 42] width 13 height 13
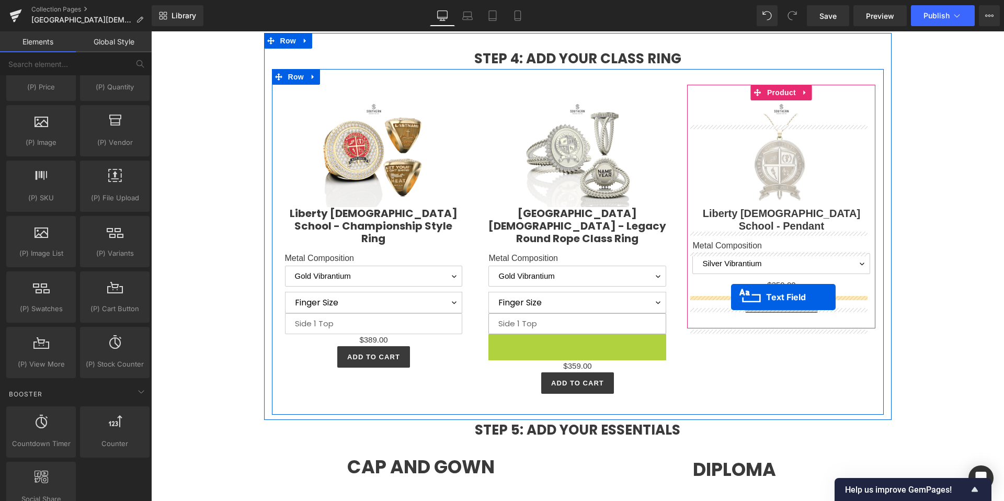
drag, startPoint x: 553, startPoint y: 356, endPoint x: 731, endPoint y: 297, distance: 187.4
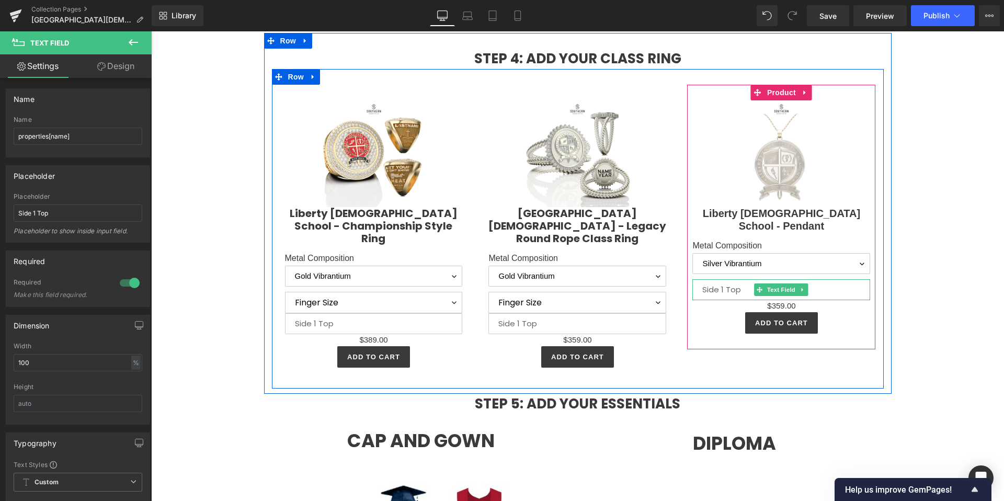
click at [728, 300] on input "text" at bounding box center [781, 289] width 178 height 21
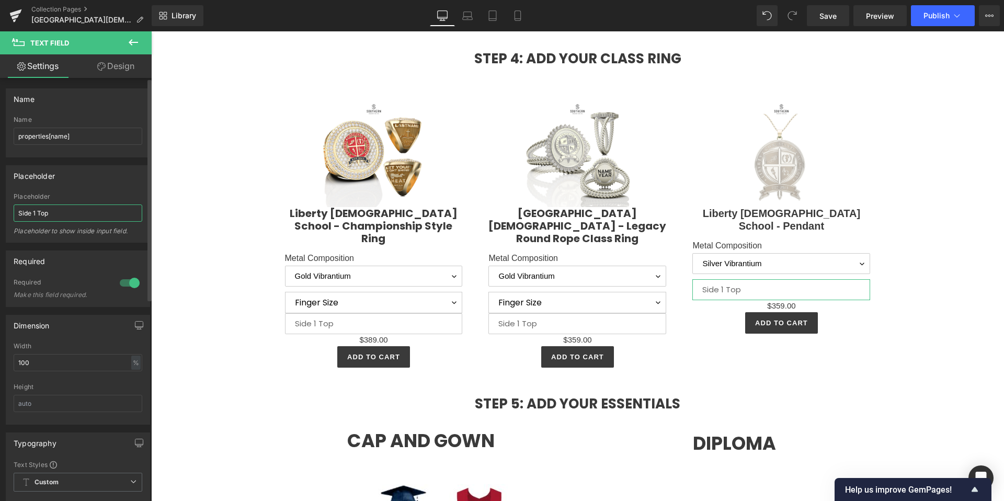
click at [79, 210] on input "Side 1 Top" at bounding box center [78, 212] width 129 height 17
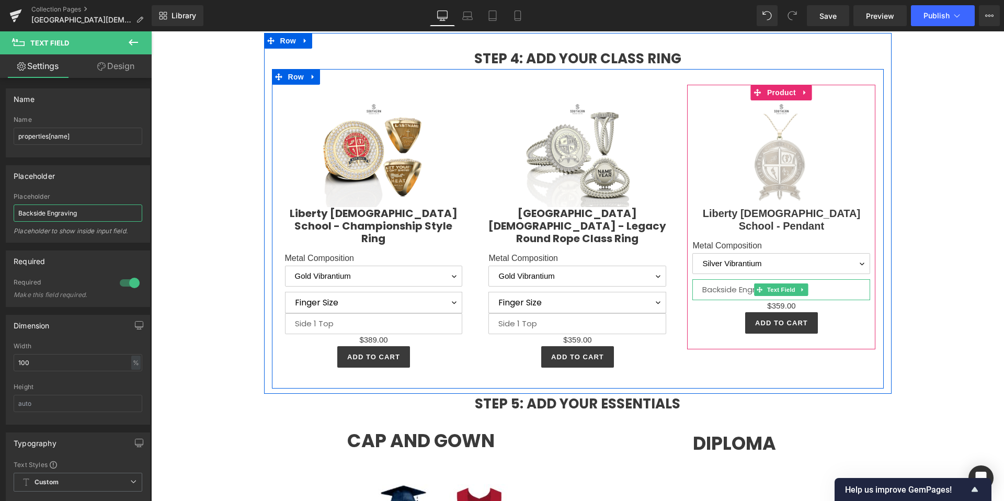
type input "Backside Engraving"
click at [734, 300] on input "text" at bounding box center [781, 289] width 178 height 21
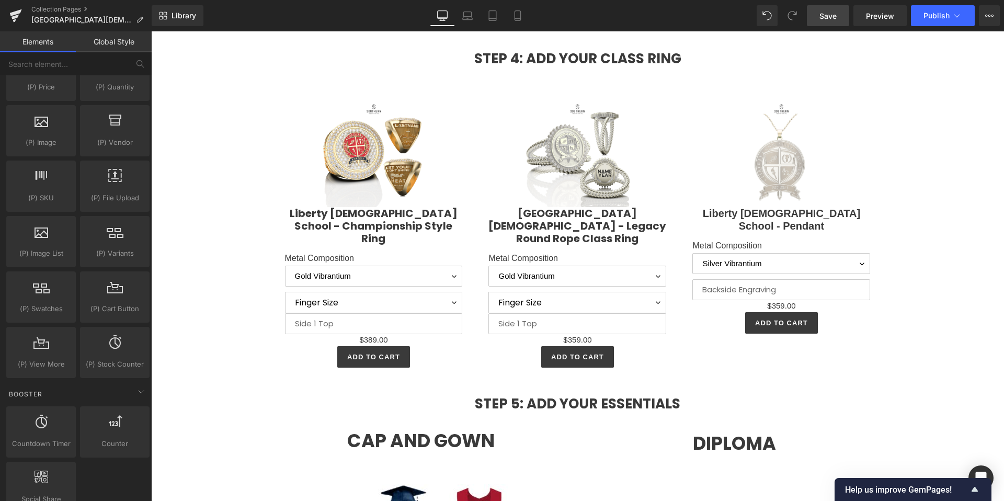
click at [845, 17] on link "Save" at bounding box center [827, 15] width 42 height 21
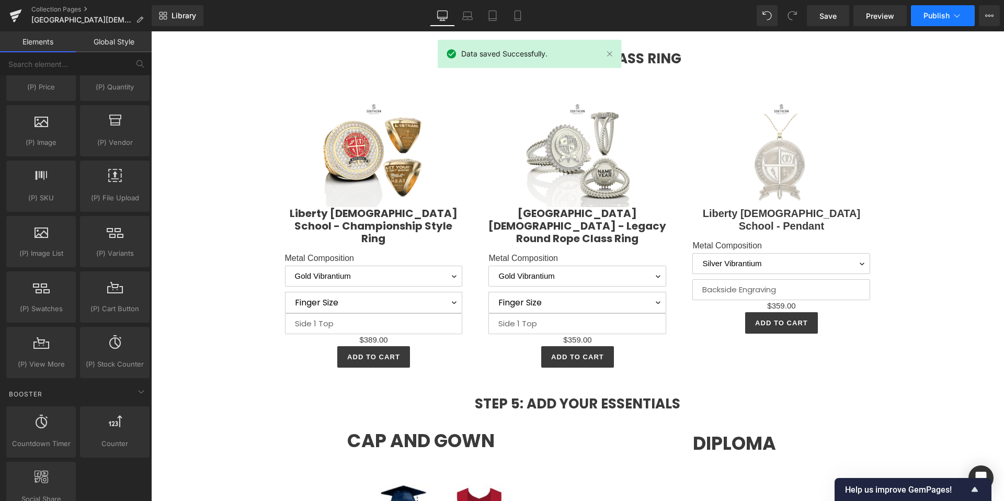
click at [945, 22] on button "Publish" at bounding box center [942, 15] width 64 height 21
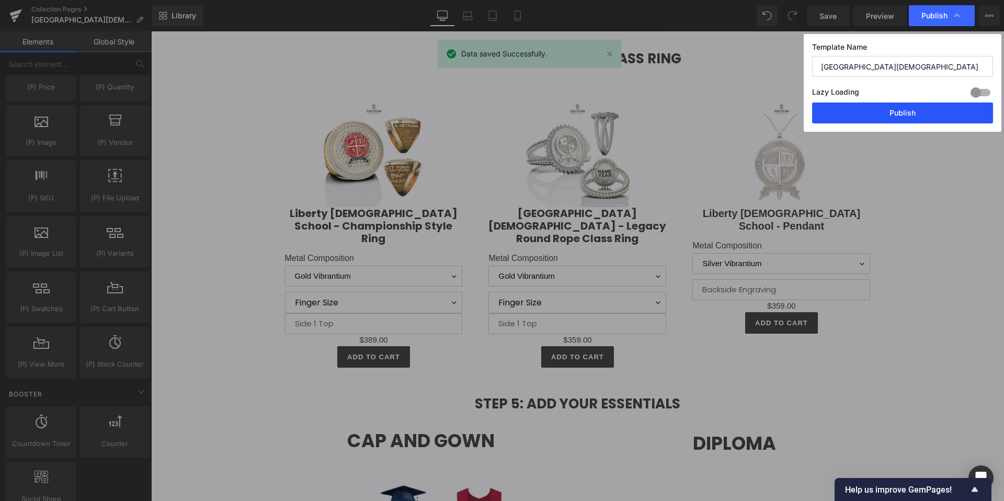
drag, startPoint x: 907, startPoint y: 115, endPoint x: 485, endPoint y: 83, distance: 423.0
click at [907, 115] on button "Publish" at bounding box center [902, 112] width 181 height 21
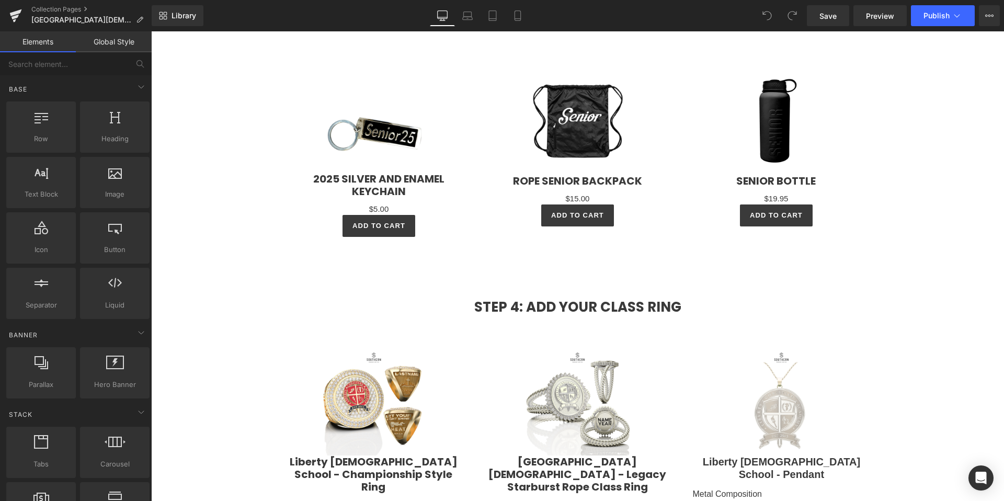
scroll to position [1875, 0]
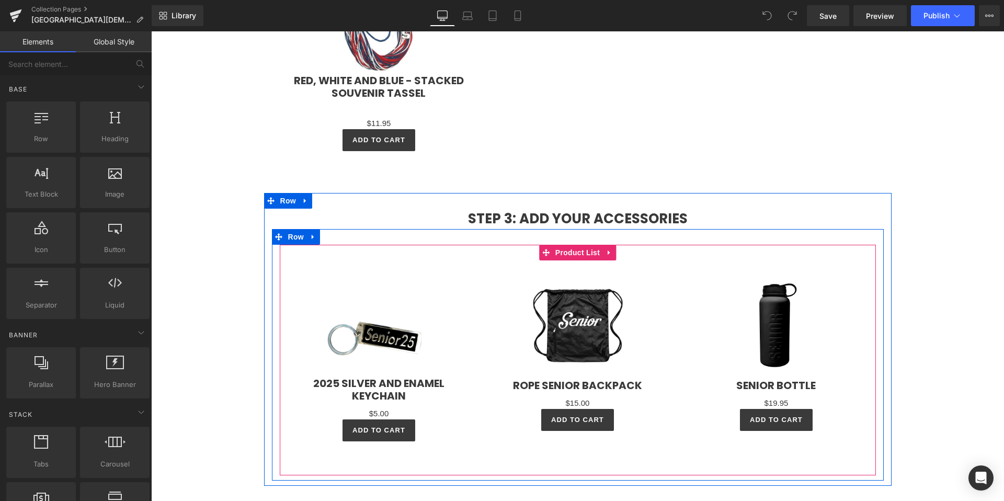
click at [677, 314] on div at bounding box center [775, 351] width 199 height 183
click at [562, 260] on span "Product List" at bounding box center [577, 253] width 50 height 16
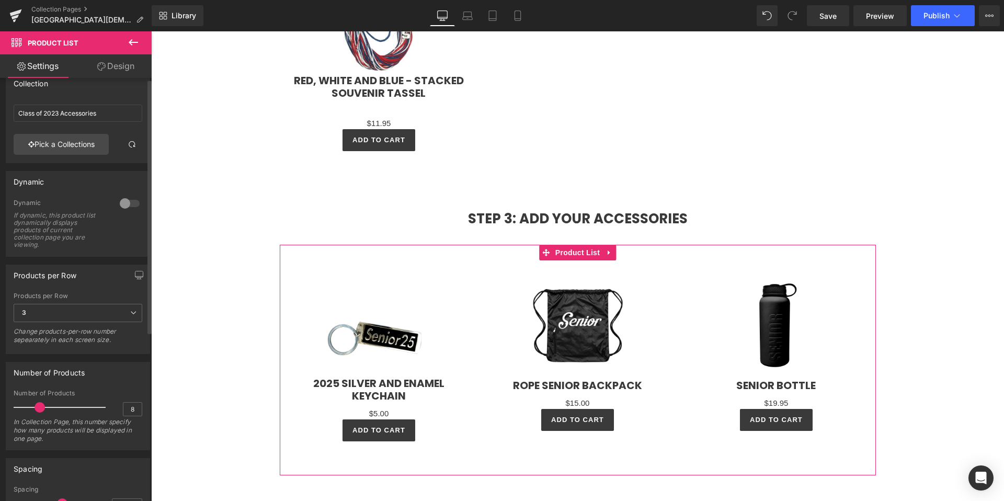
scroll to position [17, 0]
click at [126, 412] on input "8" at bounding box center [132, 407] width 18 height 13
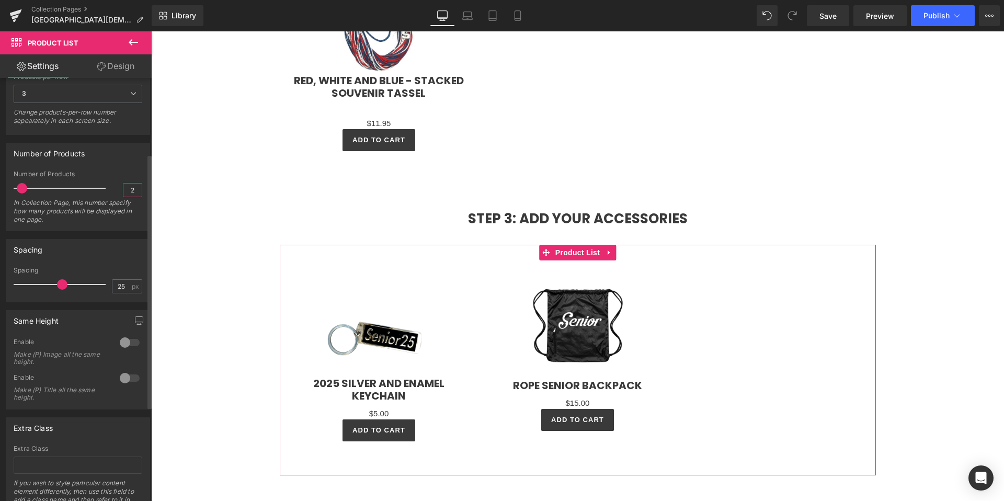
scroll to position [283, 0]
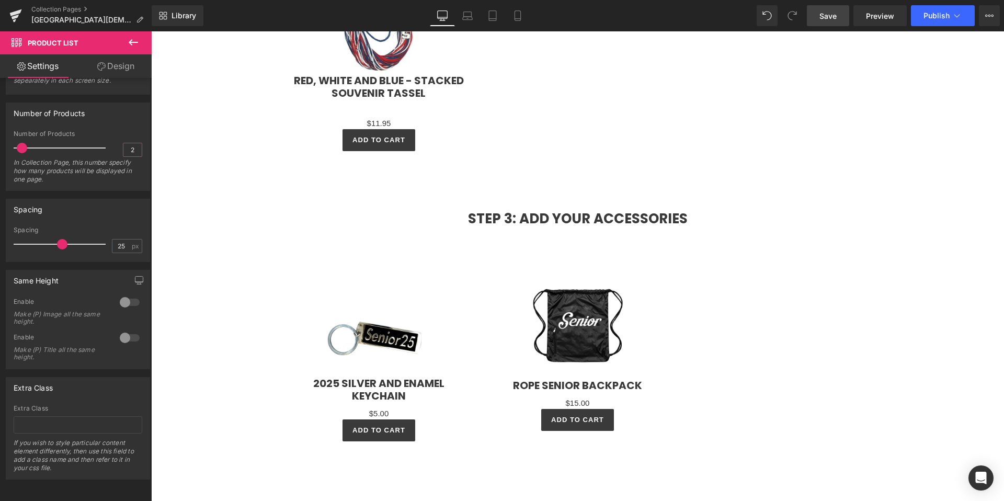
type input "2"
click at [835, 15] on span "Save" at bounding box center [827, 15] width 17 height 11
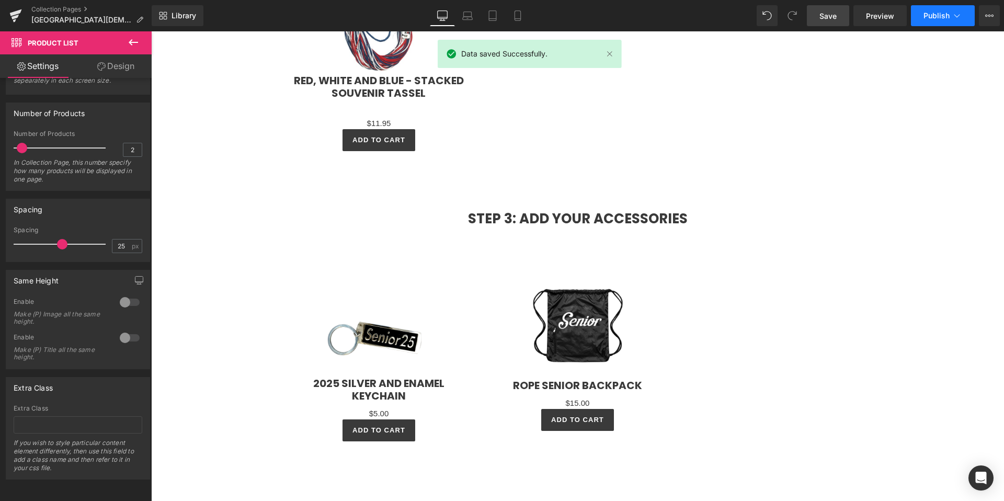
click at [944, 19] on span "Publish" at bounding box center [936, 15] width 26 height 8
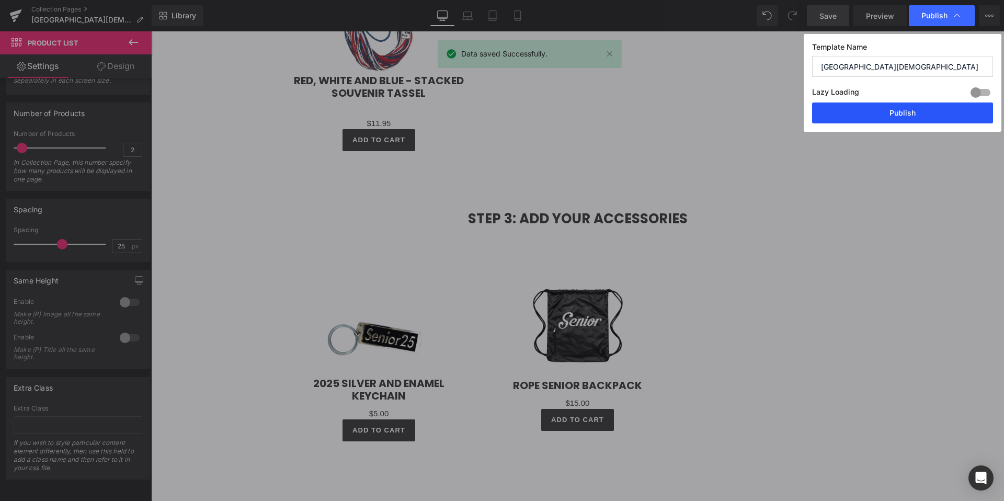
click at [938, 105] on button "Publish" at bounding box center [902, 112] width 181 height 21
